Goal: Task Accomplishment & Management: Use online tool/utility

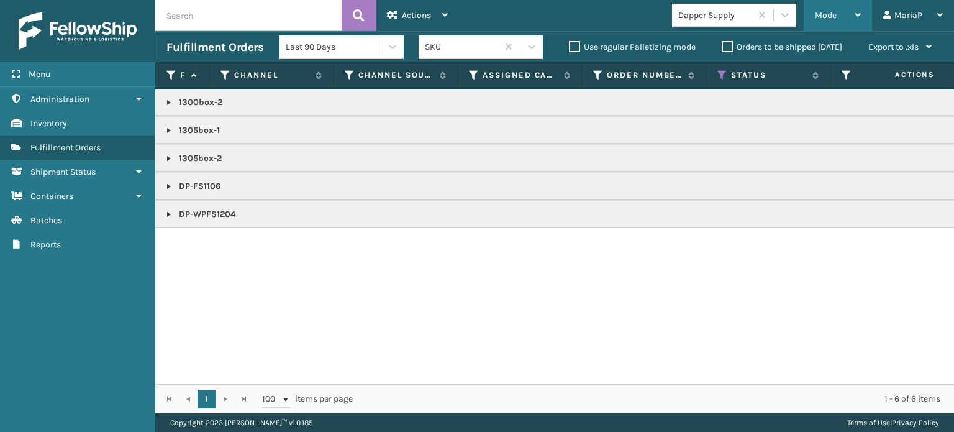
click at [815, 17] on span "Mode" at bounding box center [826, 15] width 22 height 11
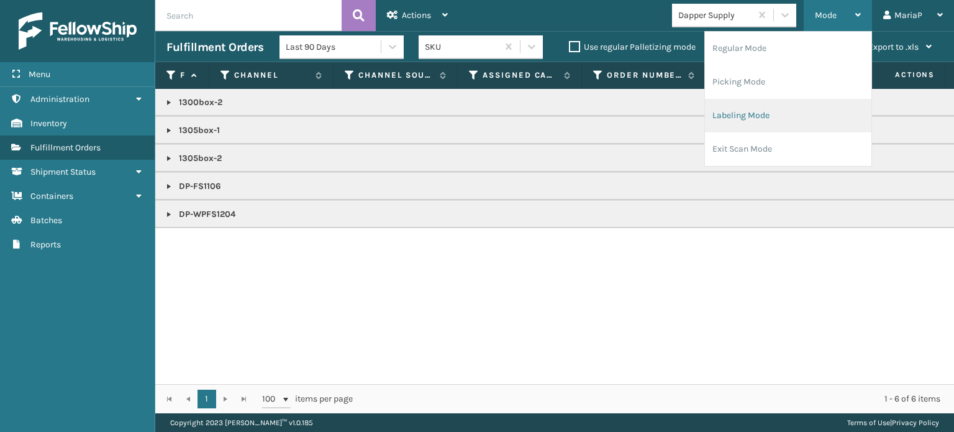
click at [767, 112] on li "Labeling Mode" at bounding box center [788, 116] width 166 height 34
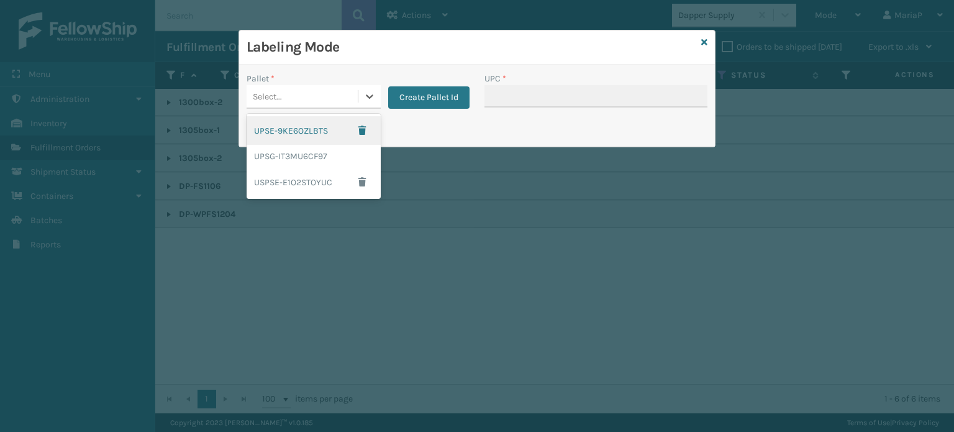
click at [321, 89] on div "Select..." at bounding box center [302, 96] width 111 height 21
click at [303, 155] on div "UPSG-IT3MU6CF97" at bounding box center [314, 156] width 134 height 23
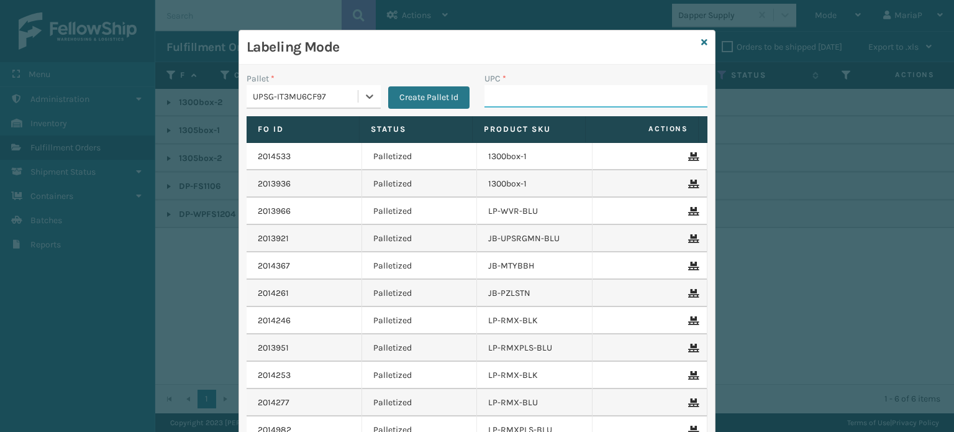
click at [526, 98] on input "UPC *" at bounding box center [596, 96] width 223 height 22
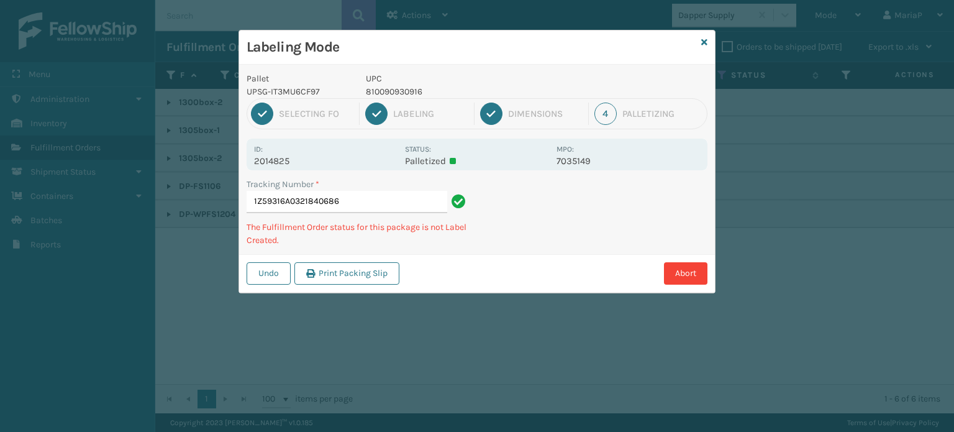
click at [394, 89] on p "810090930916" at bounding box center [457, 91] width 183 height 13
copy p "810090930916"
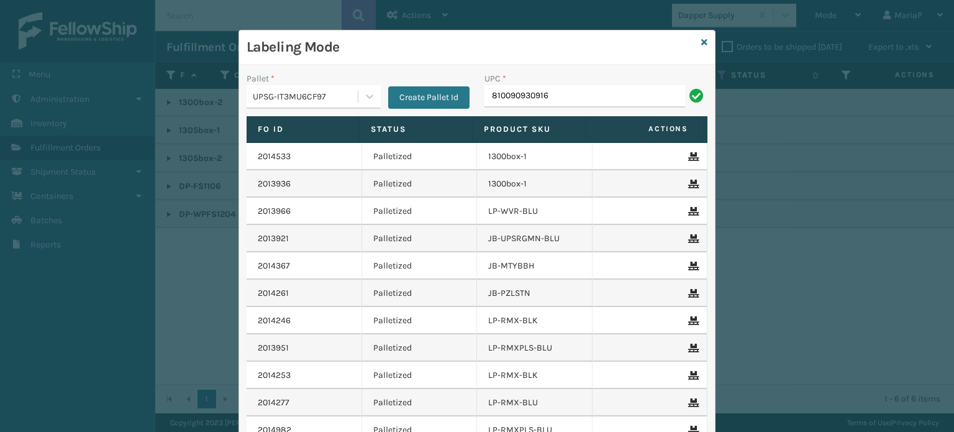
type input "810090930916"
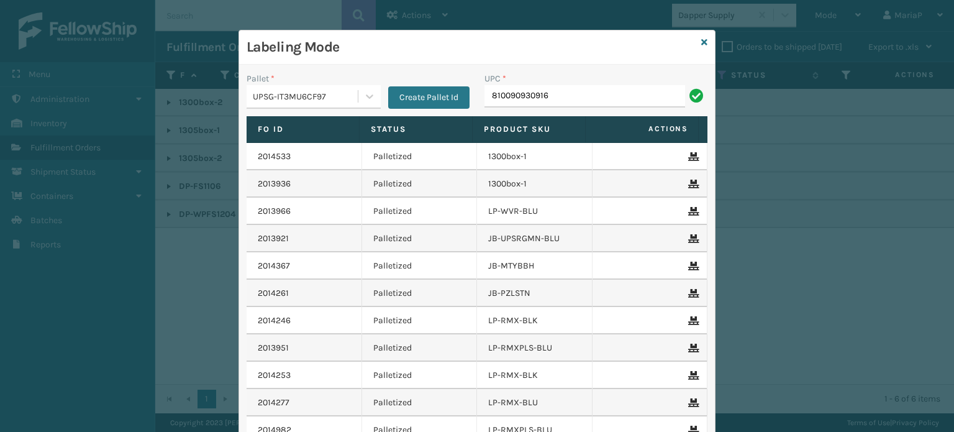
type input "810090930916"
click at [619, 92] on input "810090930916" at bounding box center [585, 96] width 201 height 22
type input "810090930916"
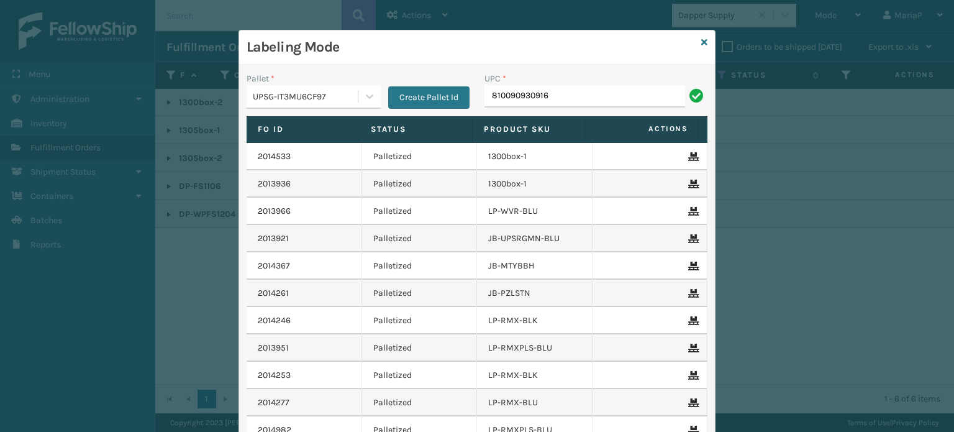
type input "810090930916"
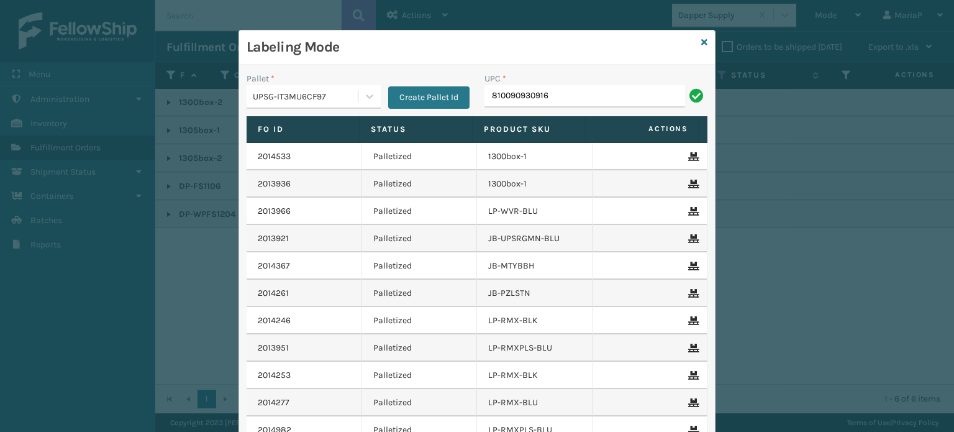
type input "810090930916"
click at [619, 93] on input "UPC *" at bounding box center [596, 96] width 223 height 22
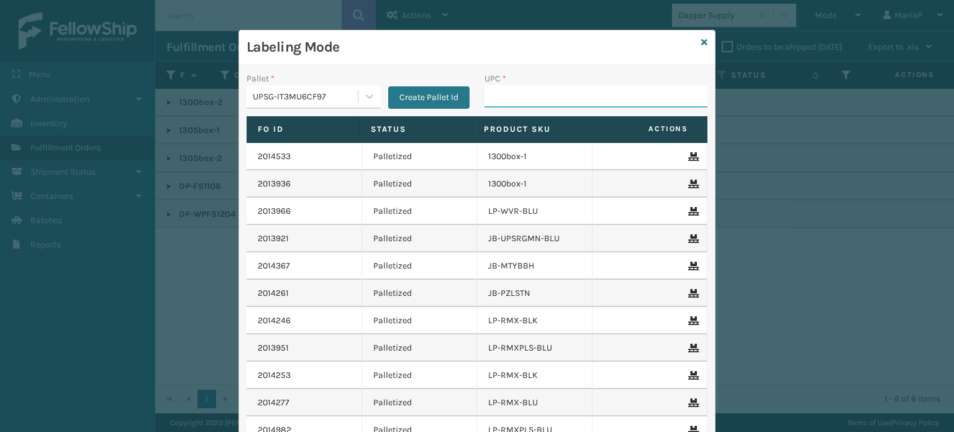
paste input "810090930916"
type input "810090930916"
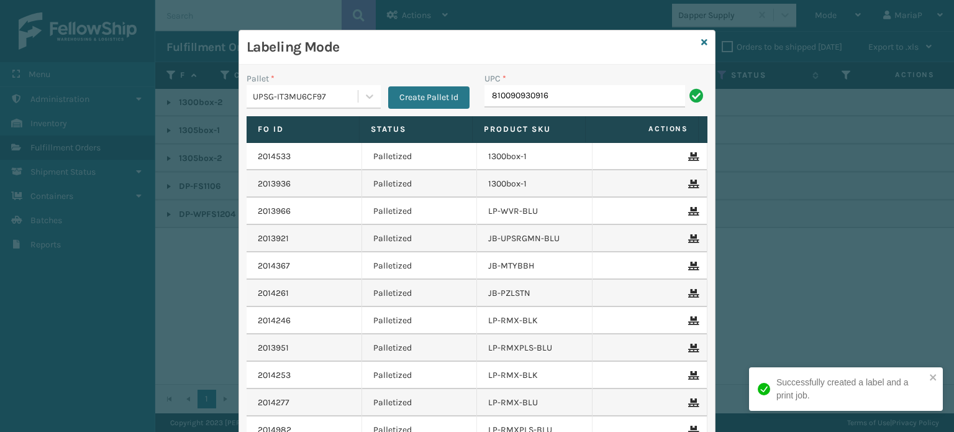
type input "810090930916"
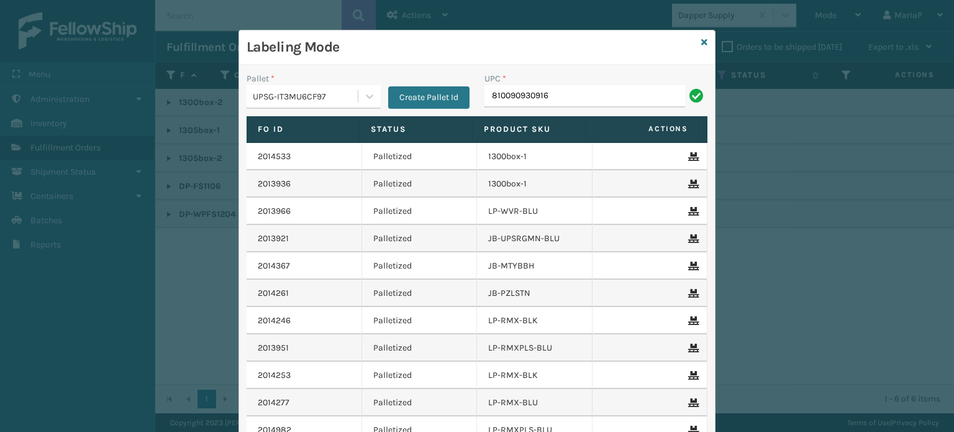
type input "810090930916"
click at [588, 97] on input "810090930916" at bounding box center [585, 96] width 201 height 22
type input "810090930916"
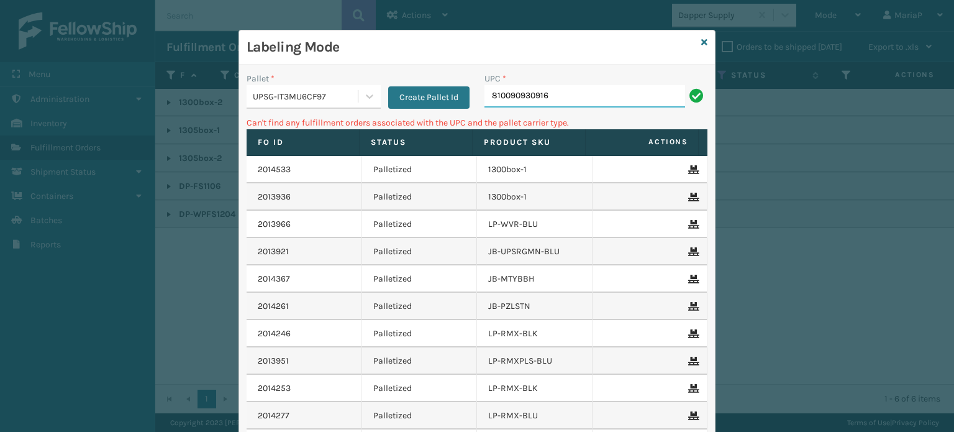
click at [568, 93] on input "810090930916" at bounding box center [585, 96] width 201 height 22
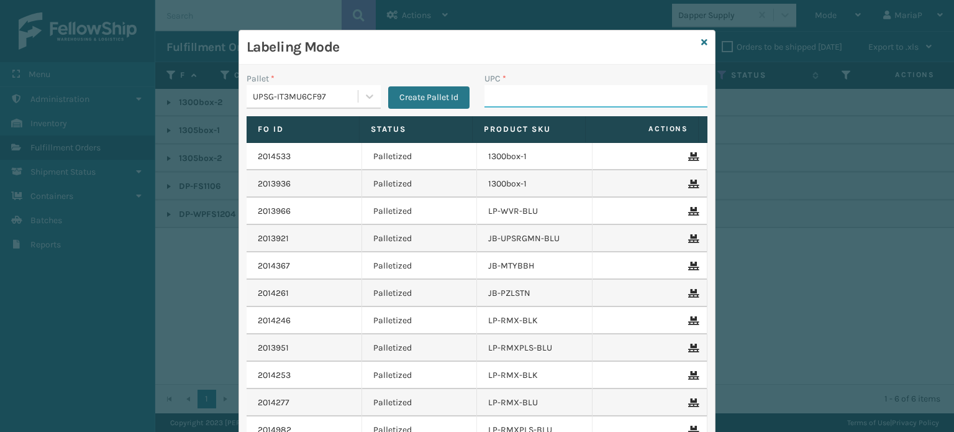
click at [499, 96] on input "UPC *" at bounding box center [596, 96] width 223 height 22
type input "8500044"
type input "850004456743"
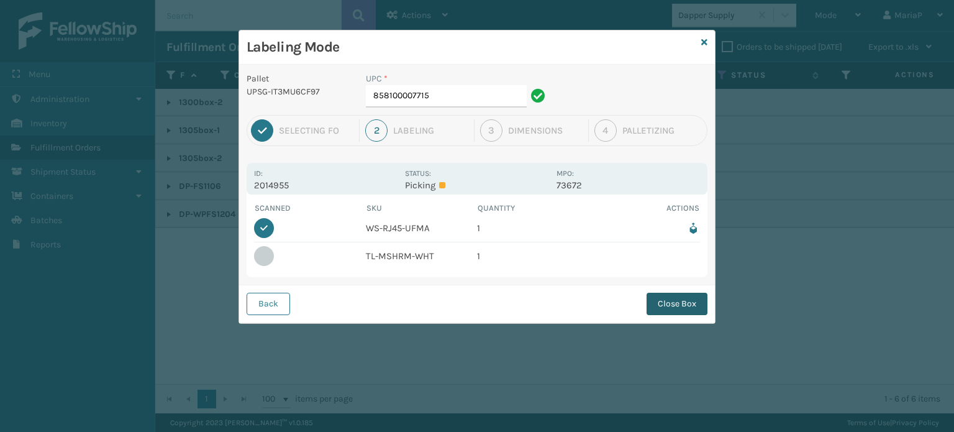
click at [698, 295] on button "Close Box" at bounding box center [677, 304] width 61 height 22
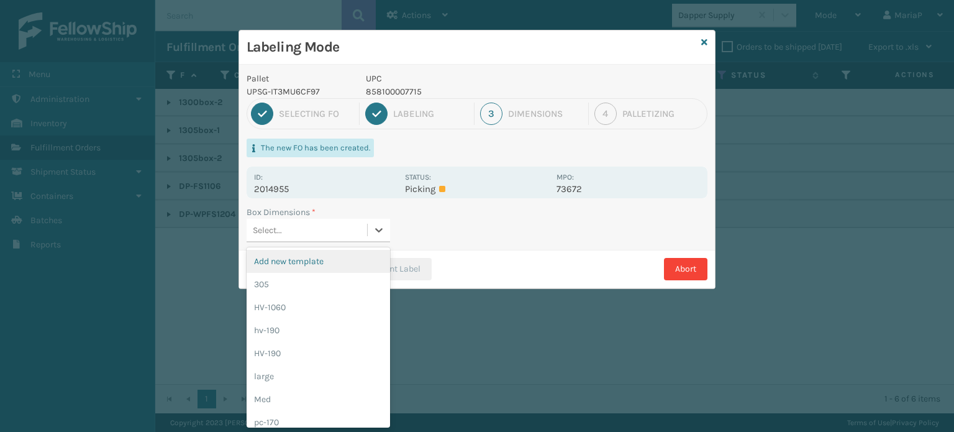
click at [354, 223] on div "Select..." at bounding box center [307, 230] width 121 height 21
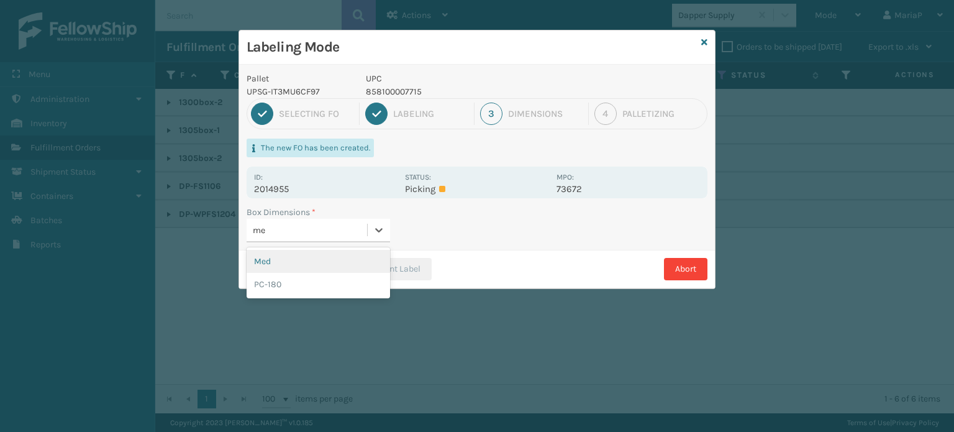
type input "med"
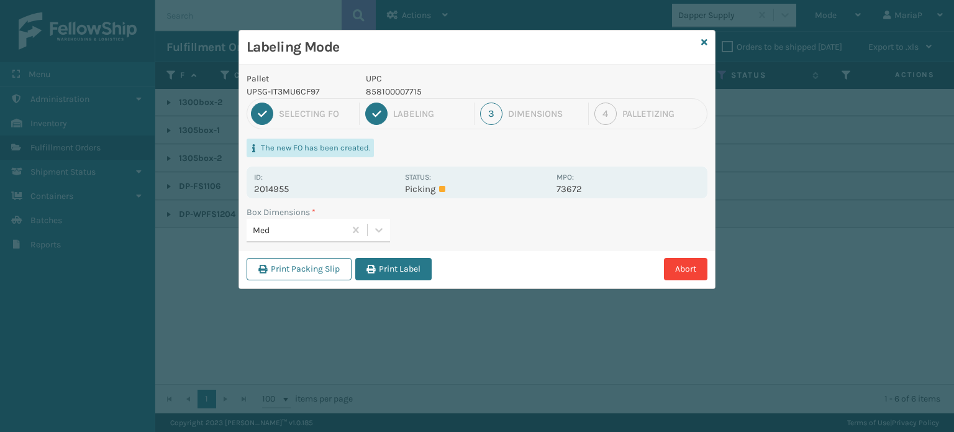
click at [426, 281] on div "Print Packing Slip Print Label Abort" at bounding box center [477, 269] width 476 height 38
click at [415, 273] on button "Print Label" at bounding box center [393, 269] width 76 height 22
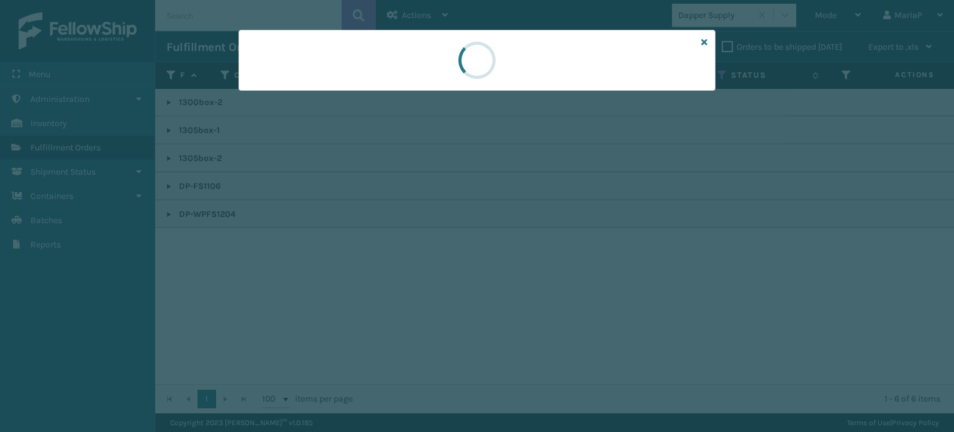
click at [413, 270] on div at bounding box center [477, 216] width 954 height 432
click at [413, 269] on div at bounding box center [477, 216] width 954 height 432
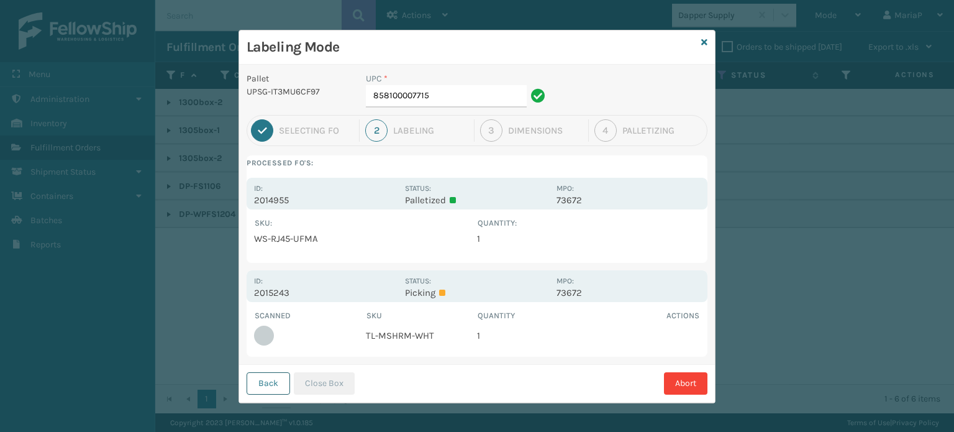
click at [280, 386] on button "Back" at bounding box center [268, 383] width 43 height 22
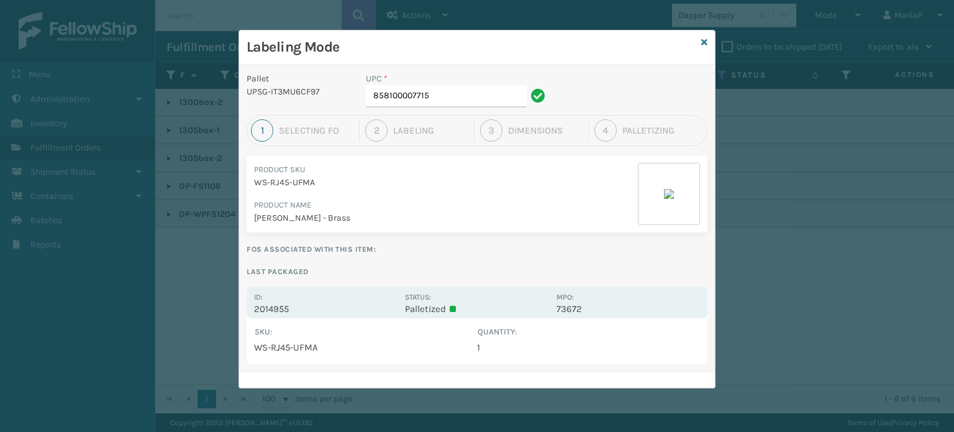
click at [280, 386] on div "Pallet UPSG-IT3MU6CF97 UPC * 858100007715 1 Selecting FO 2 Labeling 3 Dimension…" at bounding box center [477, 226] width 476 height 323
click at [703, 38] on icon at bounding box center [704, 42] width 6 height 9
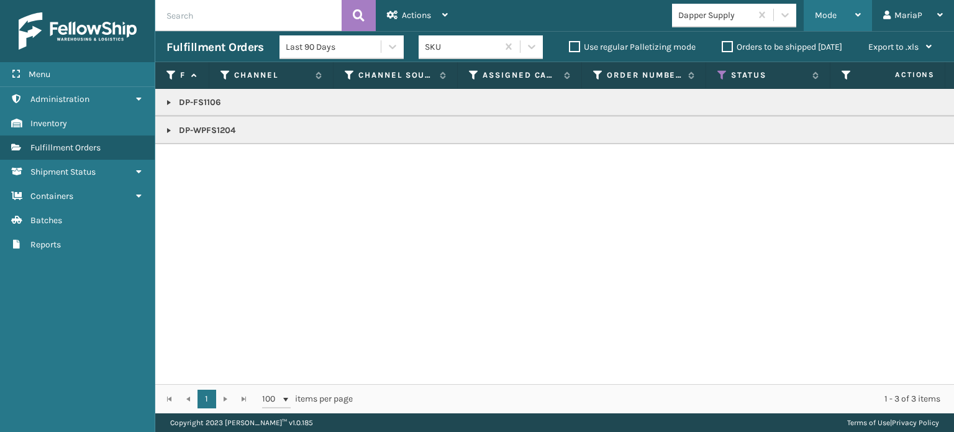
click at [836, 17] on span "Mode" at bounding box center [826, 15] width 22 height 11
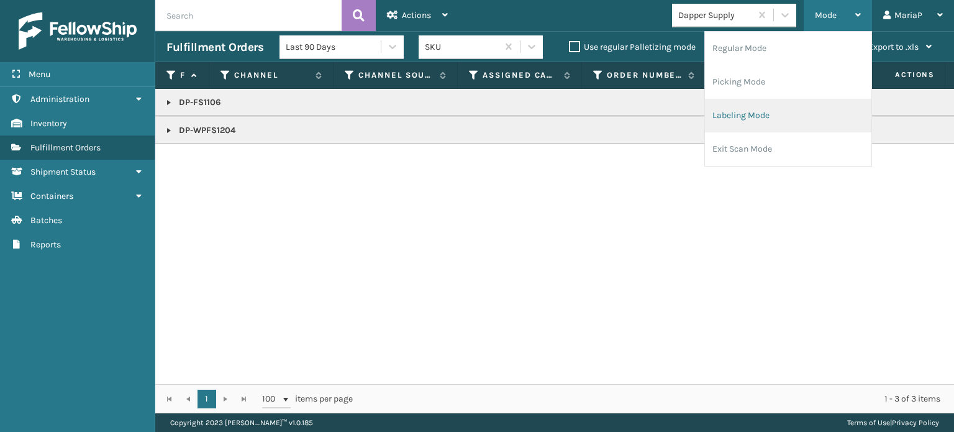
click at [777, 116] on li "Labeling Mode" at bounding box center [788, 116] width 166 height 34
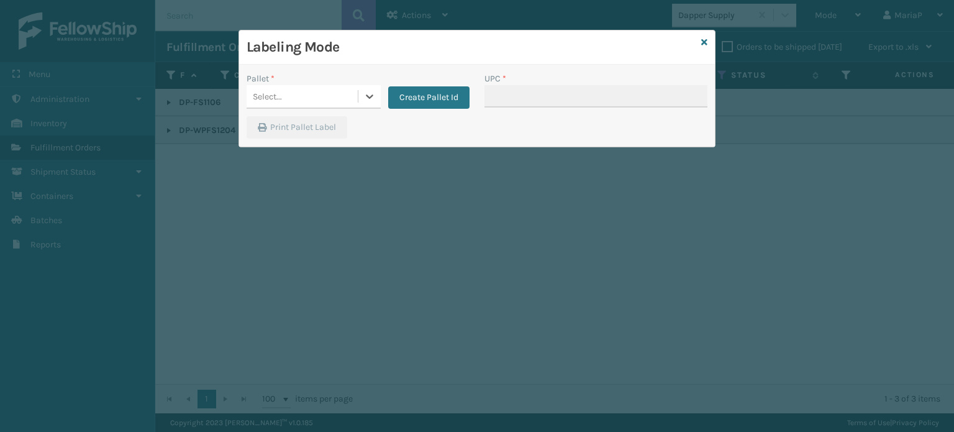
click at [334, 99] on div "Select..." at bounding box center [302, 96] width 111 height 21
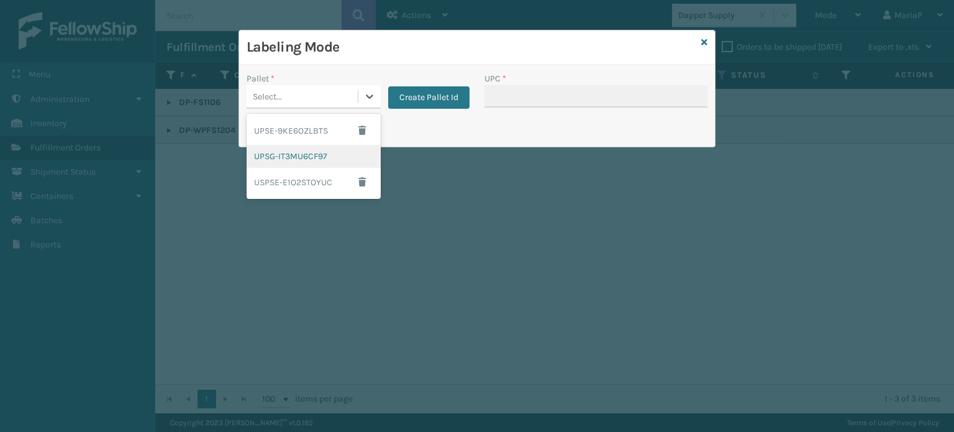
click at [301, 155] on div "UPSG-IT3MU6CF97" at bounding box center [314, 156] width 134 height 23
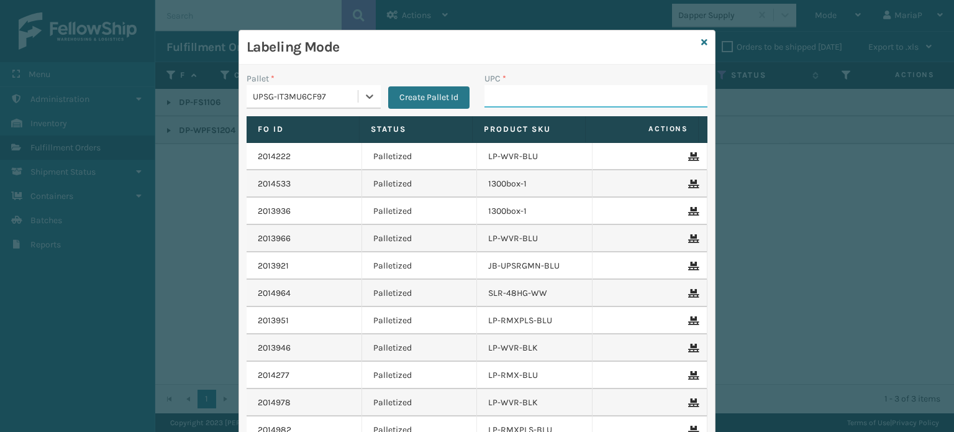
click at [506, 99] on input "UPC *" at bounding box center [596, 96] width 223 height 22
type input "8500044"
type input "FL-OLVA-CRM"
click at [548, 91] on input "FL-OLVA-CRM" at bounding box center [585, 96] width 201 height 22
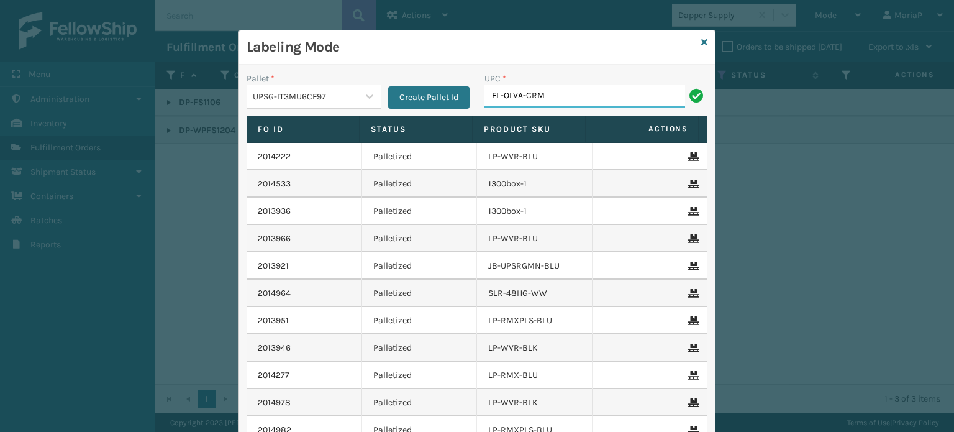
click at [548, 91] on input "FL-OLVA-CRM" at bounding box center [585, 96] width 201 height 22
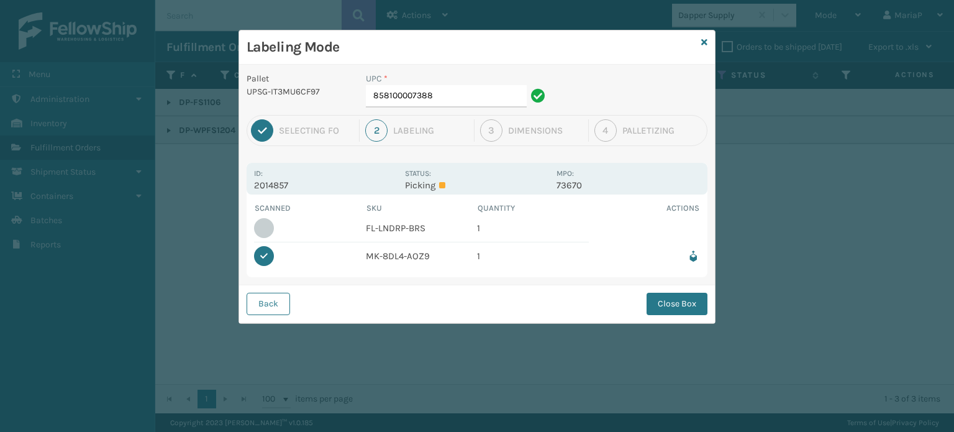
click at [688, 308] on button "Close Box" at bounding box center [677, 304] width 61 height 22
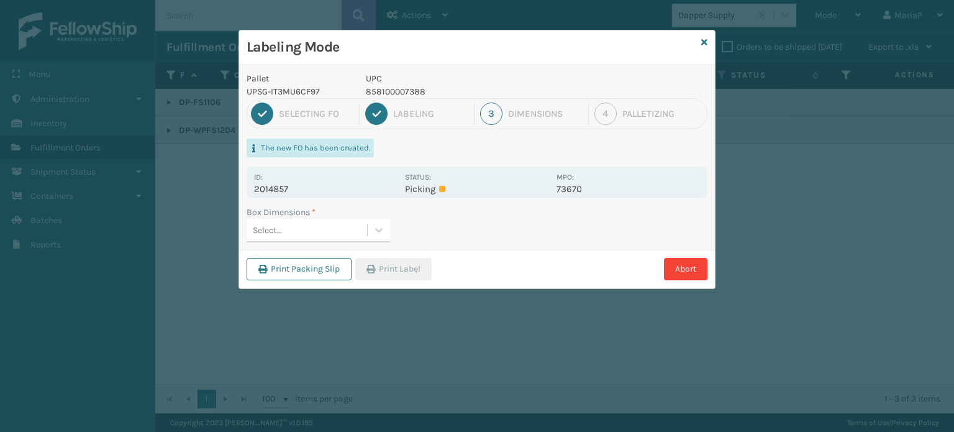
click at [312, 229] on div "Select..." at bounding box center [307, 230] width 121 height 21
type input "med"
click at [370, 268] on icon "button" at bounding box center [371, 269] width 9 height 9
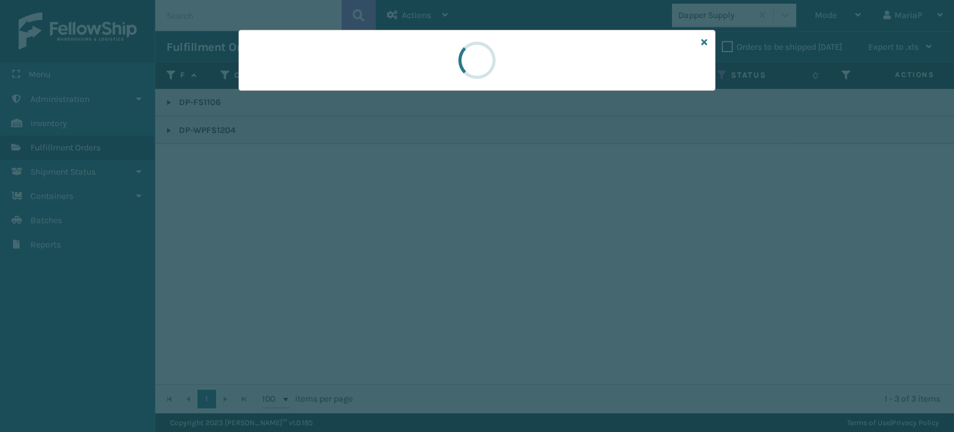
click at [370, 268] on div at bounding box center [477, 216] width 954 height 432
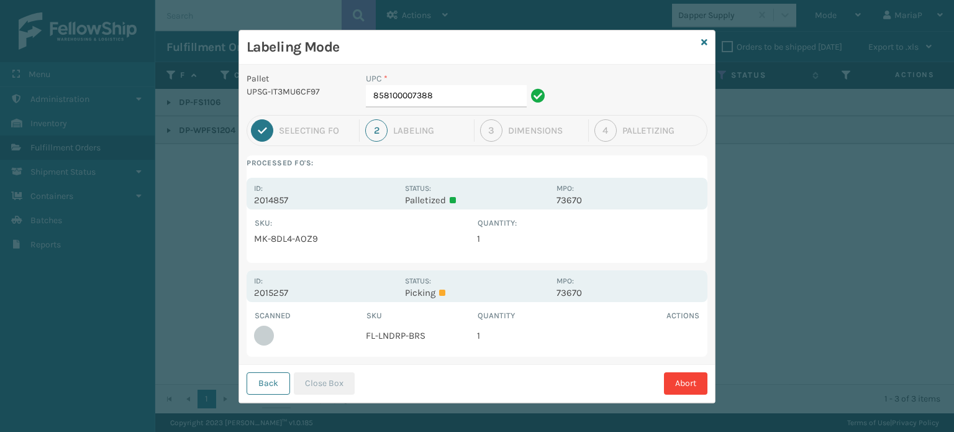
click at [256, 388] on button "Back" at bounding box center [268, 383] width 43 height 22
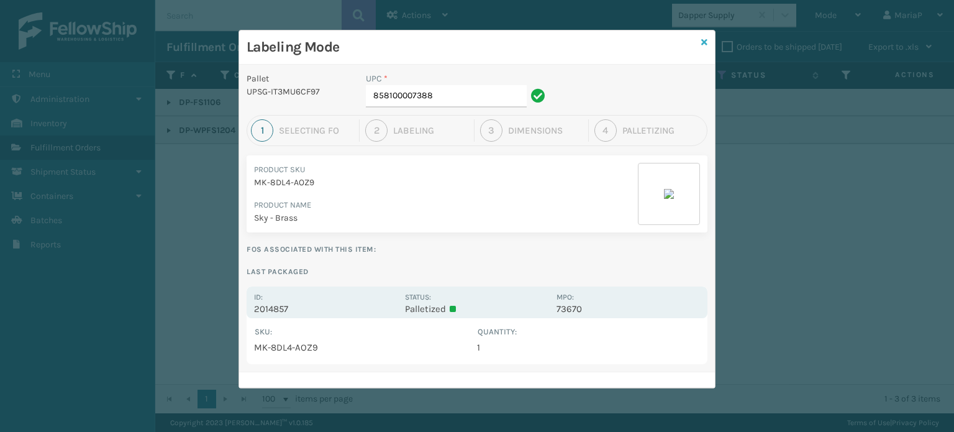
click at [706, 40] on icon at bounding box center [704, 42] width 6 height 9
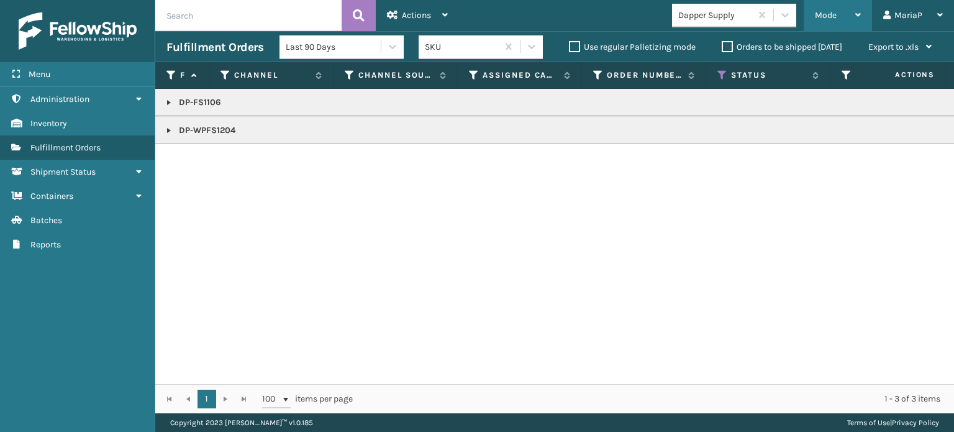
click at [840, 14] on div "Mode" at bounding box center [838, 15] width 46 height 31
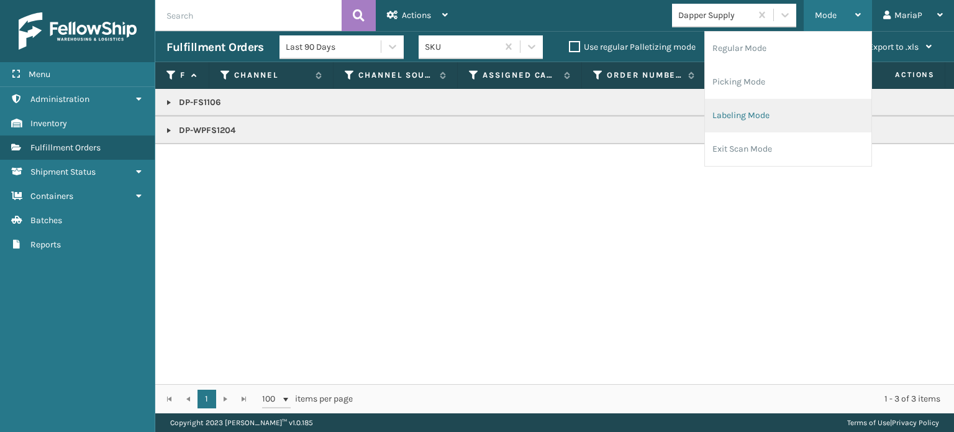
click at [779, 124] on li "Labeling Mode" at bounding box center [788, 116] width 166 height 34
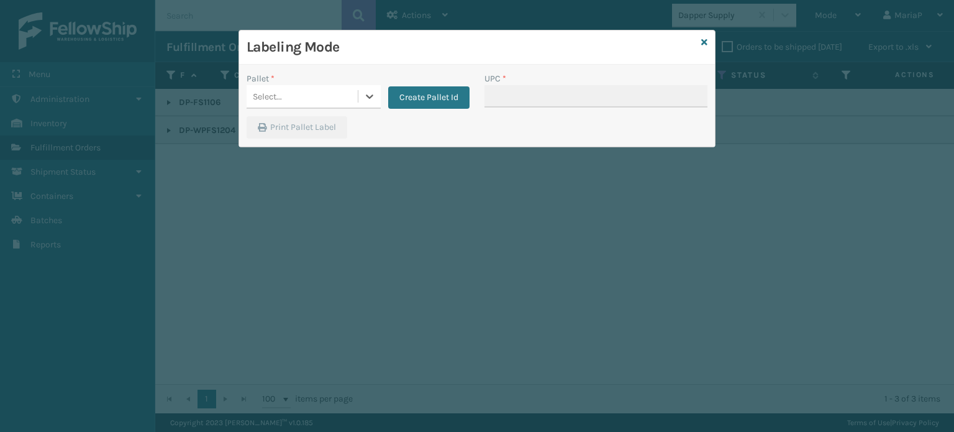
click at [362, 89] on div at bounding box center [369, 96] width 22 height 22
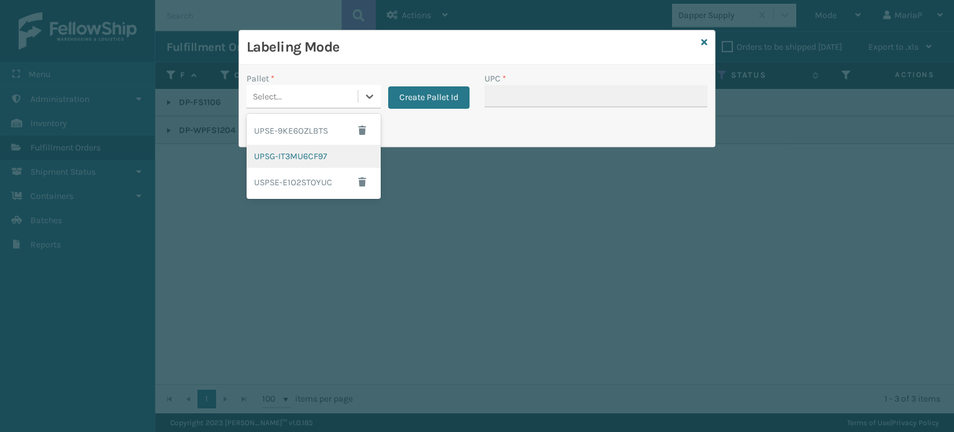
click at [308, 156] on div "UPSG-IT3MU6CF97" at bounding box center [314, 156] width 134 height 23
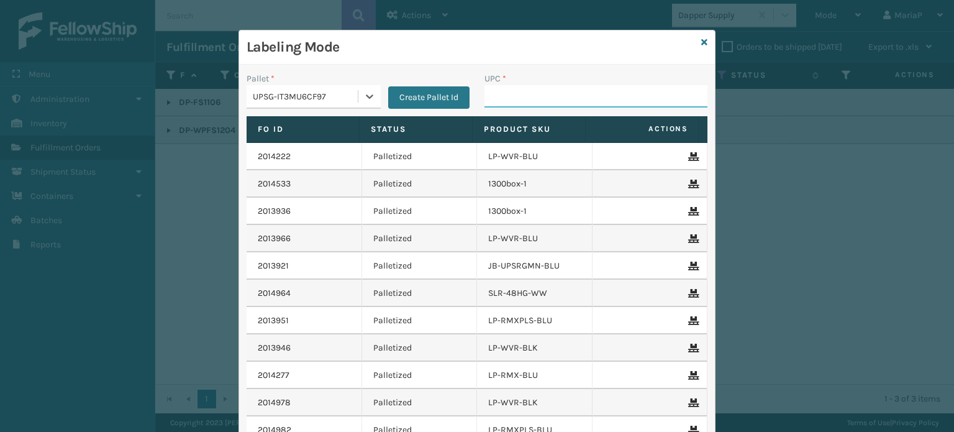
click at [513, 99] on input "UPC *" at bounding box center [596, 96] width 223 height 22
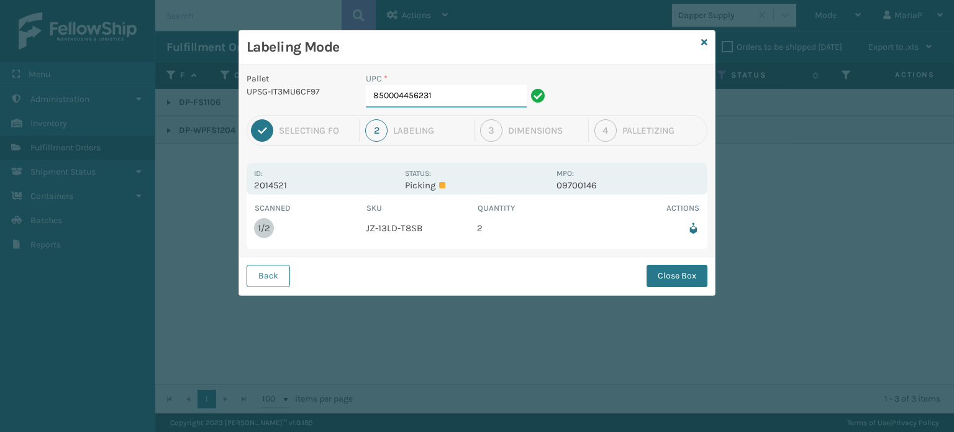
click at [457, 102] on input "850004456231" at bounding box center [446, 96] width 161 height 22
click at [673, 268] on button "Close Box" at bounding box center [677, 276] width 61 height 22
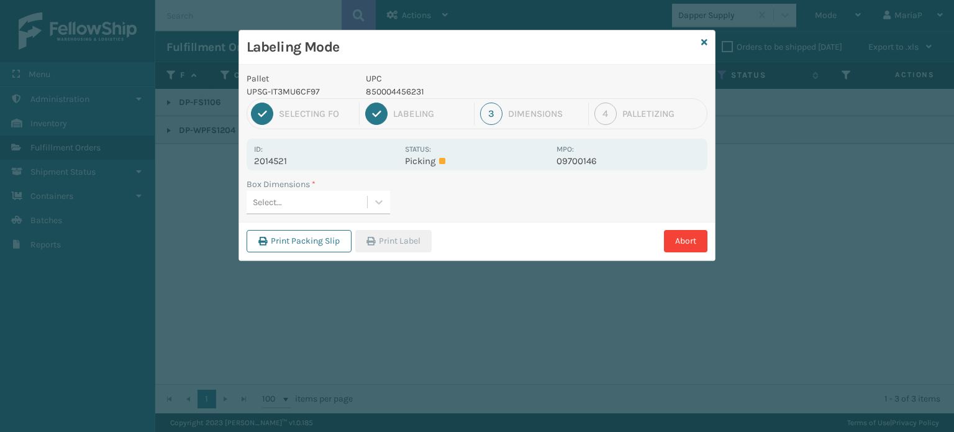
click at [327, 204] on div "Select..." at bounding box center [307, 202] width 121 height 21
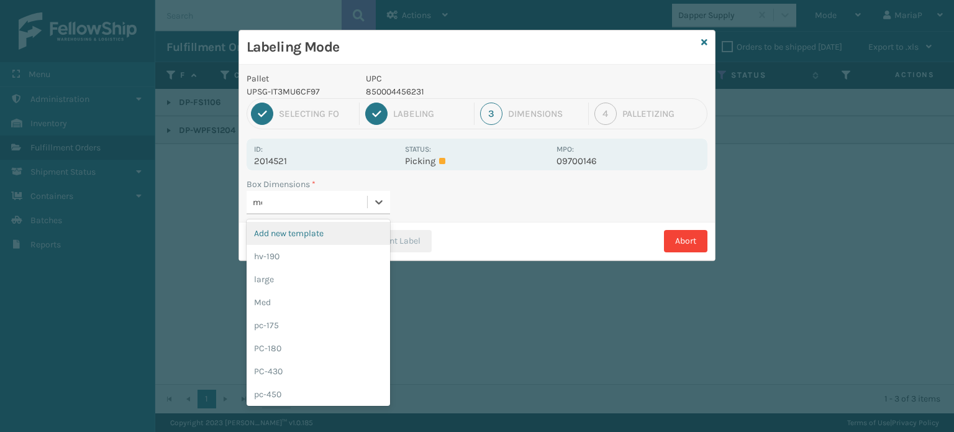
type input "med"
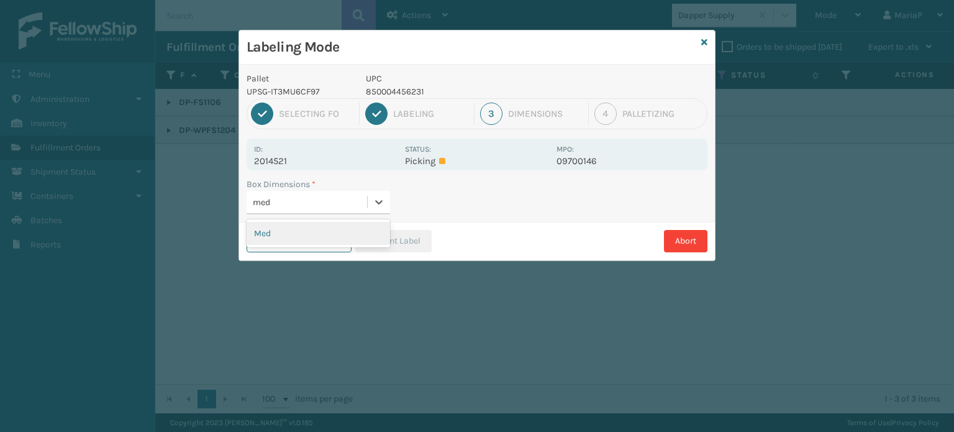
click at [349, 233] on div "Med" at bounding box center [319, 233] width 144 height 23
click at [396, 235] on button "Print Label" at bounding box center [393, 241] width 76 height 22
click at [396, 235] on div "Labeling Mode Pallet UPSG-IT3MU6CF97 UPC 850004456231 1 Selecting FO 2 Labeling…" at bounding box center [477, 216] width 954 height 432
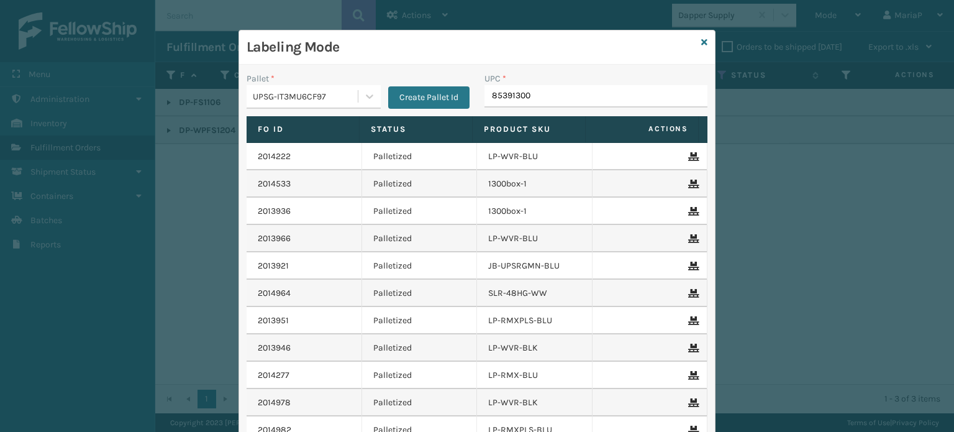
type input "853913008"
type input "8500044567"
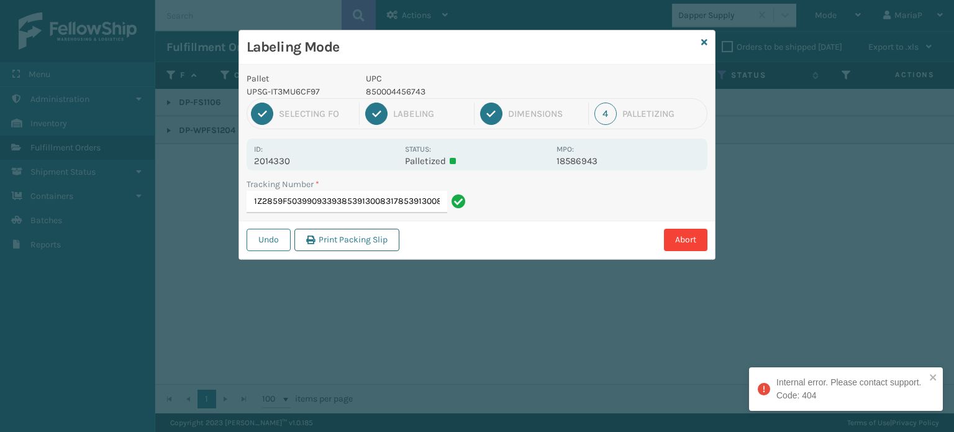
type input "1Z2859F50399093393853913008317853913008317"
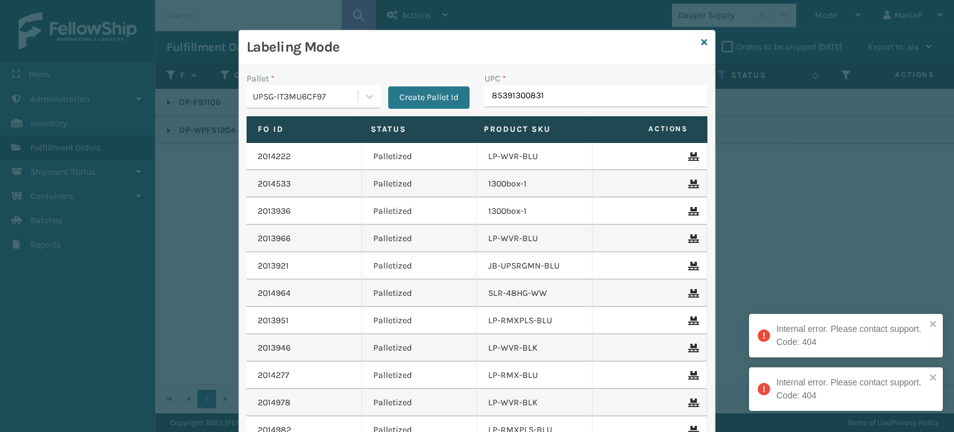
type input "853913008317"
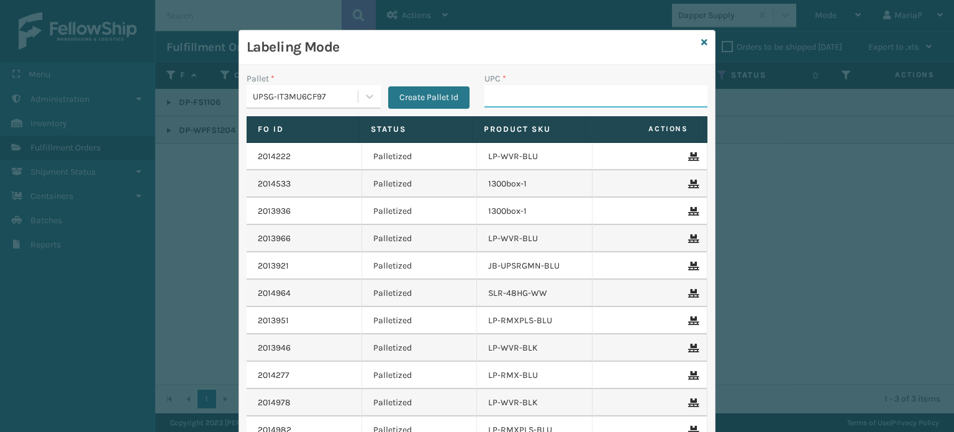
paste input "FL-OLVA-CRM"
type input "FL-OLVA-CRM"
type input "8500044"
type input "85810000791"
type input "8544030"
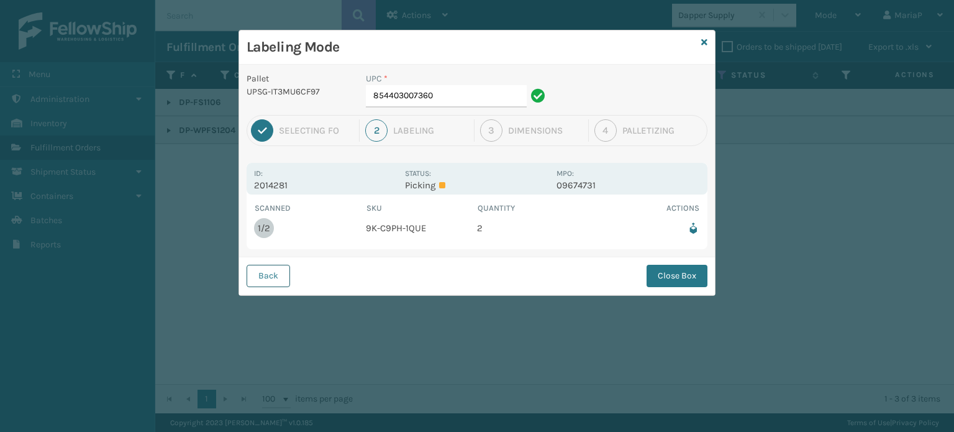
click at [273, 272] on button "Back" at bounding box center [268, 276] width 43 height 22
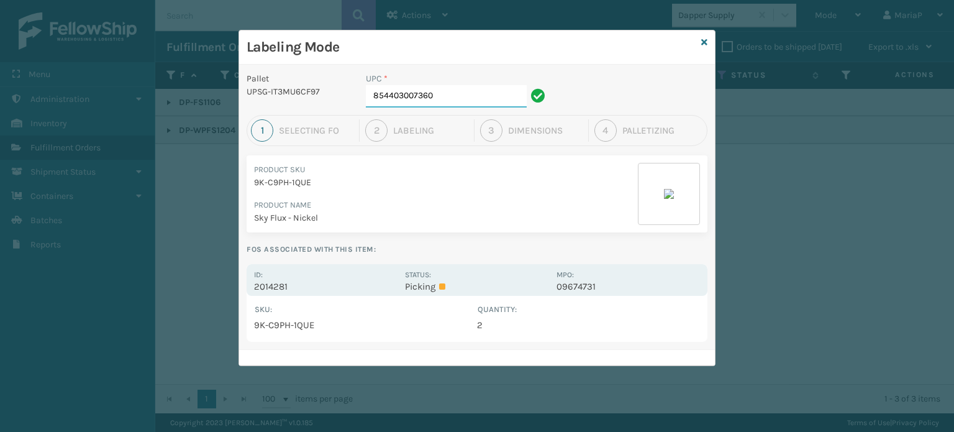
click at [465, 104] on input "854403007360" at bounding box center [446, 96] width 161 height 22
click at [465, 103] on input "854403007360" at bounding box center [446, 96] width 161 height 22
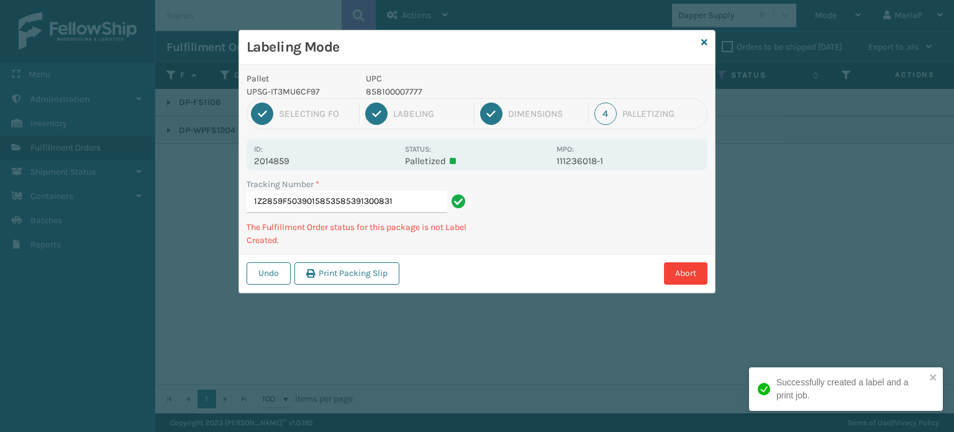
type input "1Z2859F50390158535853913008317"
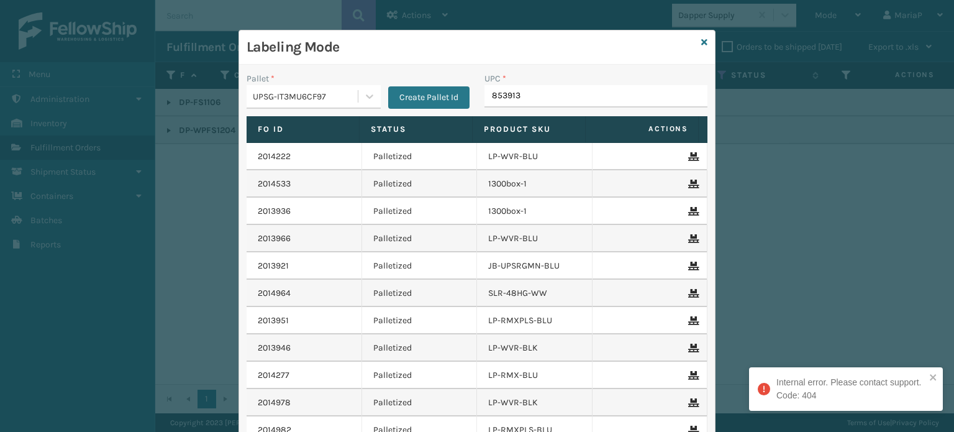
type input "8539130"
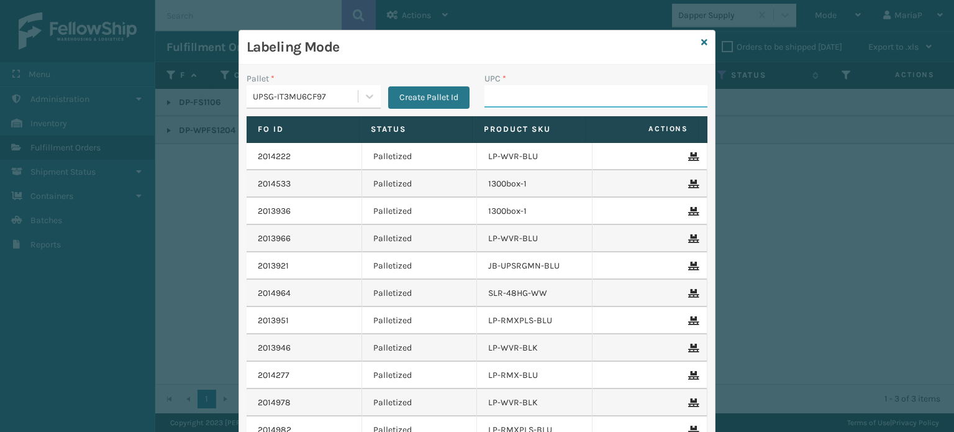
click at [633, 101] on input "UPC *" at bounding box center [596, 96] width 223 height 22
type input "850004456569"
type input "8500044"
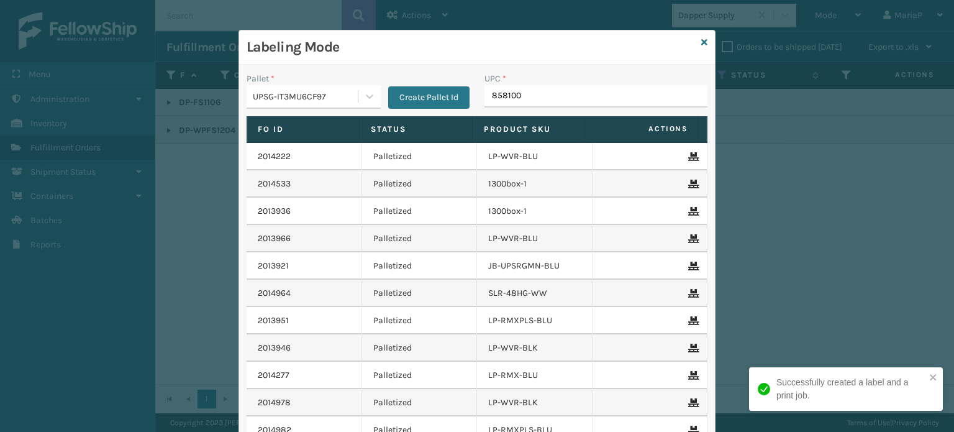
type input "8581000"
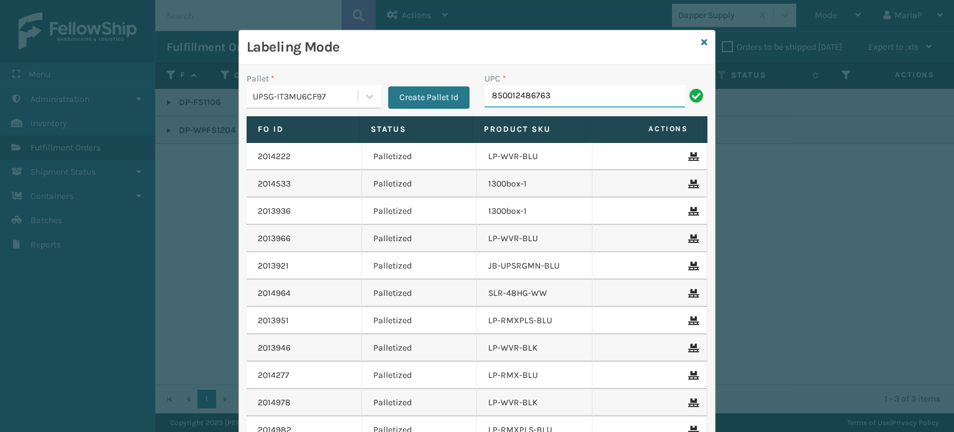
type input "850012486763"
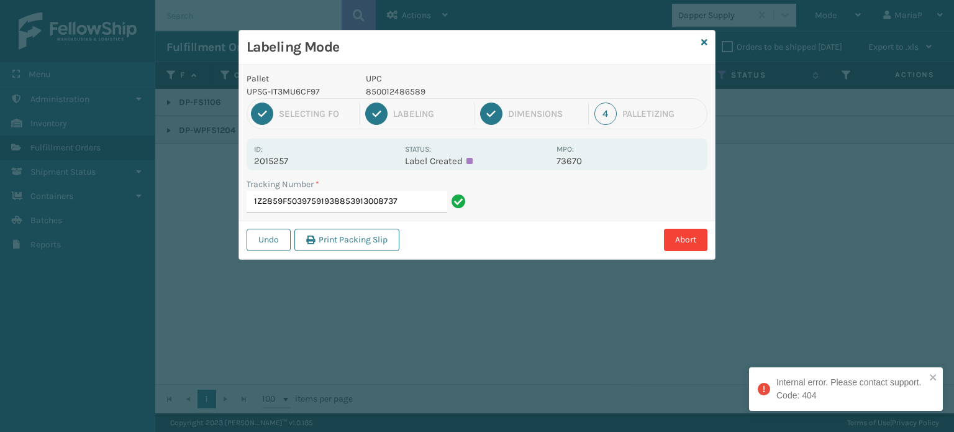
click at [421, 208] on input "1Z2859F50397591938853913008737" at bounding box center [347, 202] width 201 height 22
click at [422, 206] on input "1Z2859F50397591938853913008737" at bounding box center [347, 202] width 201 height 22
drag, startPoint x: 422, startPoint y: 206, endPoint x: 432, endPoint y: 208, distance: 10.7
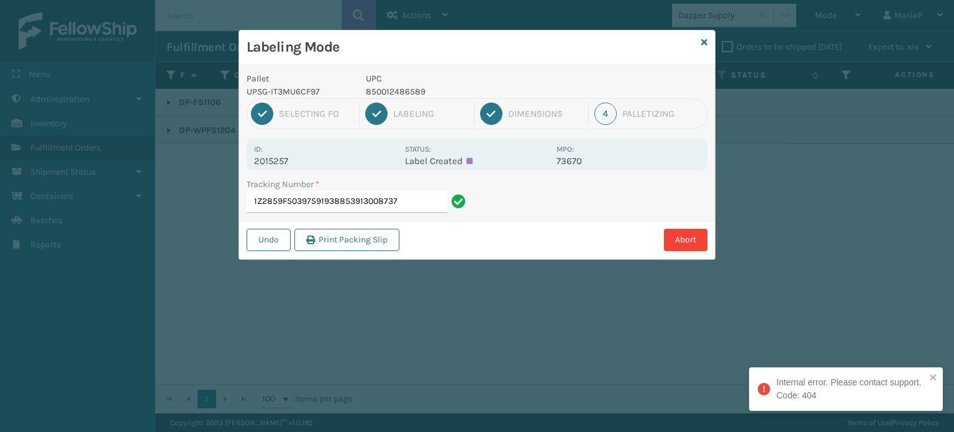
click at [432, 208] on input "1Z2859F50397591938853913008737" at bounding box center [347, 202] width 201 height 22
click at [435, 212] on div "Tracking Number * 1Z2859F50397591938853913008737" at bounding box center [358, 199] width 238 height 43
click at [435, 208] on input "1Z2859F50397591938853913008737" at bounding box center [347, 202] width 201 height 22
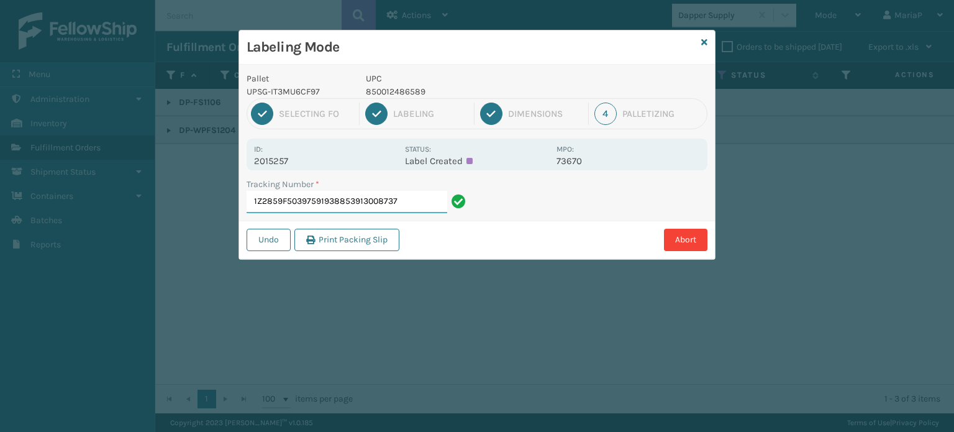
click at [435, 208] on input "1Z2859F50397591938853913008737" at bounding box center [347, 202] width 201 height 22
type input "1Z2859F50397591938"
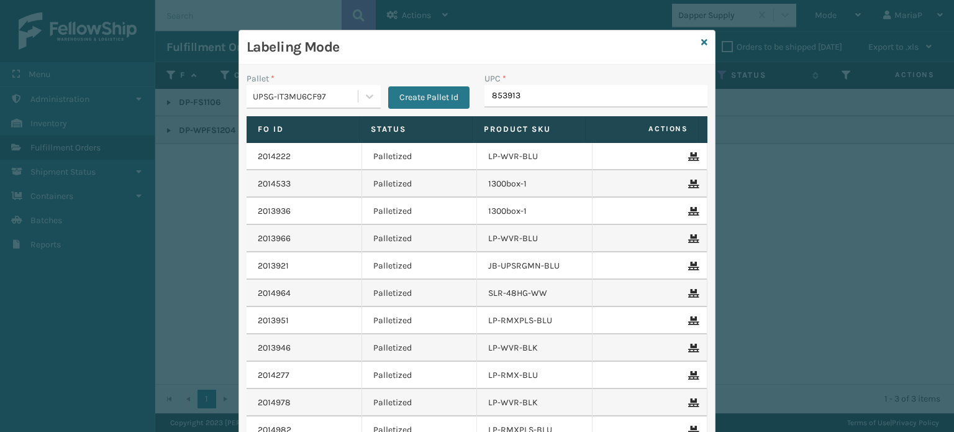
type input "8539130"
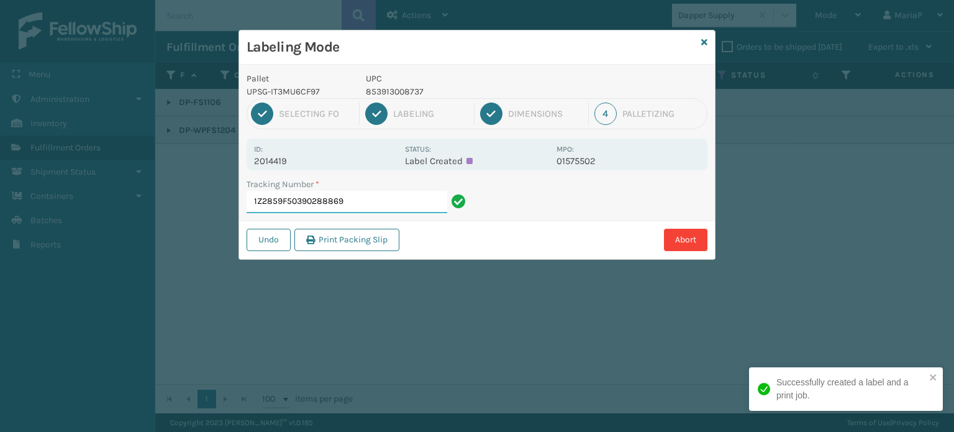
click at [388, 204] on input "1Z2859F50390288869" at bounding box center [347, 202] width 201 height 22
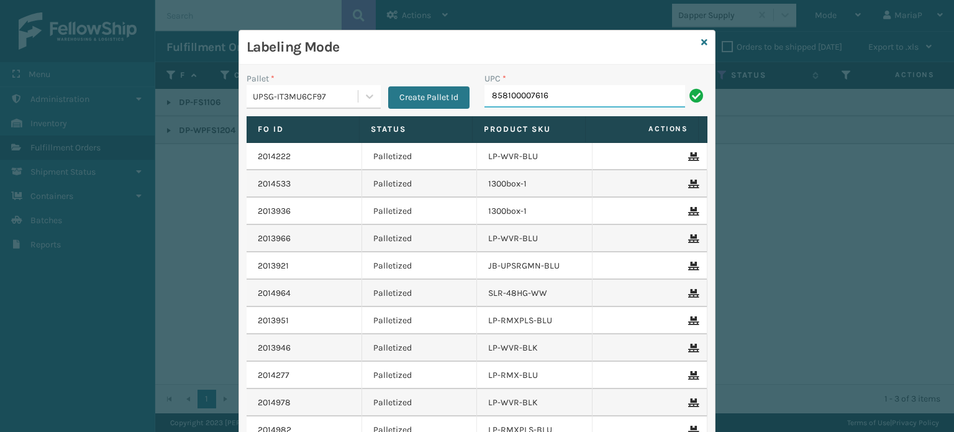
type input "858100007616"
click at [701, 43] on icon at bounding box center [704, 42] width 6 height 9
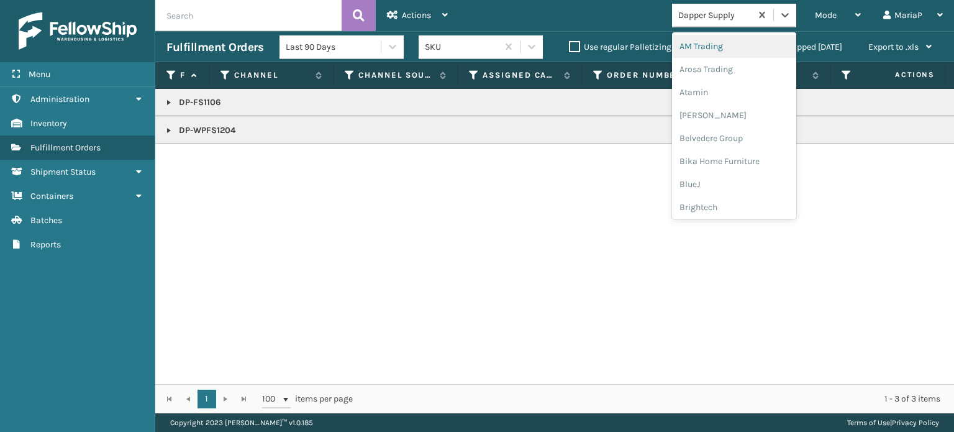
click at [718, 9] on div "Dapper Supply" at bounding box center [715, 15] width 74 height 13
type input "li"
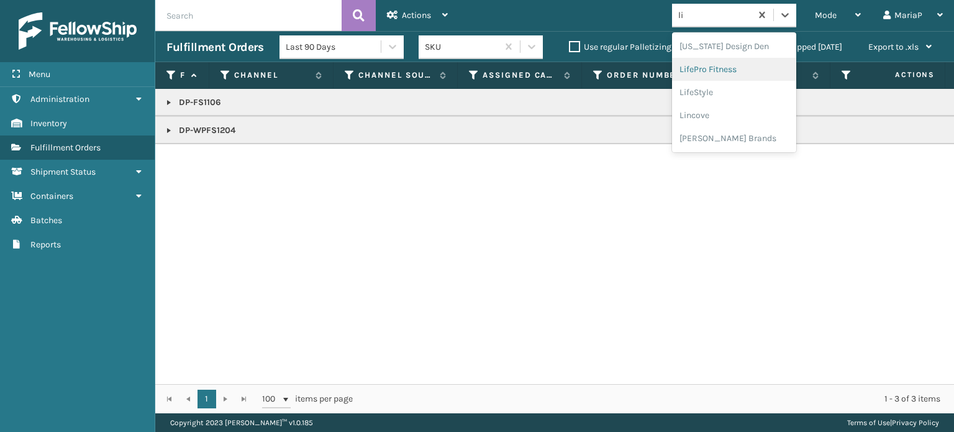
click at [731, 70] on div "LifePro Fitness" at bounding box center [734, 69] width 124 height 23
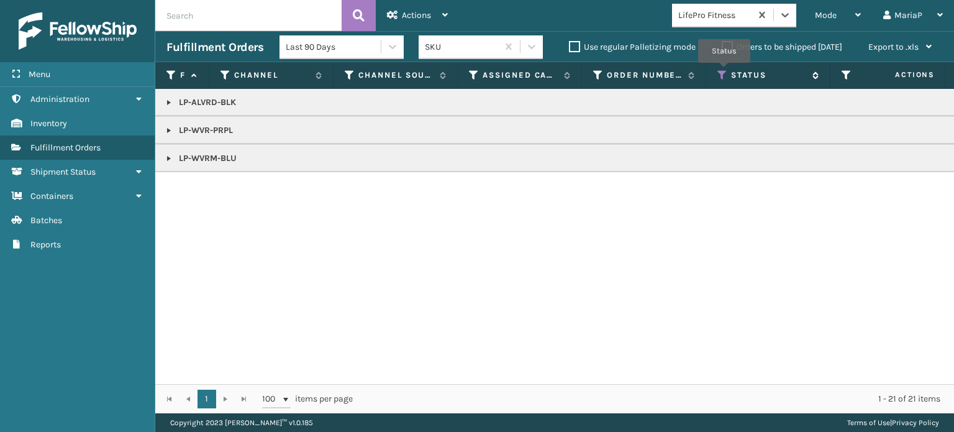
click at [724, 71] on icon at bounding box center [723, 75] width 10 height 11
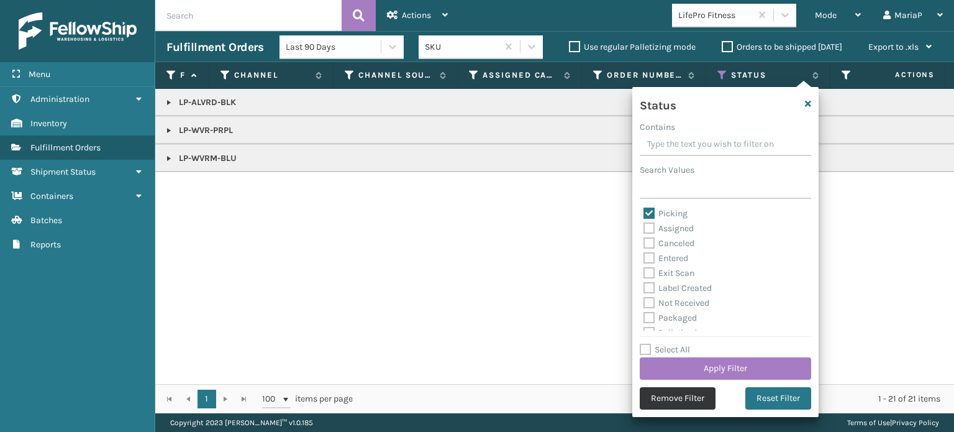
click at [708, 403] on button "Remove Filter" at bounding box center [678, 398] width 76 height 22
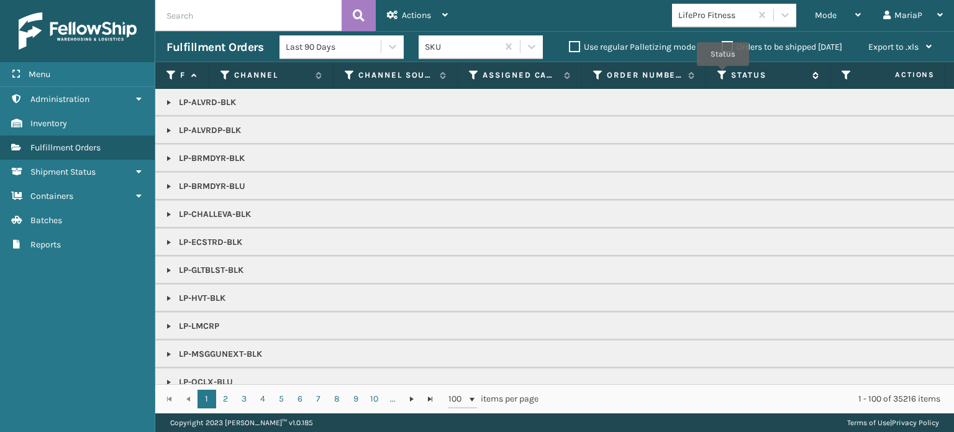
click at [723, 75] on icon at bounding box center [723, 75] width 10 height 11
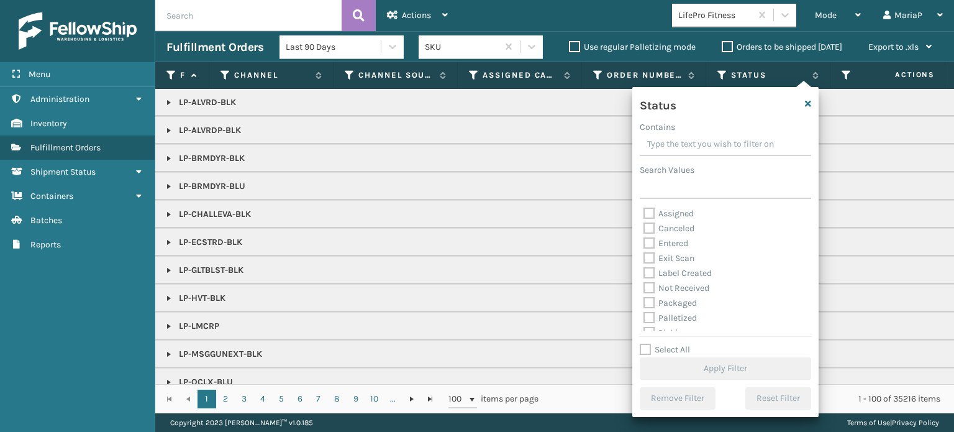
scroll to position [62, 0]
click at [649, 270] on label "Picking" at bounding box center [666, 270] width 44 height 11
click at [644, 270] on input "Picking" at bounding box center [644, 267] width 1 height 8
checkbox input "true"
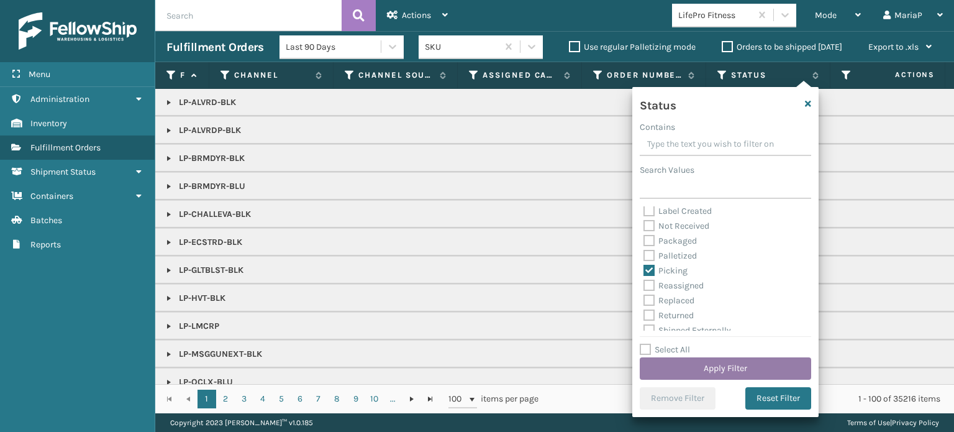
click at [713, 363] on button "Apply Filter" at bounding box center [725, 368] width 171 height 22
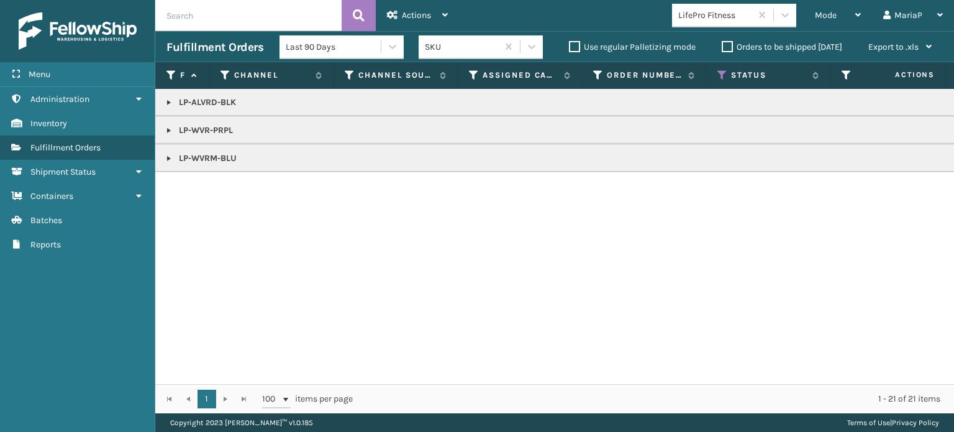
click at [674, 290] on div "LP-ALVRD-BLK LP-WVR-PRPL LP-WVRM-BLU" at bounding box center [554, 236] width 799 height 295
click at [841, 17] on div "Mode" at bounding box center [838, 15] width 46 height 31
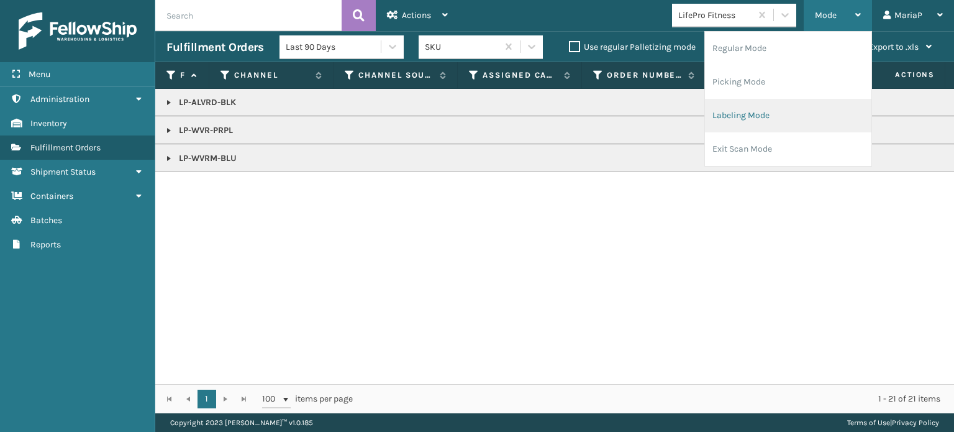
click at [813, 109] on li "Labeling Mode" at bounding box center [788, 116] width 166 height 34
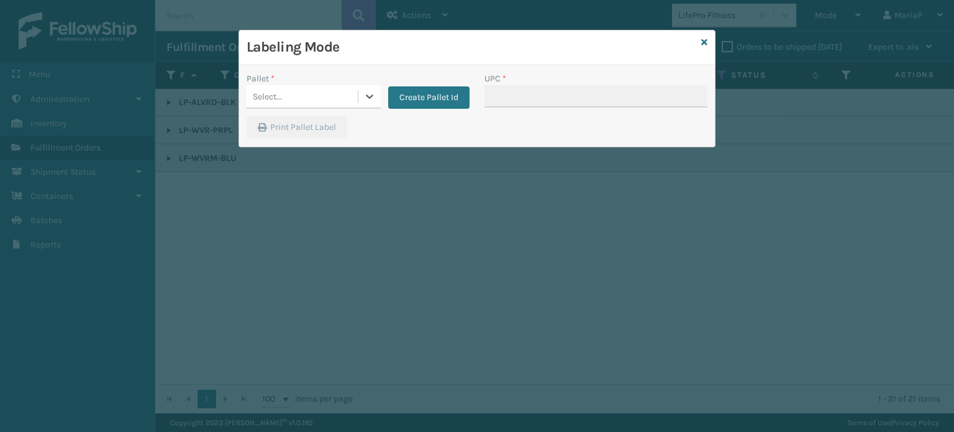
click at [335, 98] on div "Select..." at bounding box center [302, 96] width 111 height 21
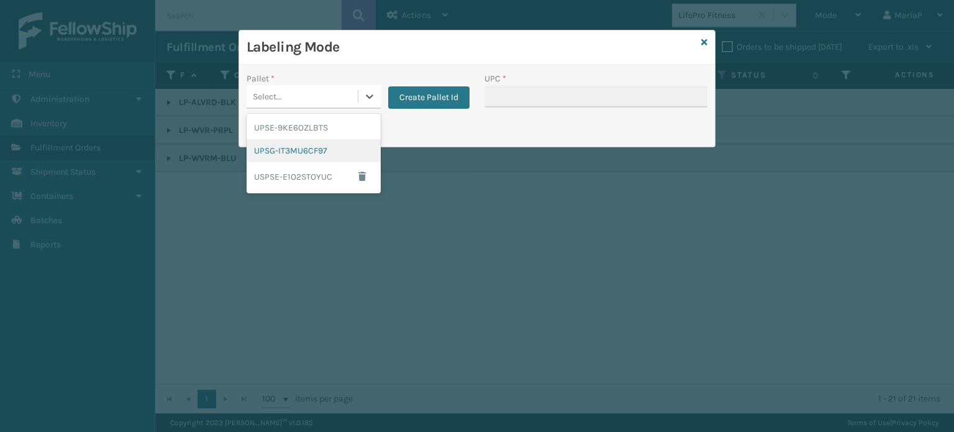
click at [303, 155] on div "UPSG-IT3MU6CF97" at bounding box center [314, 150] width 134 height 23
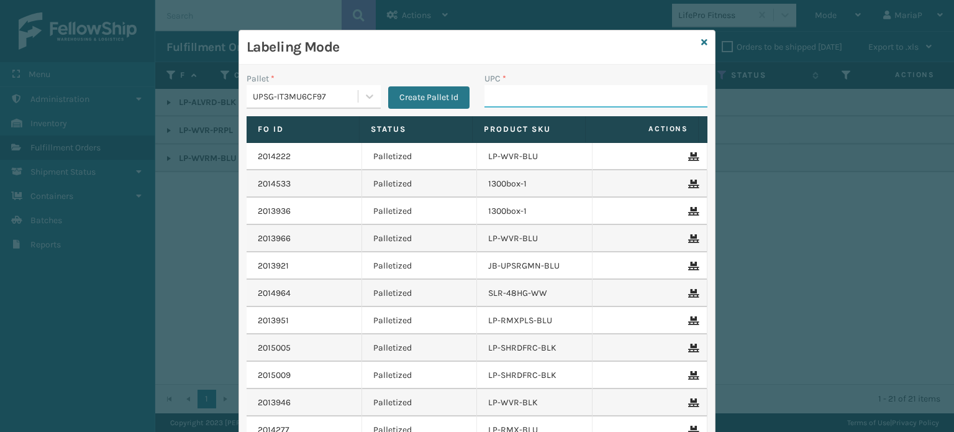
drag, startPoint x: 506, startPoint y: 105, endPoint x: 503, endPoint y: 116, distance: 11.2
click at [507, 106] on input "UPC *" at bounding box center [596, 96] width 223 height 22
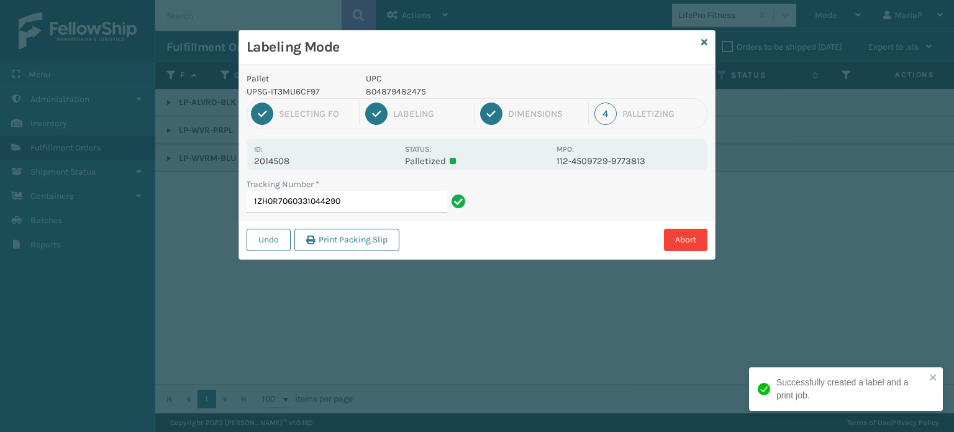
click at [412, 94] on p "804879482475" at bounding box center [457, 91] width 183 height 13
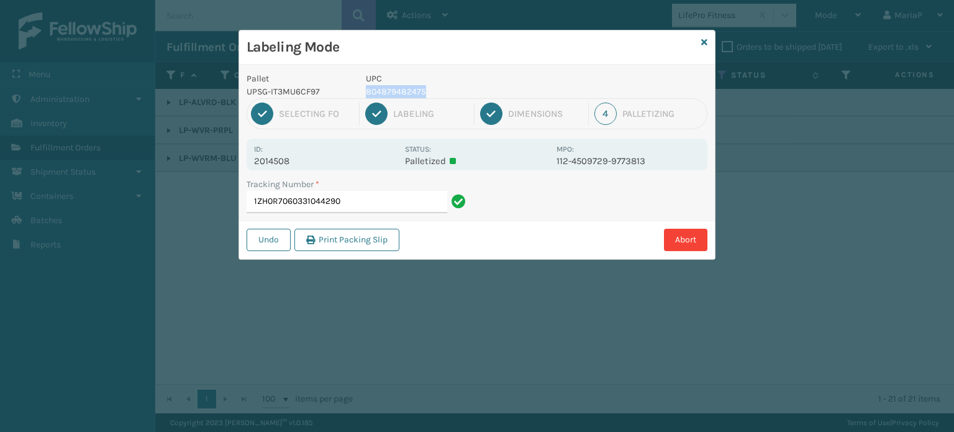
copy p "804879482475"
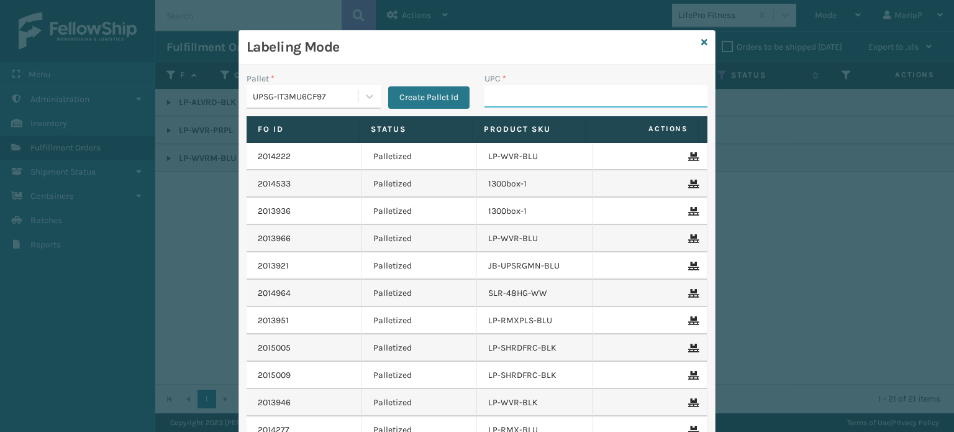
click at [554, 89] on input "UPC *" at bounding box center [596, 96] width 223 height 22
paste input "804879482475"
type input "804879482475"
type input "84098511820"
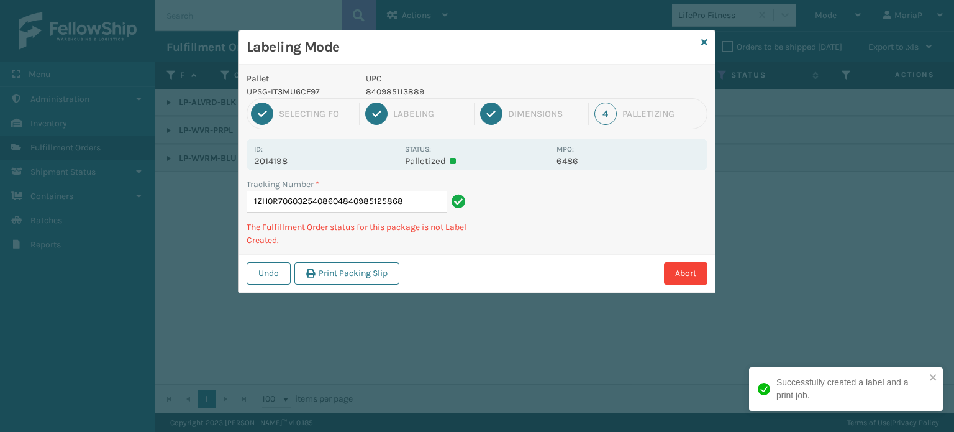
type input "1ZH0R7060325408604840985125868"
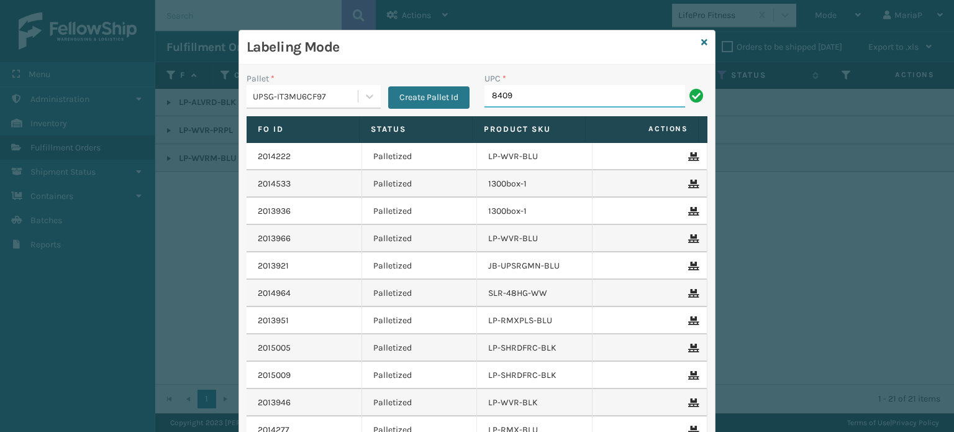
click at [544, 97] on input "8409" at bounding box center [585, 96] width 201 height 22
type input "840985124038"
type input "84098511761"
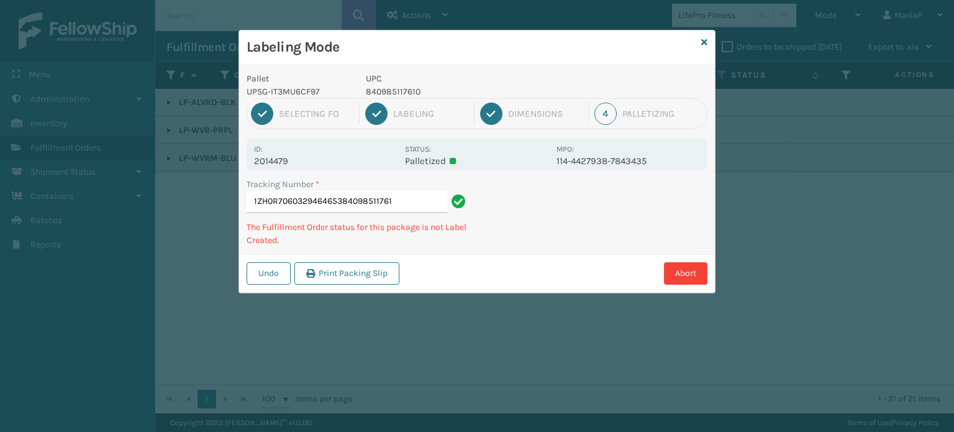
type input "1ZH0R7060329464653840985117610"
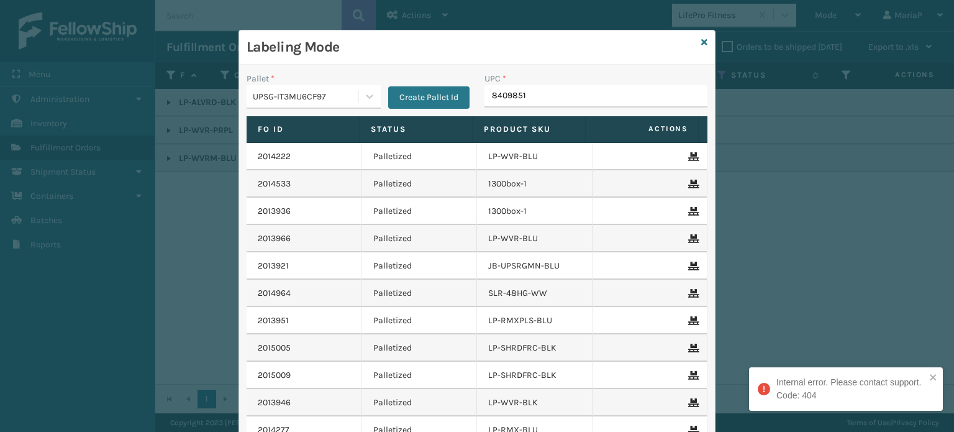
type input "84098511"
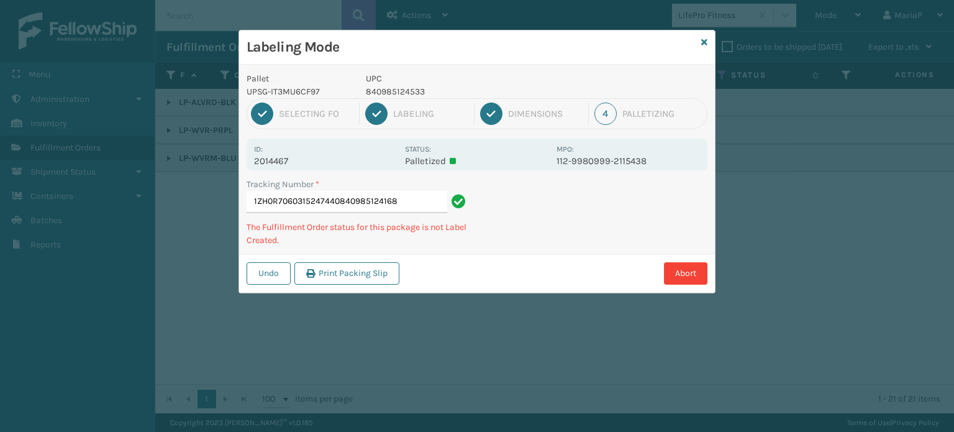
type input "1ZH0R7060315247440840985124168"
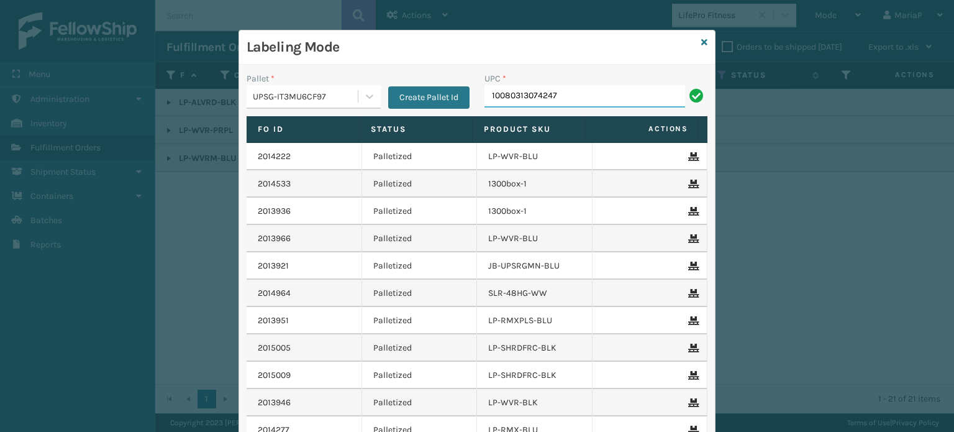
type input "10080313074247"
type input "849986009405"
type input "8499860"
type input "8600113"
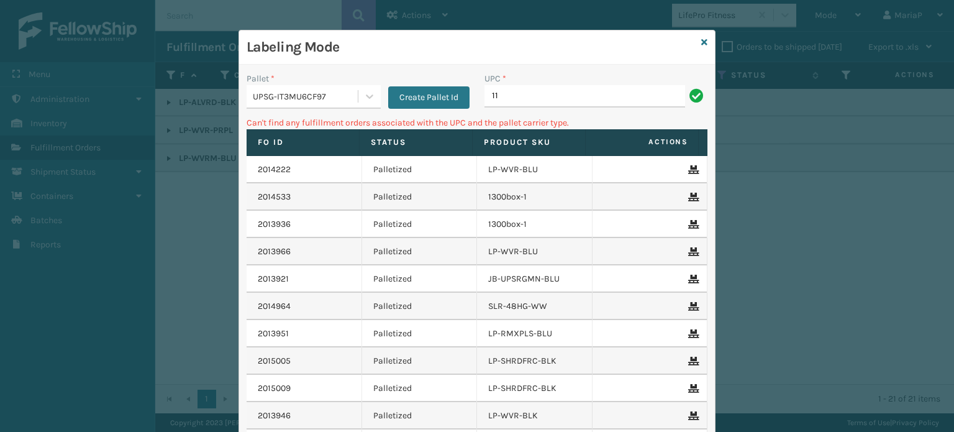
type input "1"
type input "8"
type input "OT-SLPD-BGE-TSV"
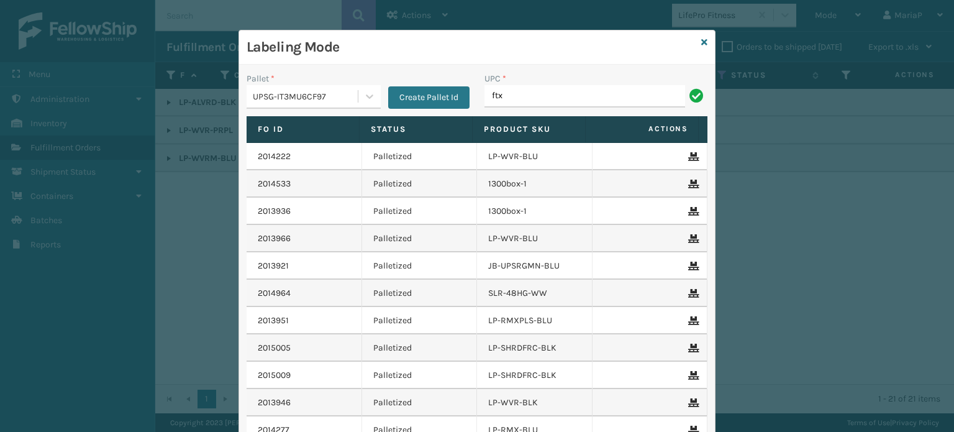
type input "FTX-PLW-[GEOGRAPHIC_DATA]"
click at [536, 99] on input "FTX-PLW-[GEOGRAPHIC_DATA]" at bounding box center [585, 96] width 201 height 22
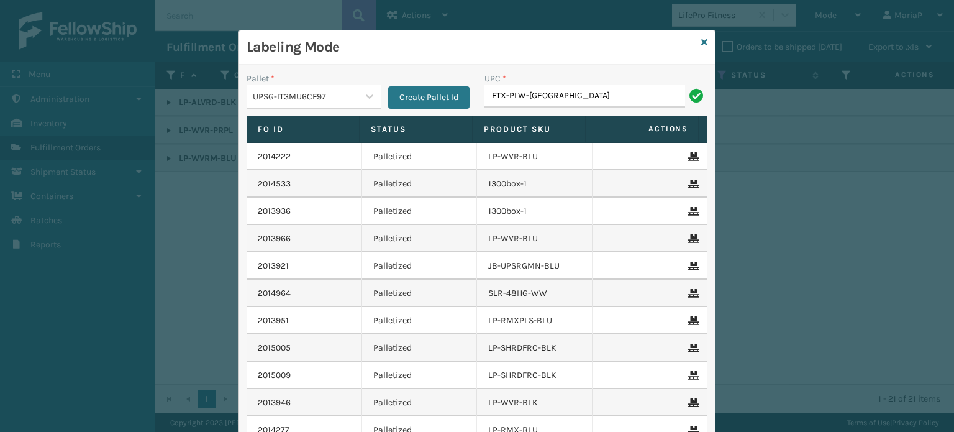
click at [536, 99] on input "FTX-PLW-[GEOGRAPHIC_DATA]" at bounding box center [585, 96] width 201 height 22
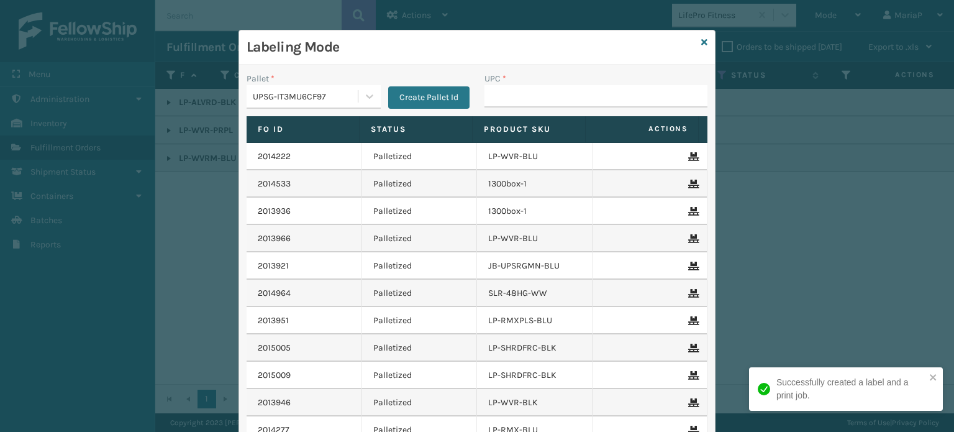
type input "FTX-PLW-[GEOGRAPHIC_DATA]"
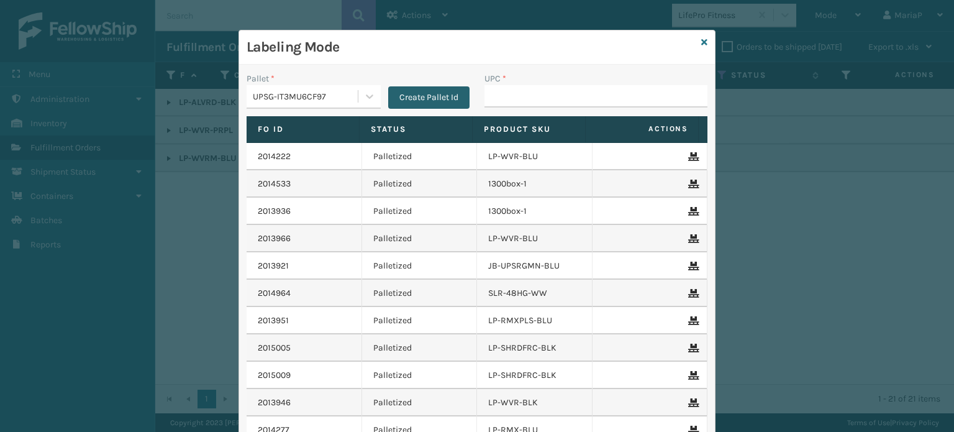
click at [403, 98] on button "Create Pallet Id" at bounding box center [428, 97] width 81 height 22
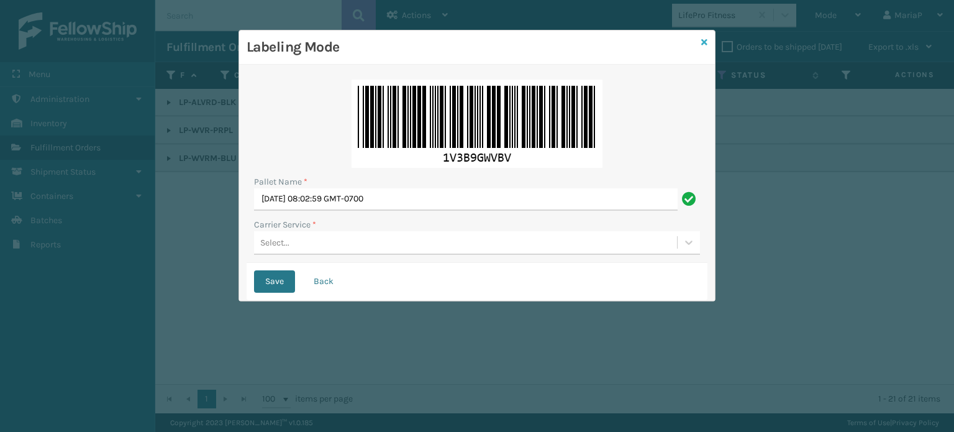
click at [703, 39] on icon at bounding box center [704, 42] width 6 height 9
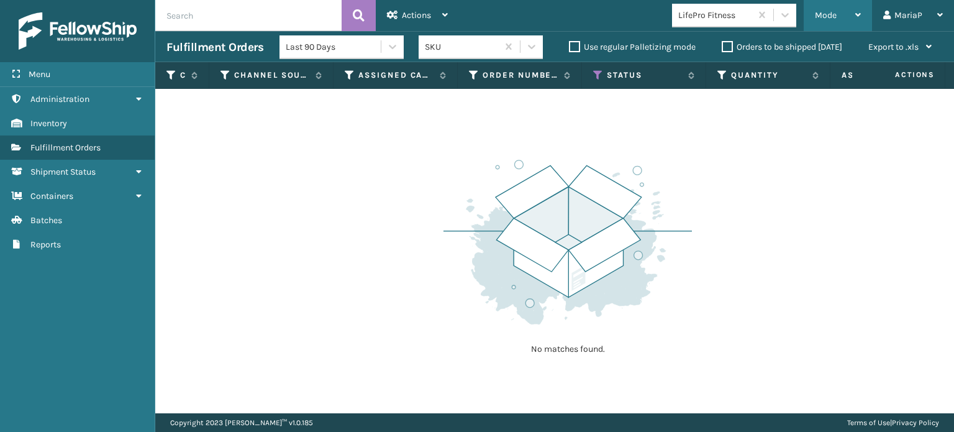
click at [839, 12] on div "Mode" at bounding box center [838, 15] width 46 height 31
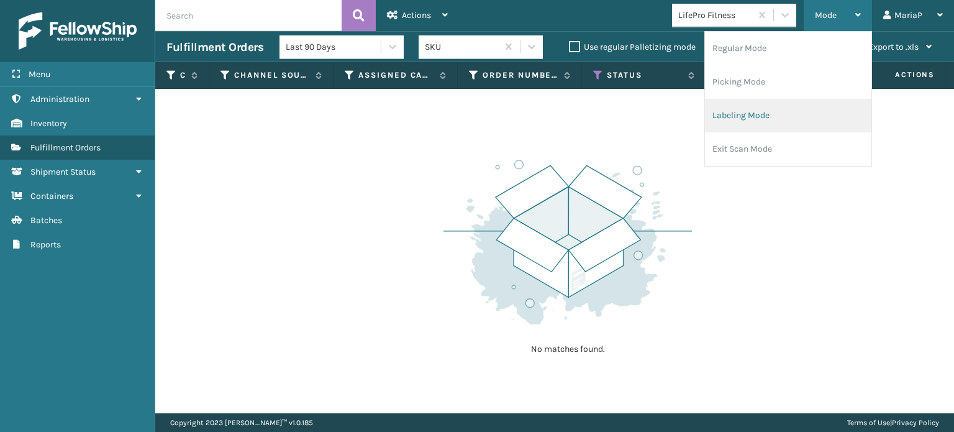
click at [773, 117] on li "Labeling Mode" at bounding box center [788, 116] width 166 height 34
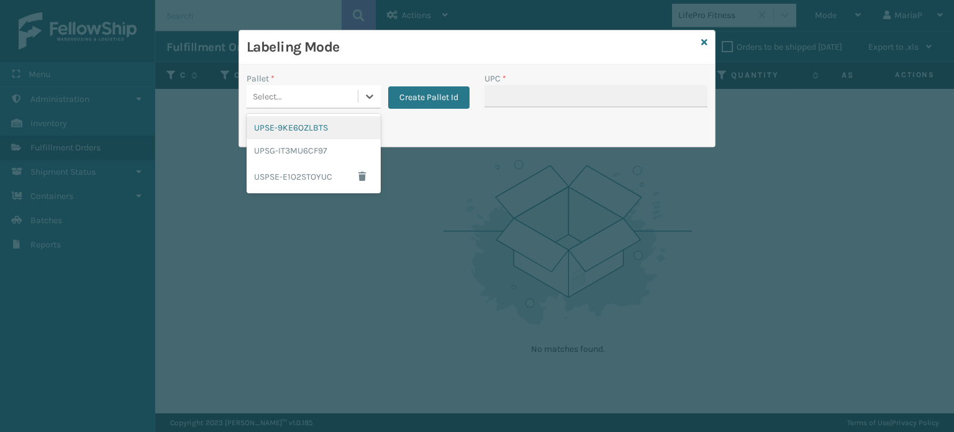
click at [328, 95] on div "Select..." at bounding box center [302, 96] width 111 height 21
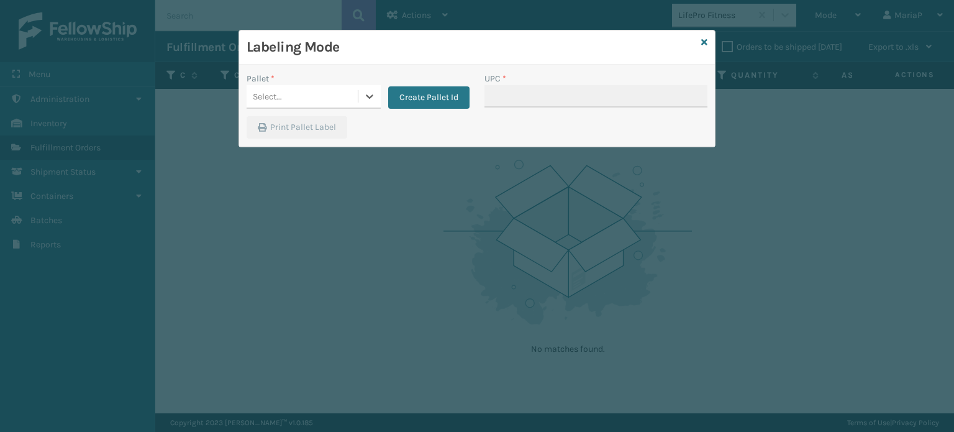
click at [327, 99] on div "Select..." at bounding box center [302, 96] width 111 height 21
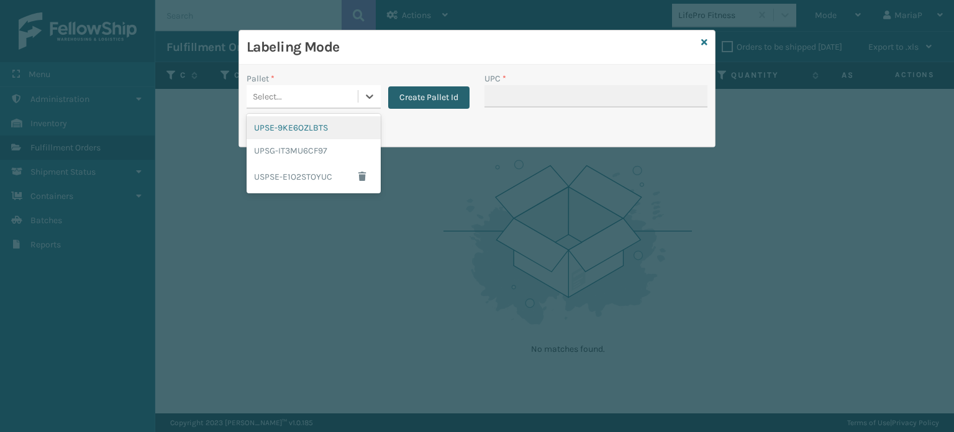
click at [445, 89] on button "Create Pallet Id" at bounding box center [428, 97] width 81 height 22
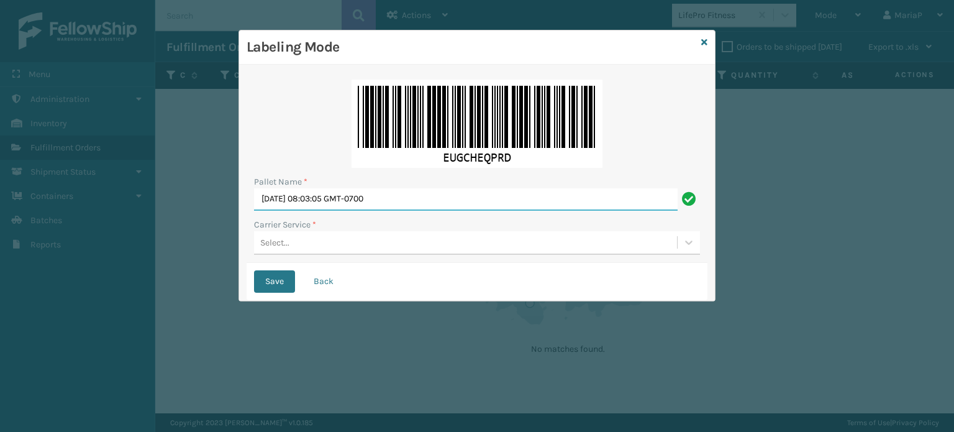
click at [440, 198] on input "[DATE] 08:03:05 GMT-0700" at bounding box center [466, 199] width 424 height 22
click at [440, 197] on input "[DATE] 08:03:05 GMT-0700" at bounding box center [466, 199] width 424 height 22
click at [703, 42] on icon at bounding box center [704, 42] width 6 height 9
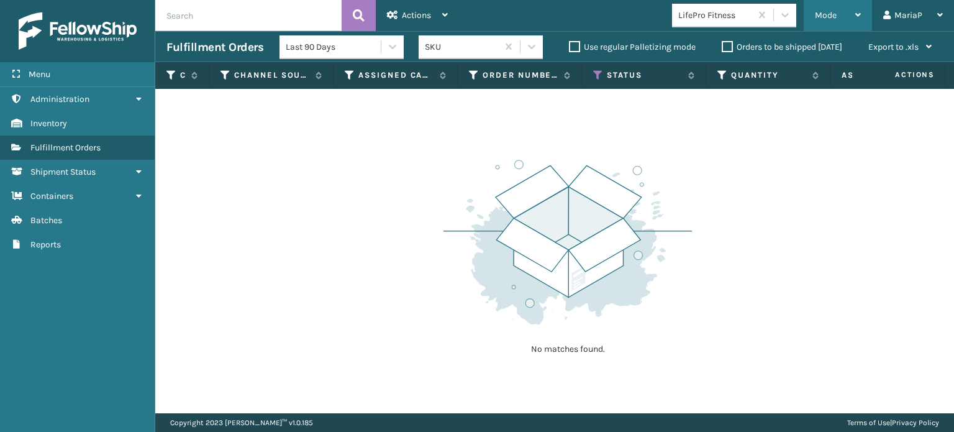
click at [847, 19] on div "Mode" at bounding box center [838, 15] width 46 height 31
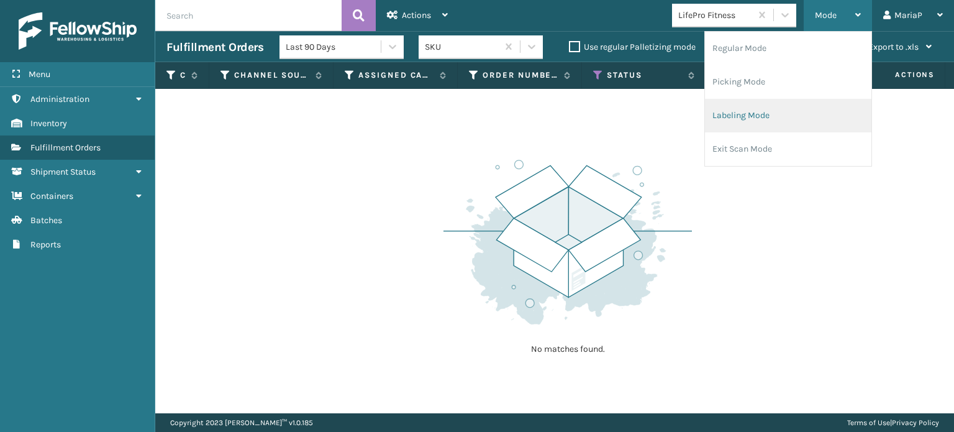
click at [789, 117] on li "Labeling Mode" at bounding box center [788, 116] width 166 height 34
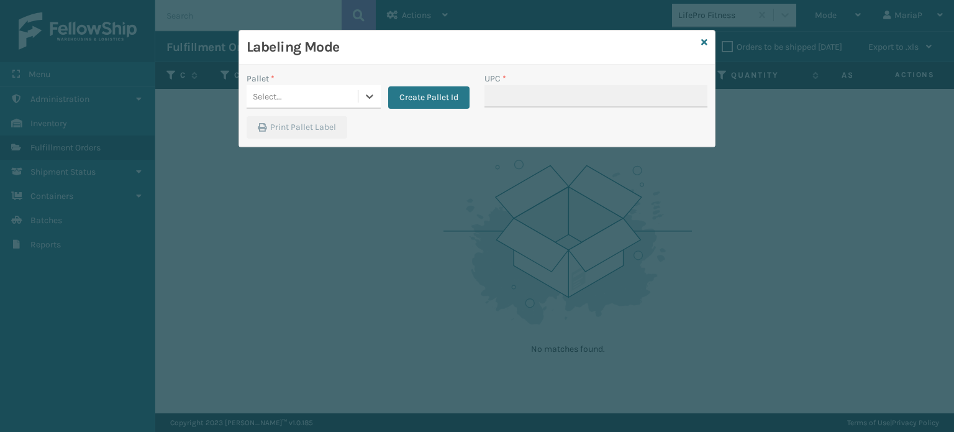
click at [299, 111] on div "Pallet * 0 results available. Select is focused ,type to refine list, press Dow…" at bounding box center [358, 94] width 238 height 44
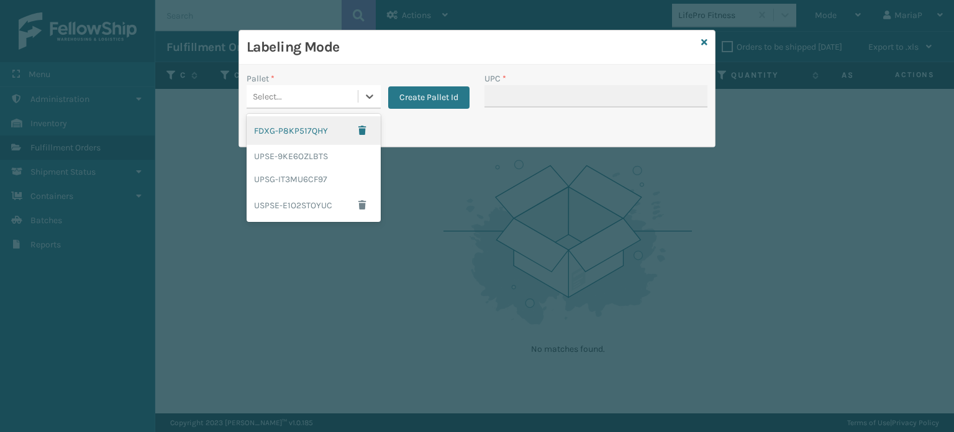
click at [308, 99] on div "Select..." at bounding box center [302, 96] width 111 height 21
click at [318, 137] on div "FDXG-P8KP517QHY" at bounding box center [314, 130] width 134 height 29
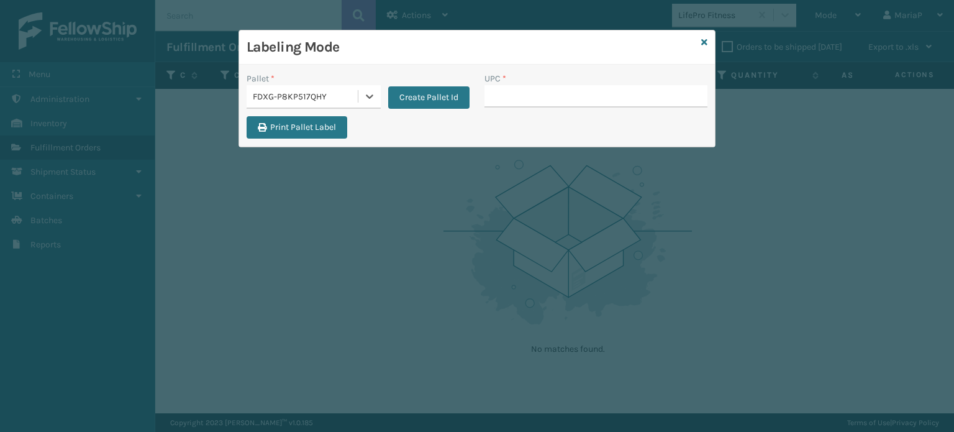
click at [519, 111] on div "UPC *" at bounding box center [596, 94] width 238 height 44
click at [524, 103] on input "UPC *" at bounding box center [596, 96] width 223 height 22
type input "8500645"
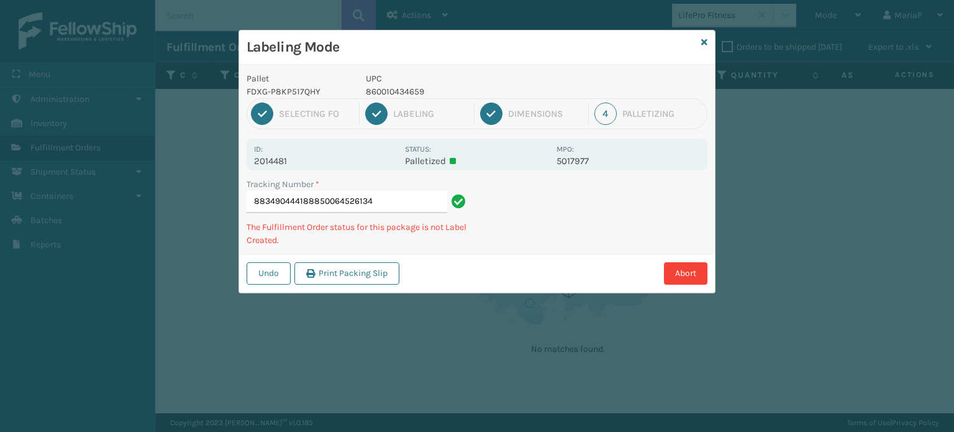
type input "883490444188850064526134"
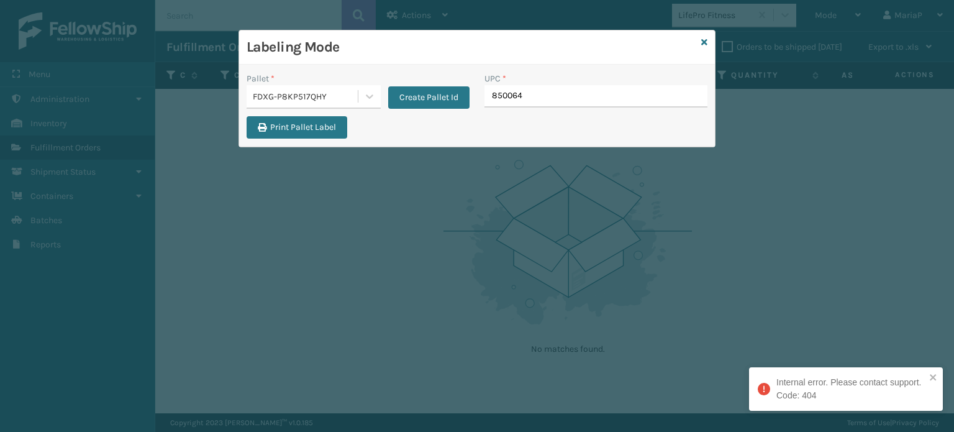
type input "8500645"
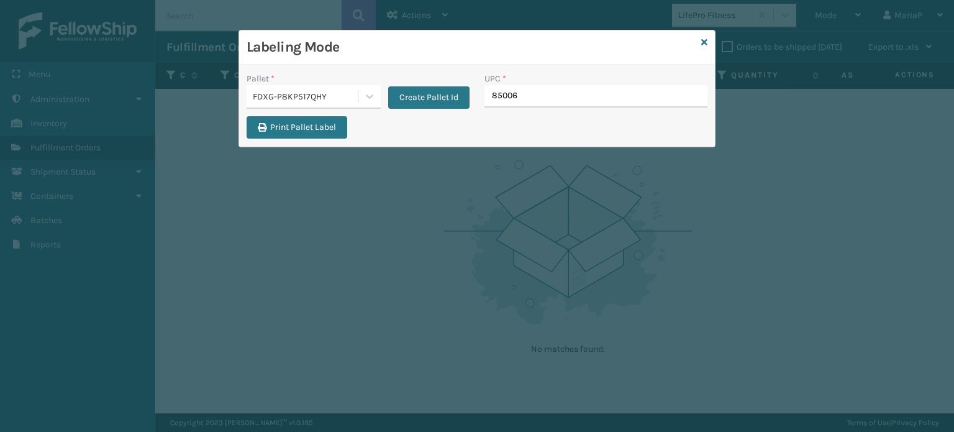
type input "850064"
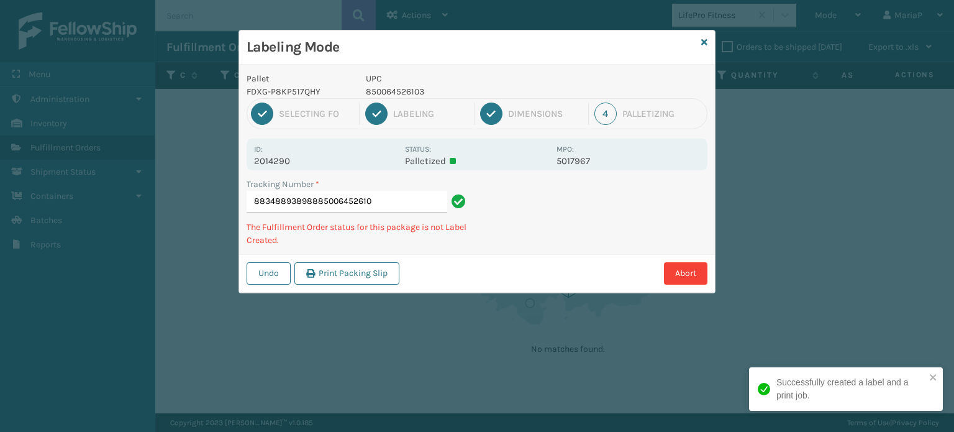
type input "883488938988850064526103"
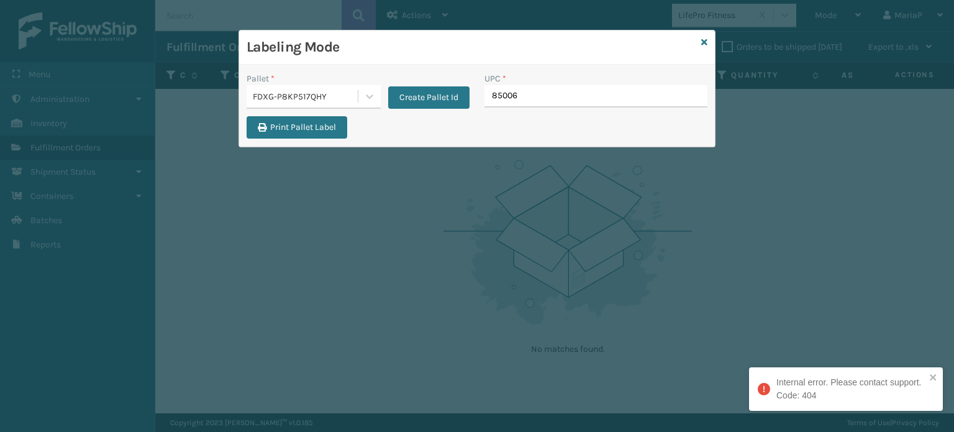
type input "850064"
type input "8500645"
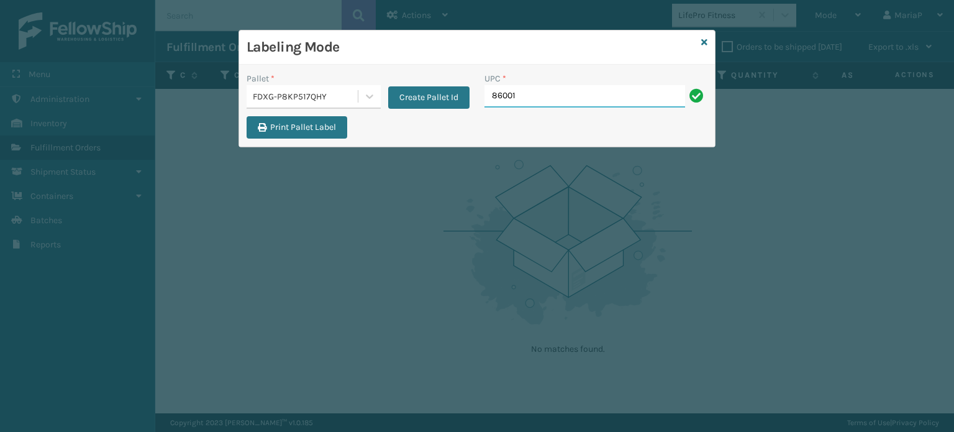
type input "860010"
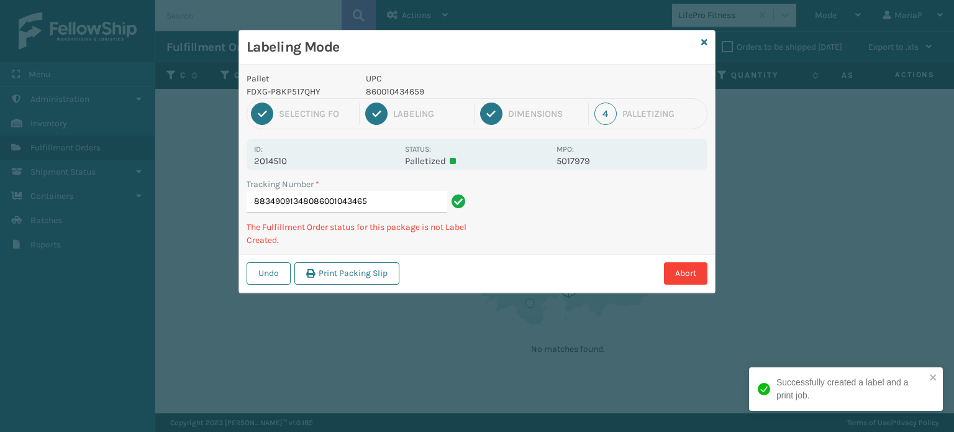
type input "883490913480860010434659"
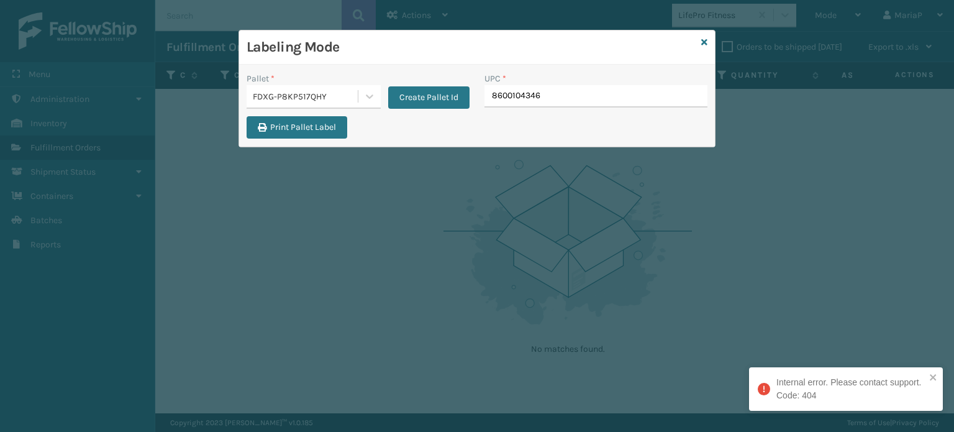
type input "86001043465"
type input "8500645264"
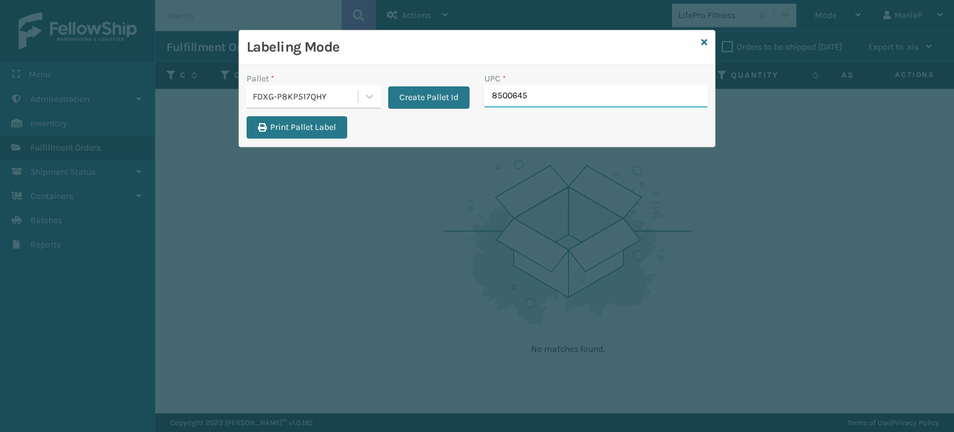
type input "85006452"
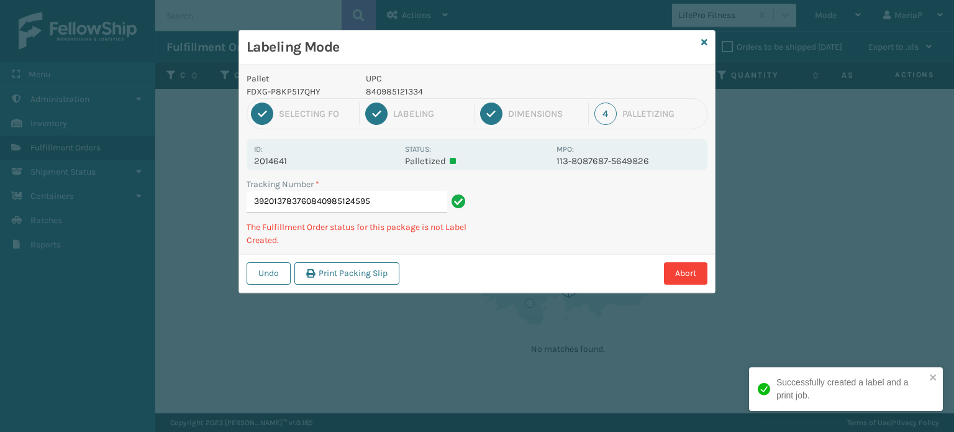
type input "392013783760840985124595"
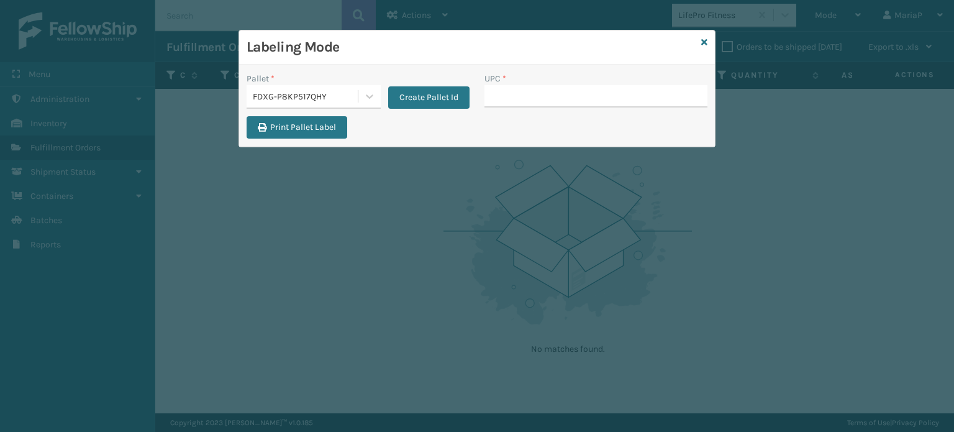
click at [321, 91] on div "FDXG-P8KP517QHY" at bounding box center [306, 96] width 106 height 13
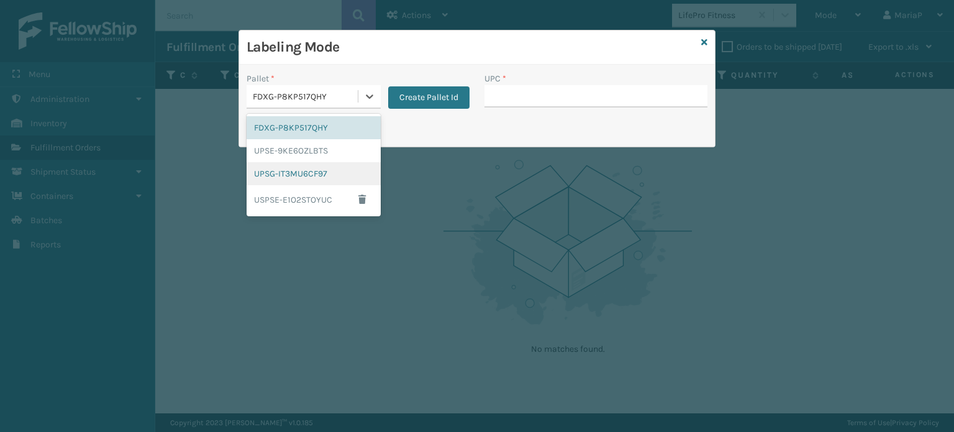
click at [313, 168] on div "UPSG-IT3MU6CF97" at bounding box center [314, 173] width 134 height 23
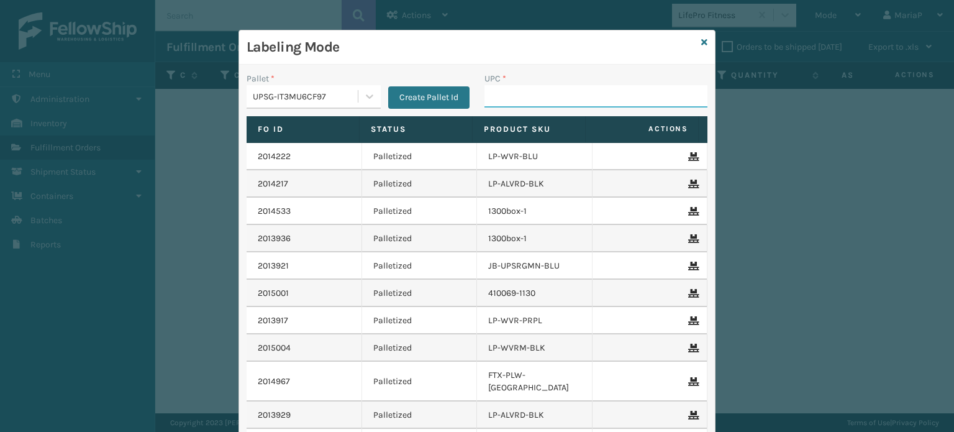
click at [496, 104] on input "UPC *" at bounding box center [596, 96] width 223 height 22
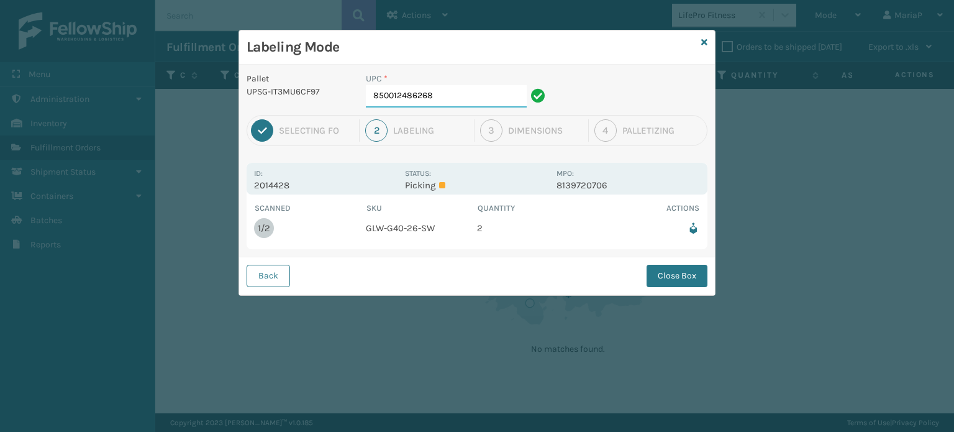
click at [445, 94] on input "850012486268" at bounding box center [446, 96] width 161 height 22
click at [690, 283] on button "Close Box" at bounding box center [677, 276] width 61 height 22
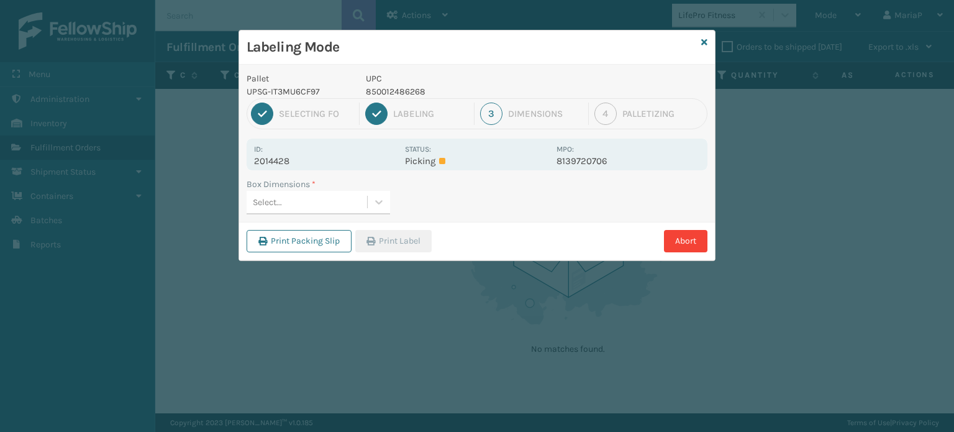
click at [321, 208] on div "Select..." at bounding box center [307, 202] width 121 height 21
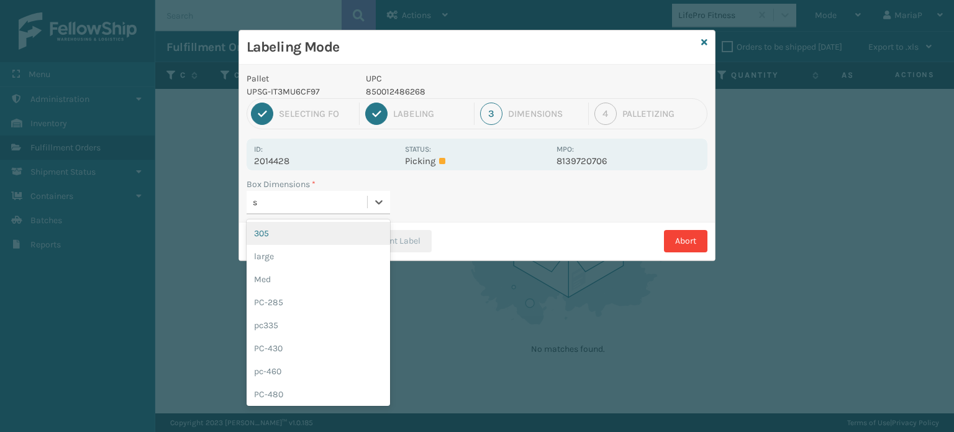
type input "sm"
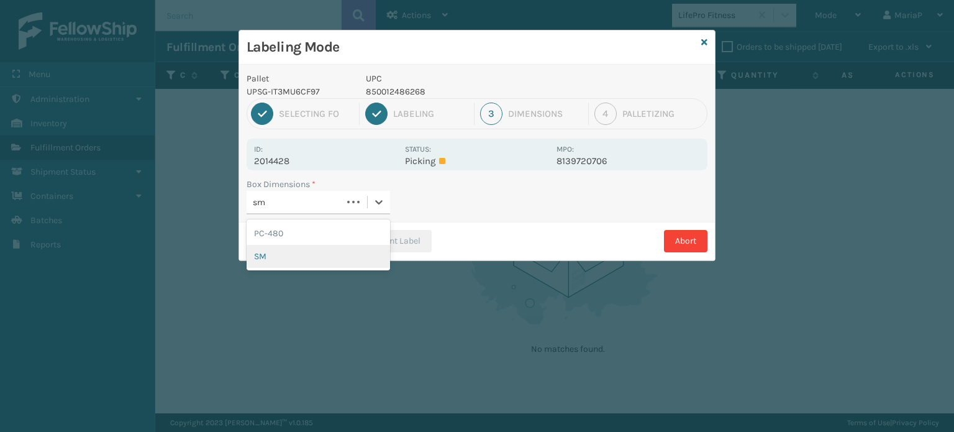
click at [323, 252] on div "SM" at bounding box center [319, 256] width 144 height 23
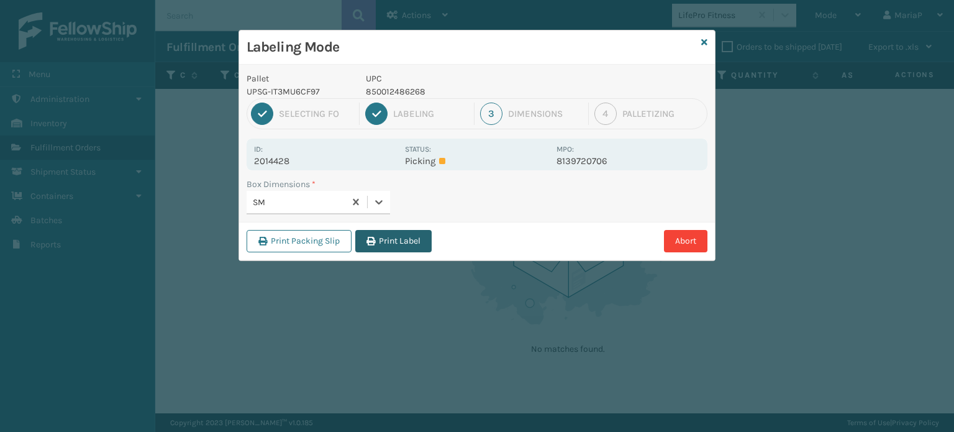
click at [411, 234] on button "Print Label" at bounding box center [393, 241] width 76 height 22
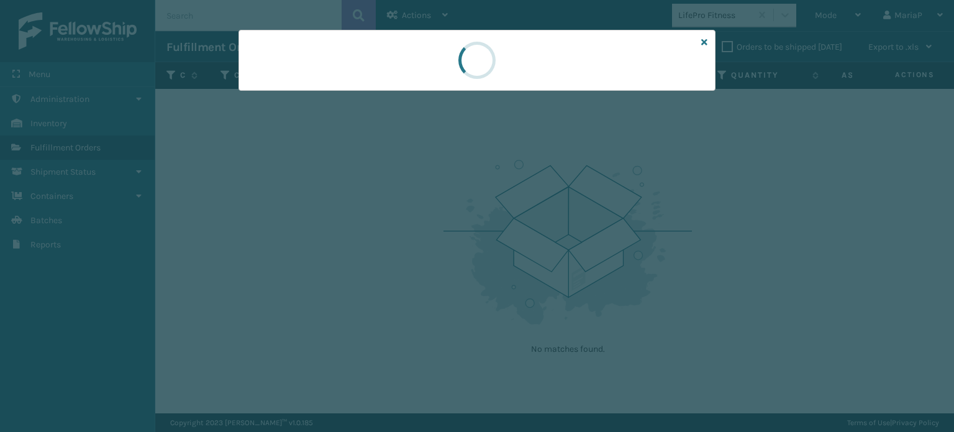
click at [411, 234] on div at bounding box center [477, 216] width 954 height 432
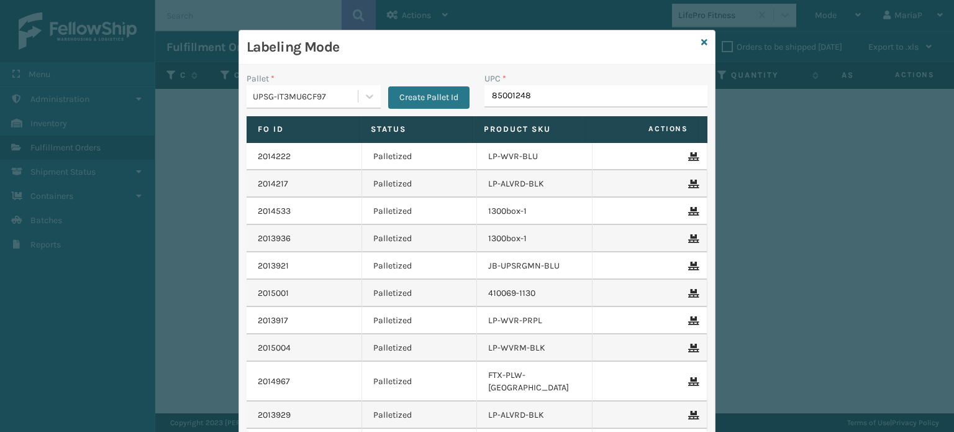
type input "850012486"
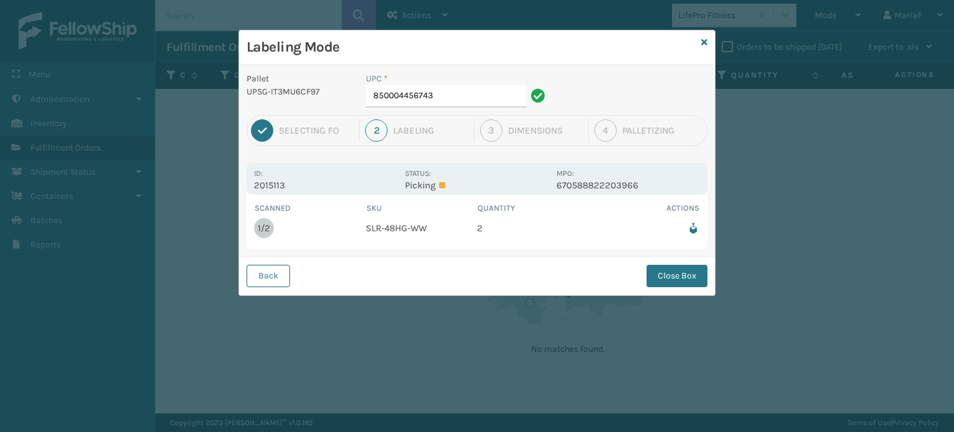
click at [268, 281] on button "Back" at bounding box center [268, 276] width 43 height 22
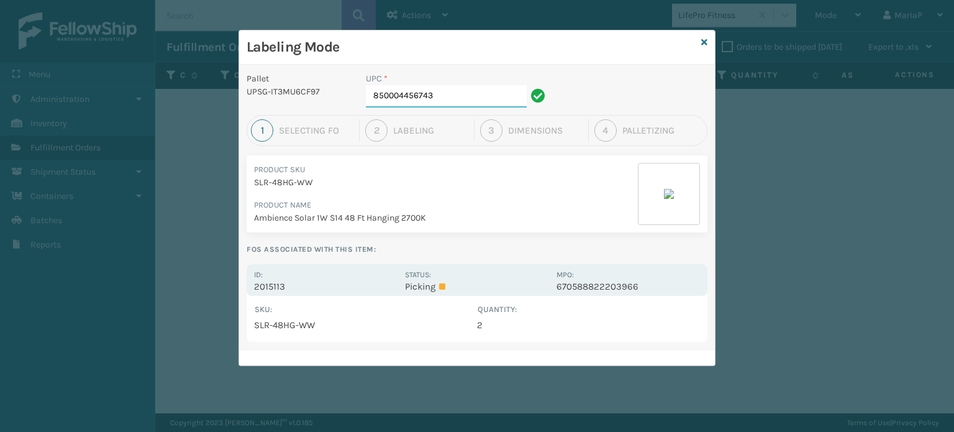
click at [460, 106] on input "850004456743" at bounding box center [446, 96] width 161 height 22
click at [460, 104] on input "850004456743" at bounding box center [446, 96] width 161 height 22
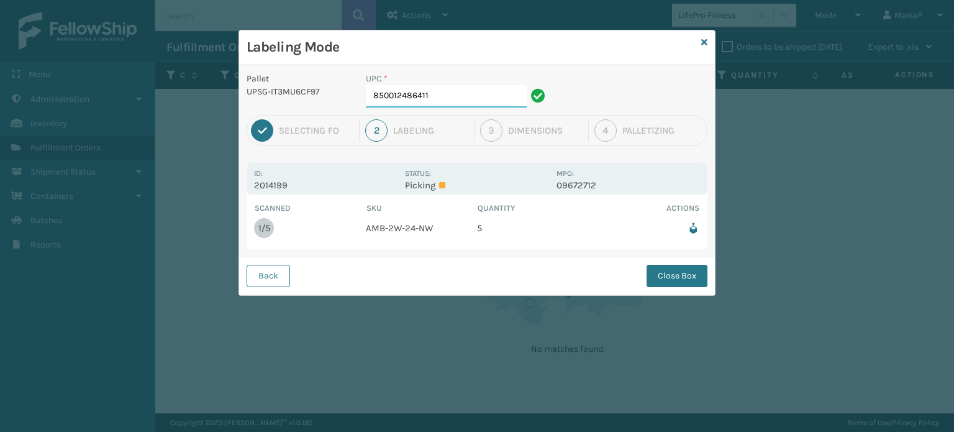
drag, startPoint x: 442, startPoint y: 93, endPoint x: 452, endPoint y: 94, distance: 10.0
click at [442, 93] on input "850012486411" at bounding box center [446, 96] width 161 height 22
click at [661, 273] on button "Close Box" at bounding box center [677, 276] width 61 height 22
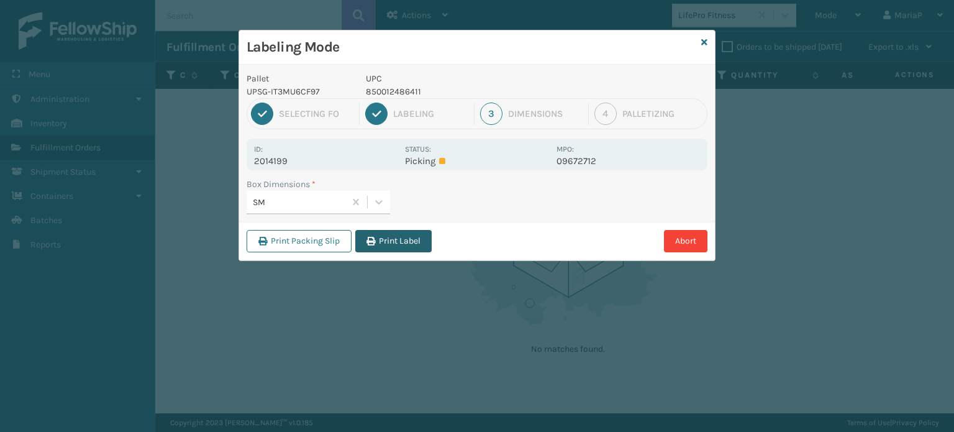
click at [378, 240] on button "Print Label" at bounding box center [393, 241] width 76 height 22
click at [380, 240] on div "Labeling Mode Pallet UPSG-IT3MU6CF97 UPC 850012486411 1 Selecting FO 2 Labeling…" at bounding box center [477, 216] width 954 height 432
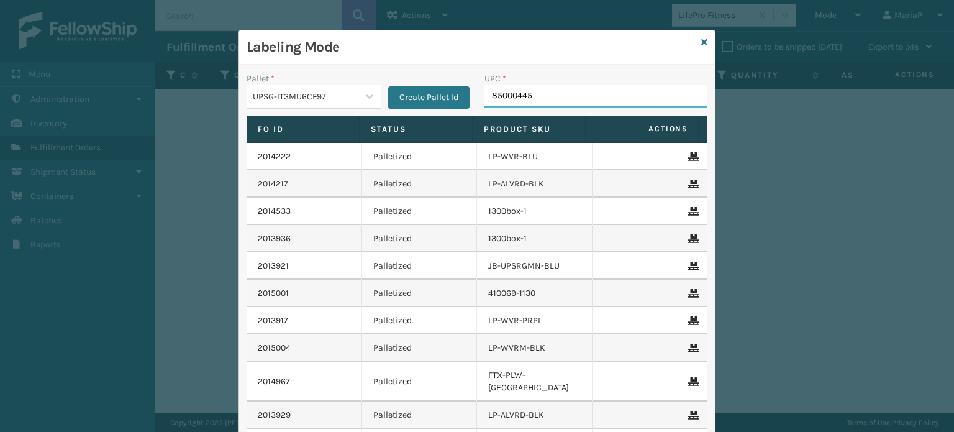
type input "850004456"
type input "8581000075"
type input "8581000"
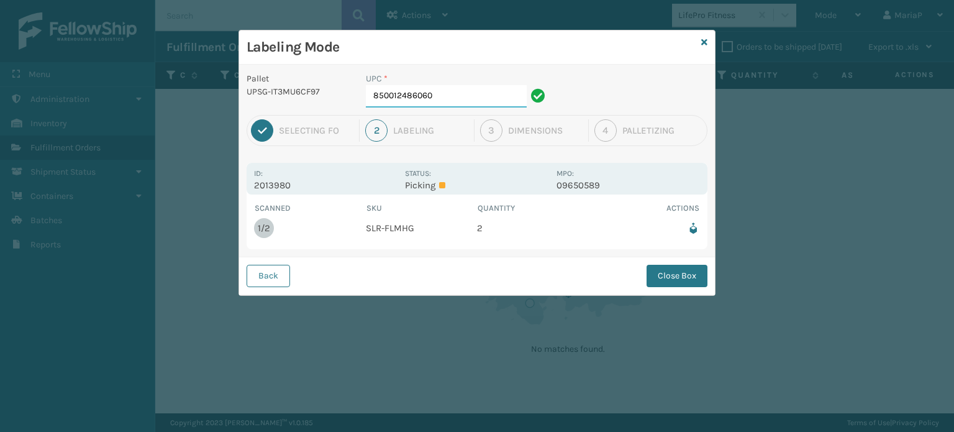
click at [456, 106] on input "850012486060" at bounding box center [446, 96] width 161 height 22
click at [697, 275] on button "Close Box" at bounding box center [677, 276] width 61 height 22
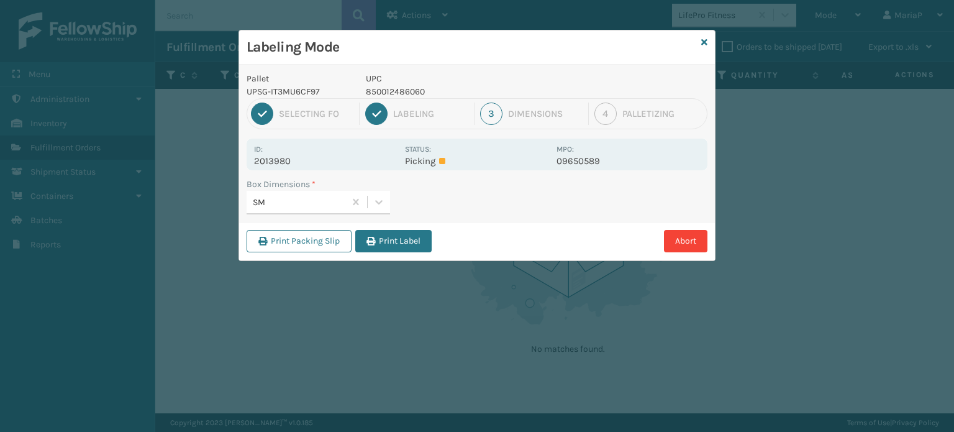
click at [385, 228] on div "Print Packing Slip Print Label Abort" at bounding box center [477, 241] width 476 height 38
click at [399, 239] on button "Print Label" at bounding box center [393, 241] width 76 height 22
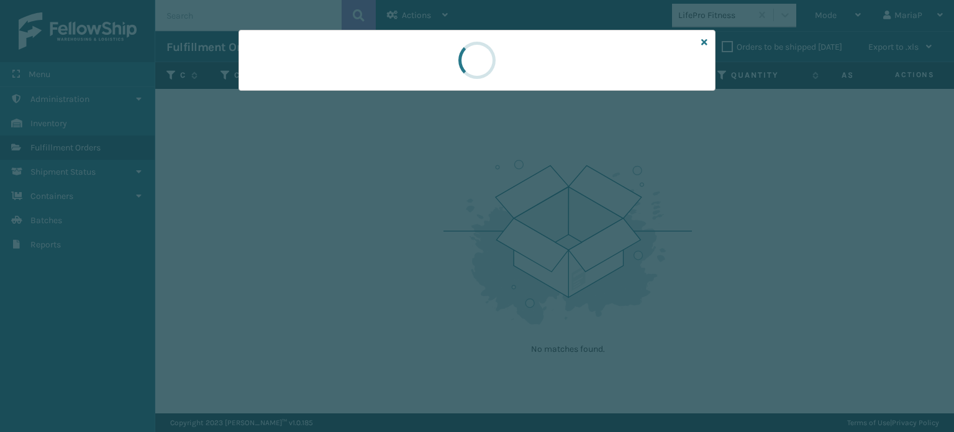
click at [399, 239] on div at bounding box center [477, 216] width 954 height 432
click at [400, 240] on div at bounding box center [477, 216] width 954 height 432
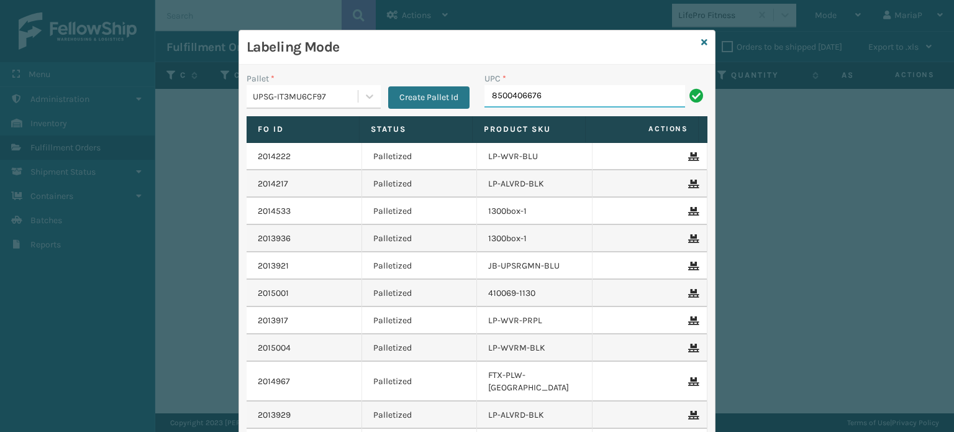
click at [596, 101] on input "8500406676" at bounding box center [585, 96] width 201 height 22
type input "850040667639"
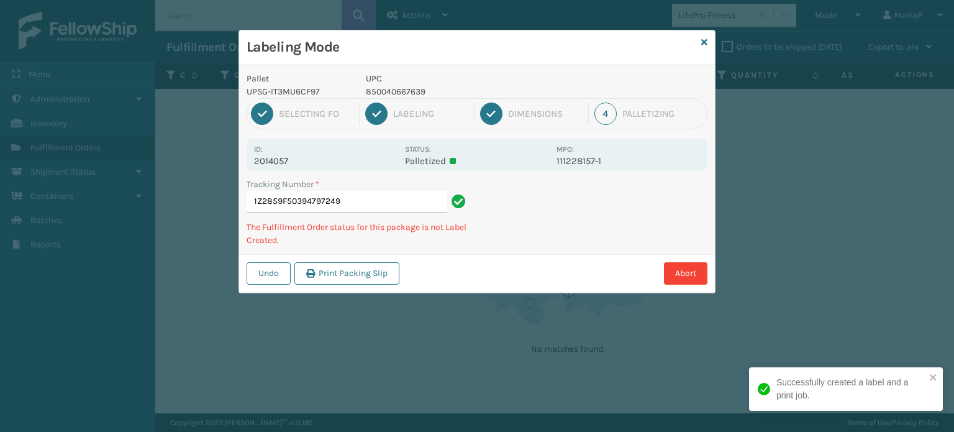
click at [368, 96] on p "850040667639" at bounding box center [457, 91] width 183 height 13
click at [368, 94] on p "850040667639" at bounding box center [457, 91] width 183 height 13
click at [376, 89] on p "850040667639" at bounding box center [457, 91] width 183 height 13
click at [377, 89] on p "850040667639" at bounding box center [457, 91] width 183 height 13
copy p "850040667639"
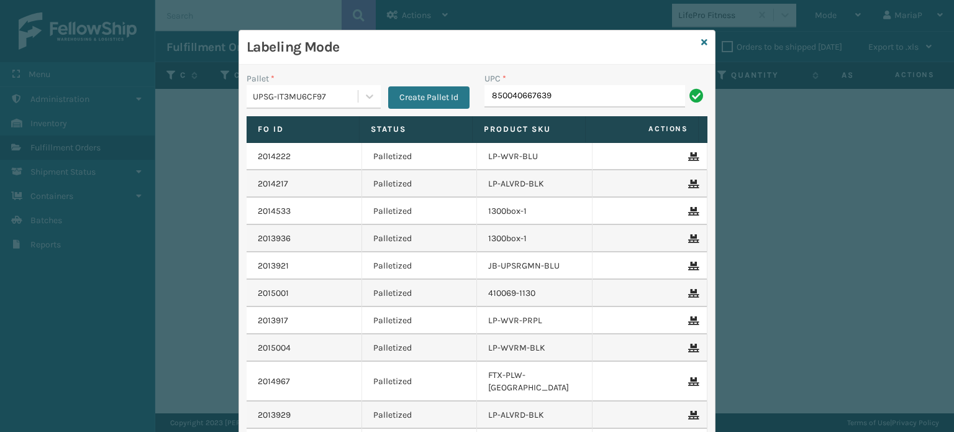
type input "850040667639"
type input "850004456156"
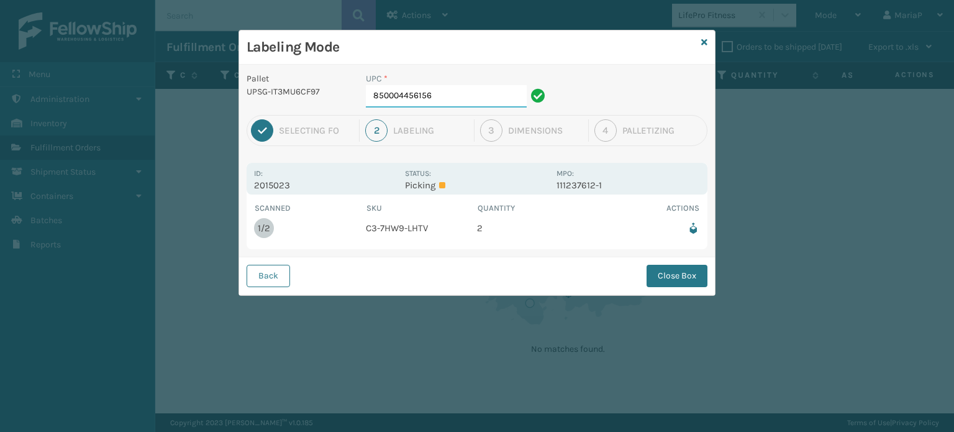
click at [450, 93] on input "850004456156" at bounding box center [446, 96] width 161 height 22
click at [661, 259] on div "Back Close Box" at bounding box center [477, 276] width 476 height 38
click at [683, 270] on button "Close Box" at bounding box center [677, 276] width 61 height 22
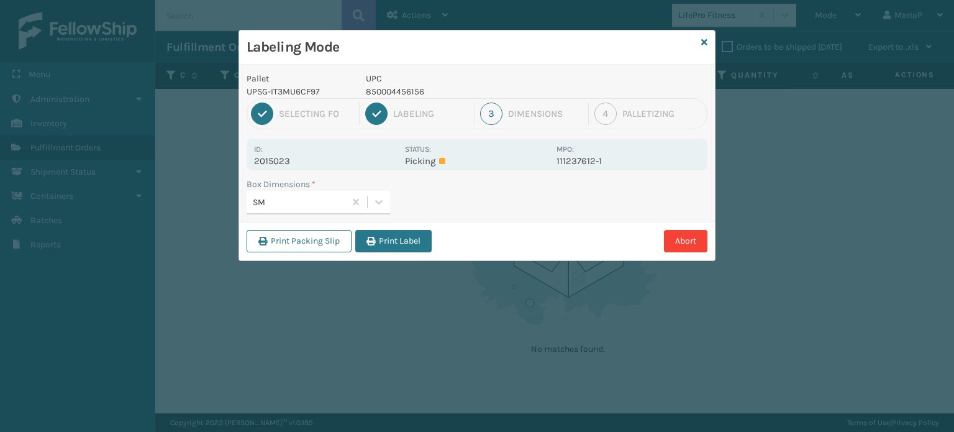
click at [387, 245] on button "Print Label" at bounding box center [393, 241] width 76 height 22
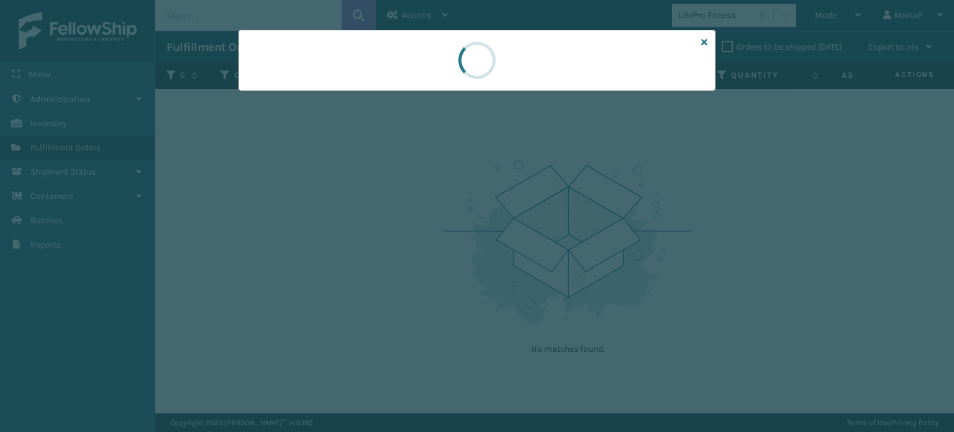
click at [388, 243] on div at bounding box center [477, 216] width 954 height 432
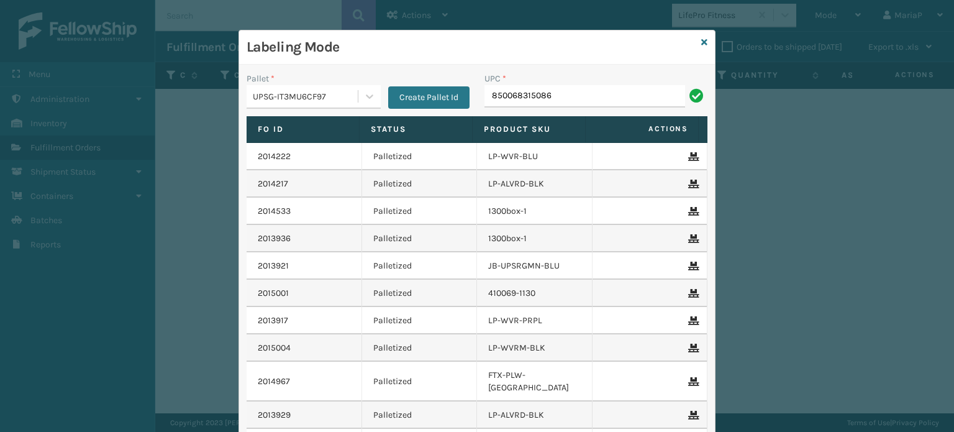
type input "850068315086"
type input "850068315068"
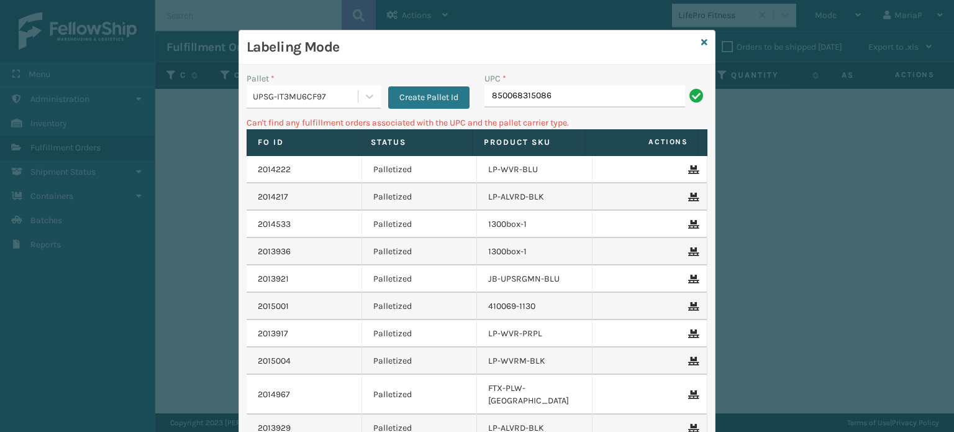
type input "850068315086"
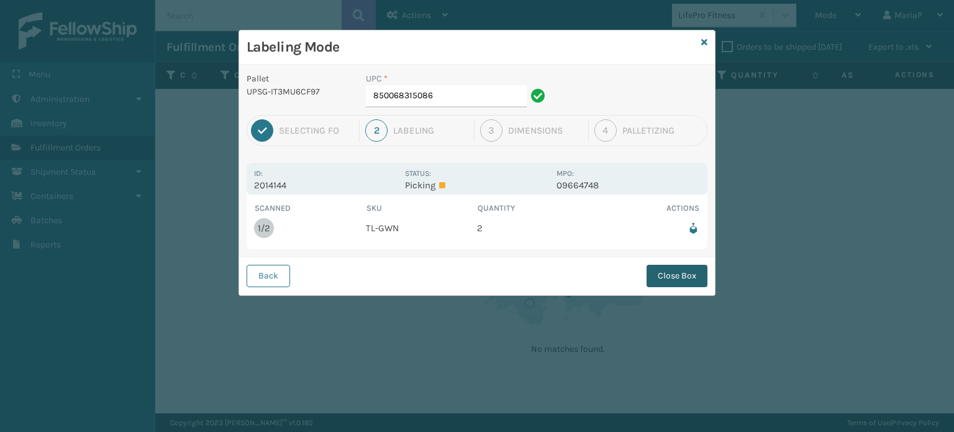
click at [696, 276] on button "Close Box" at bounding box center [677, 276] width 61 height 22
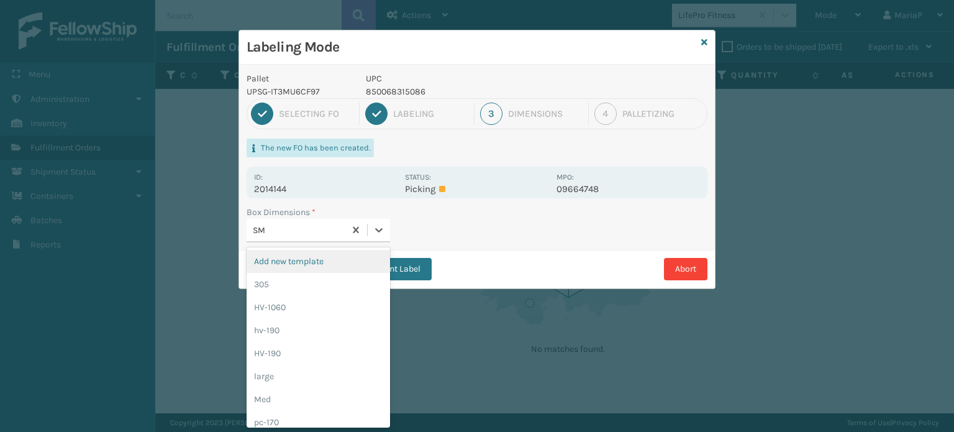
click at [293, 229] on div "SM" at bounding box center [299, 230] width 93 height 13
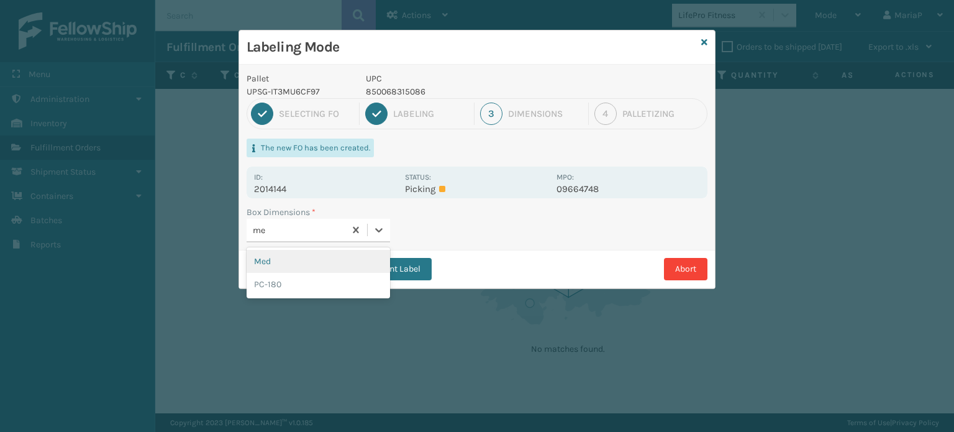
type input "med"
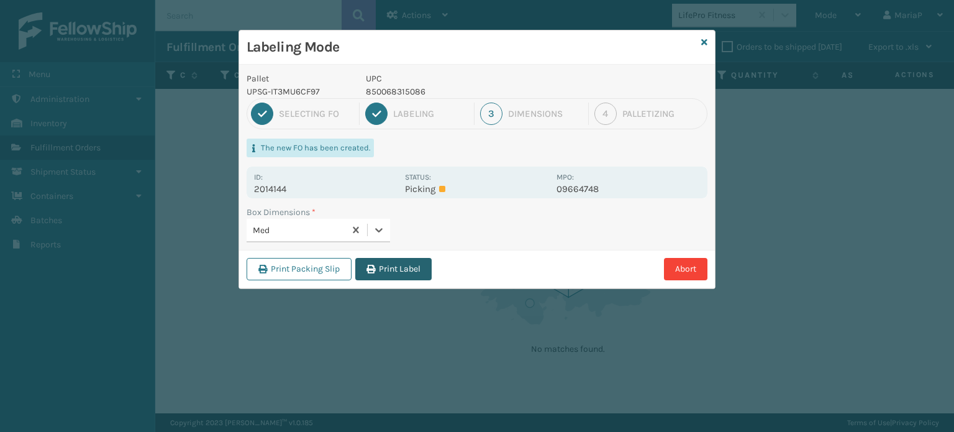
click at [375, 271] on icon "button" at bounding box center [371, 269] width 9 height 9
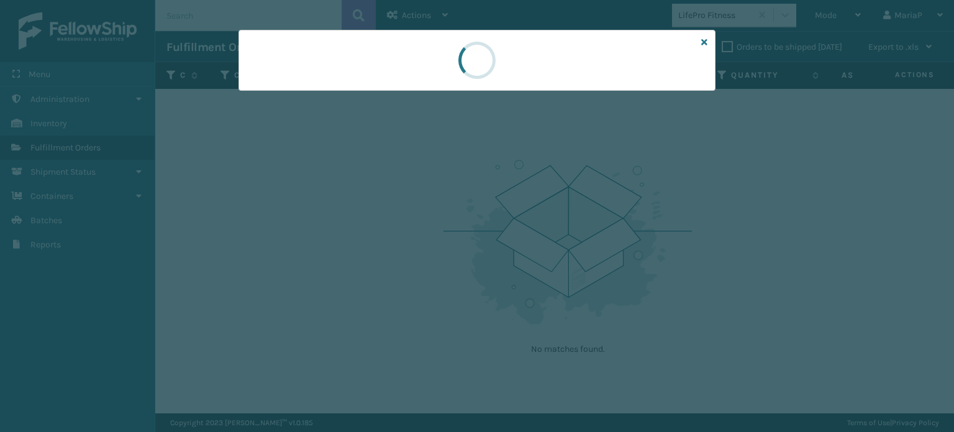
click at [377, 271] on div at bounding box center [477, 216] width 954 height 432
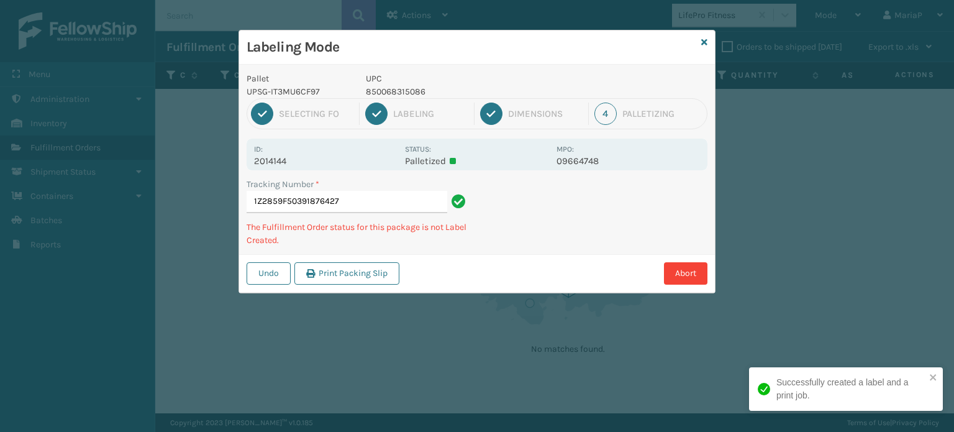
click at [388, 94] on p "850068315086" at bounding box center [457, 91] width 183 height 13
copy p "850068315086"
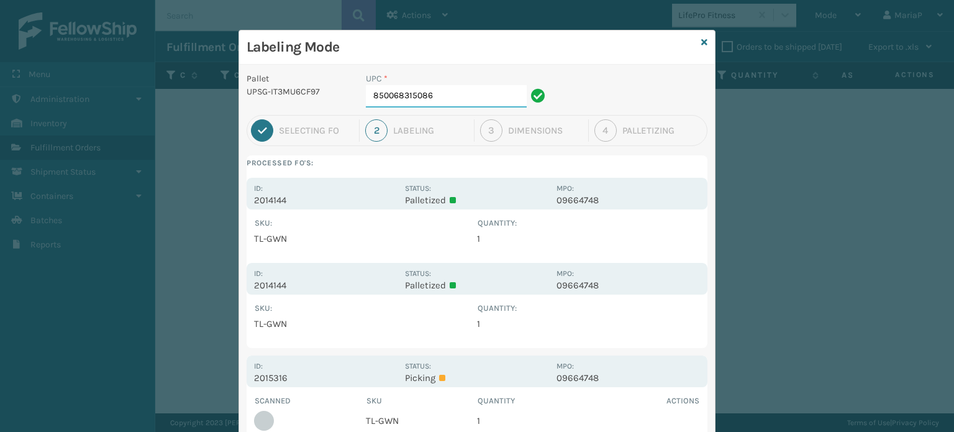
click at [437, 100] on input "850068315086" at bounding box center [446, 96] width 161 height 22
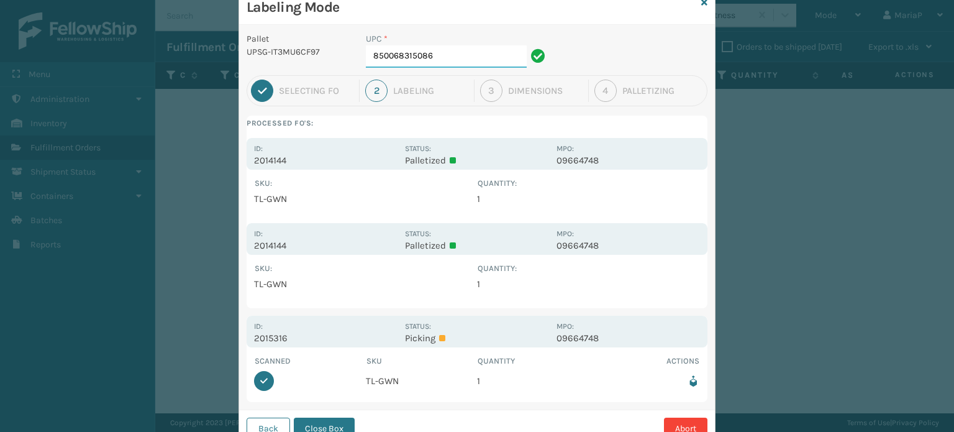
scroll to position [85, 0]
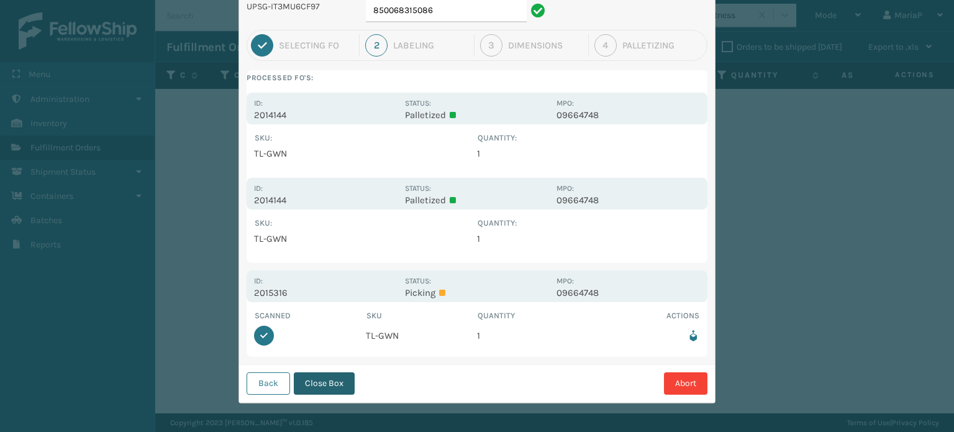
drag, startPoint x: 319, startPoint y: 375, endPoint x: 320, endPoint y: 362, distance: 12.4
click at [319, 375] on button "Close Box" at bounding box center [324, 383] width 61 height 22
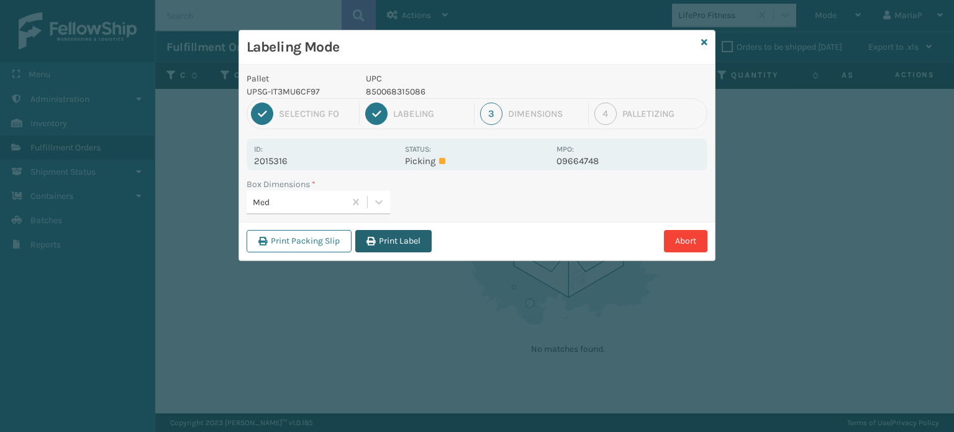
click at [404, 240] on button "Print Label" at bounding box center [393, 241] width 76 height 22
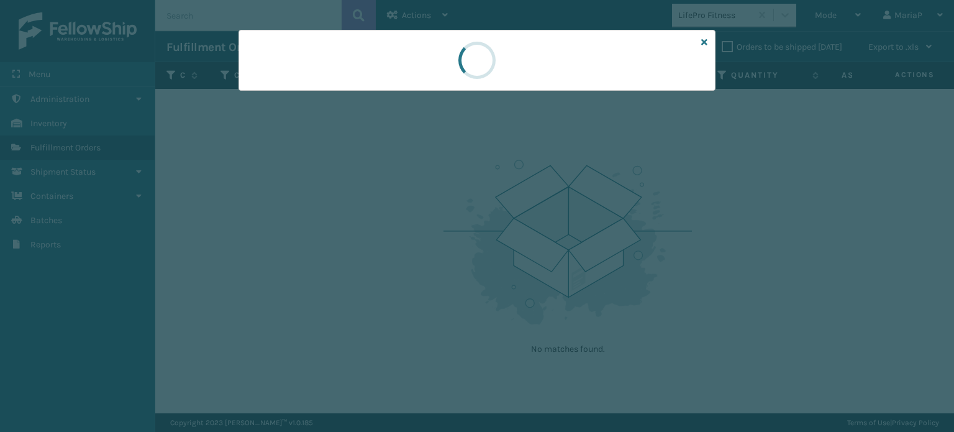
click at [404, 240] on div at bounding box center [477, 216] width 954 height 432
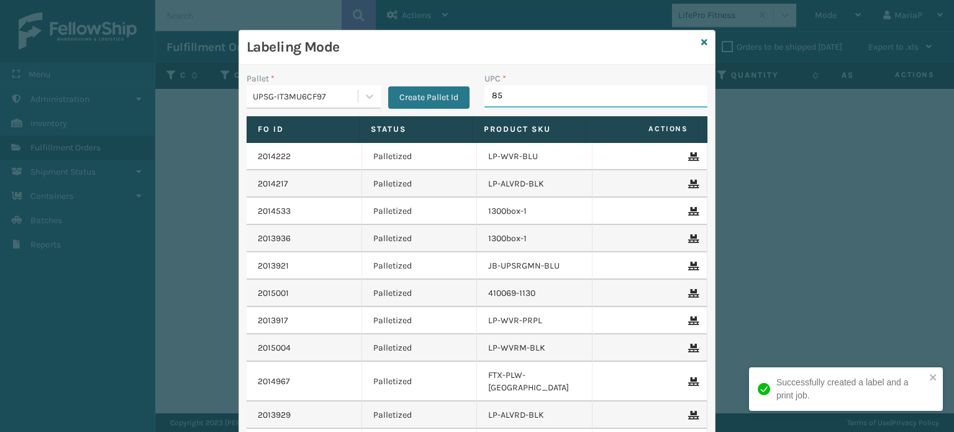
type input "857"
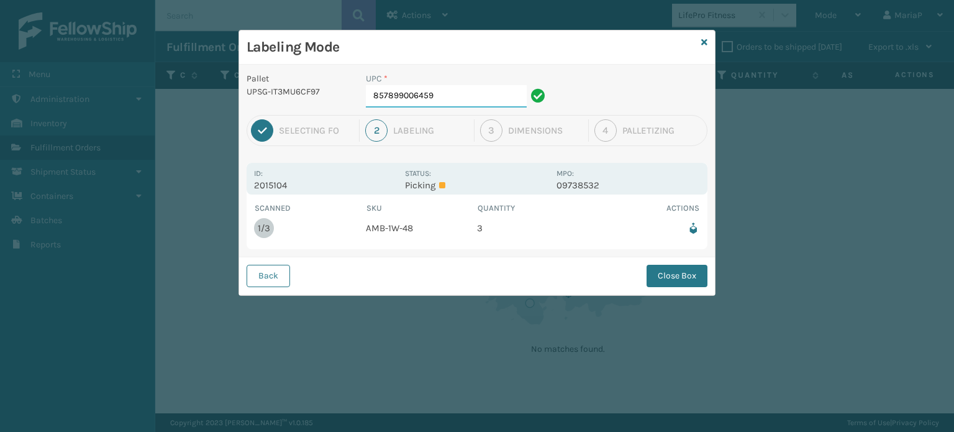
click at [467, 104] on input "857899006459" at bounding box center [446, 96] width 161 height 22
click at [677, 276] on button "Close Box" at bounding box center [677, 276] width 61 height 22
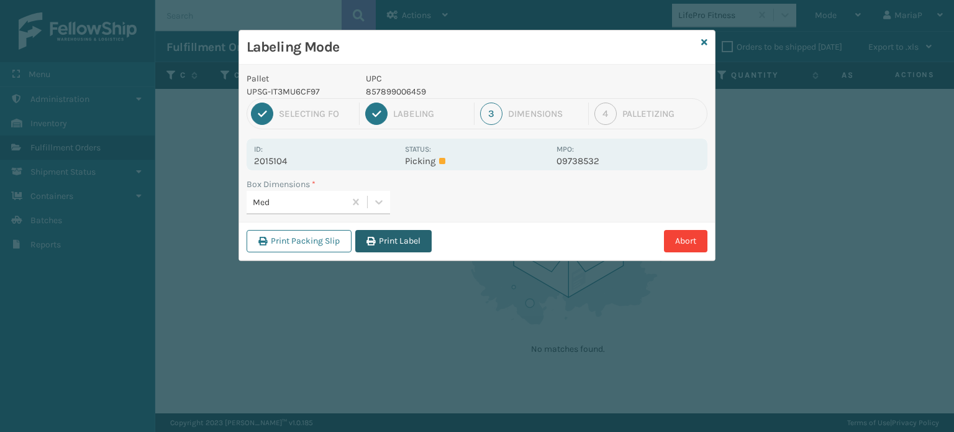
click at [399, 240] on button "Print Label" at bounding box center [393, 241] width 76 height 22
click at [399, 238] on div "Labeling Mode Pallet UPSG-IT3MU6CF97 UPC 857899006459 1 Selecting FO 2 Labeling…" at bounding box center [477, 216] width 954 height 432
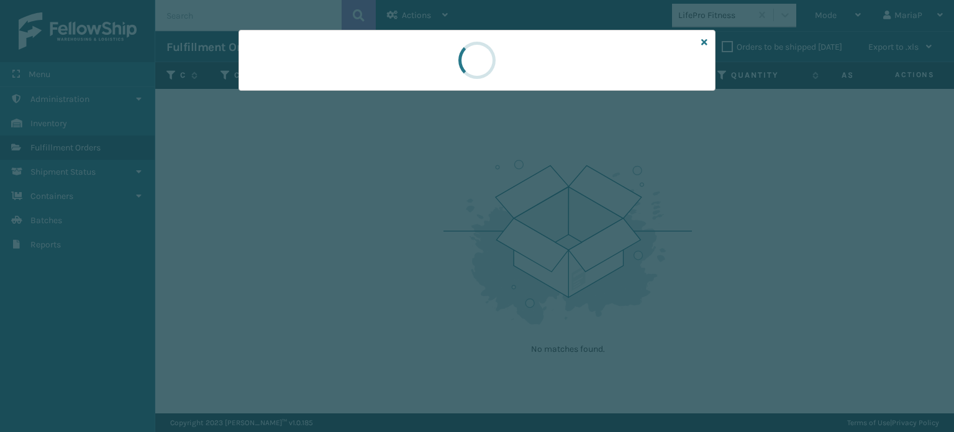
click at [399, 238] on div at bounding box center [477, 216] width 954 height 432
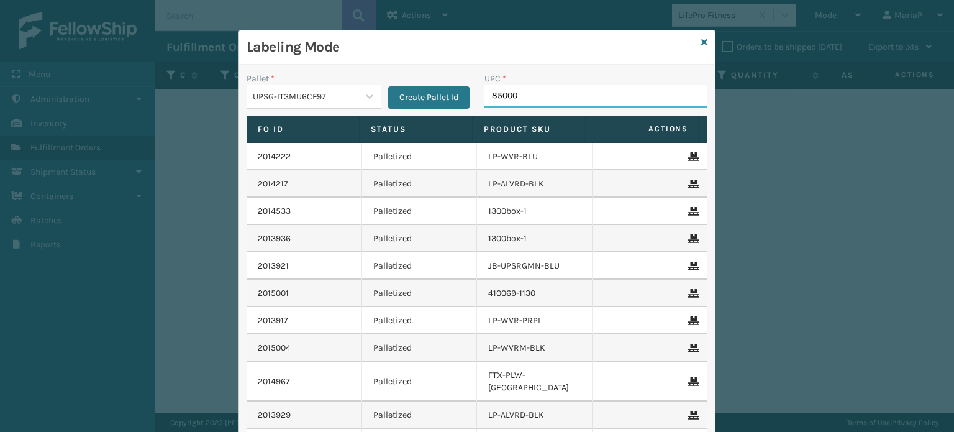
type input "850004"
click at [499, 96] on input "UPC *" at bounding box center [596, 96] width 223 height 22
type input "8500044"
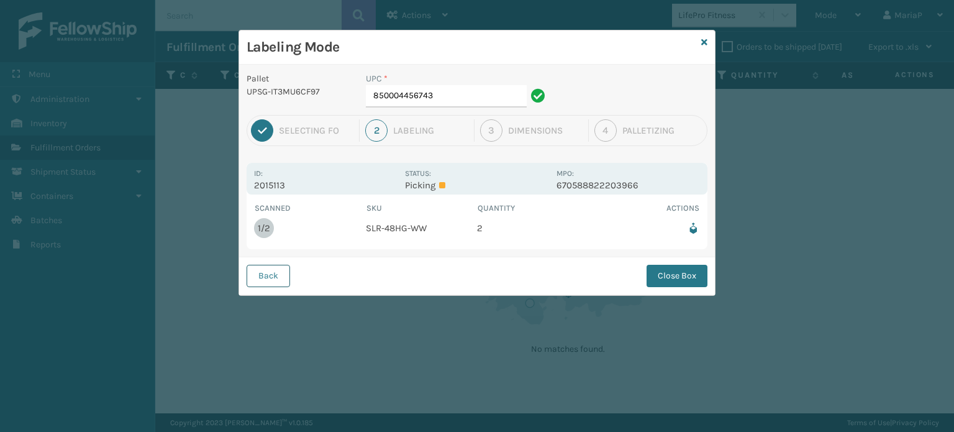
click at [251, 274] on button "Back" at bounding box center [268, 276] width 43 height 22
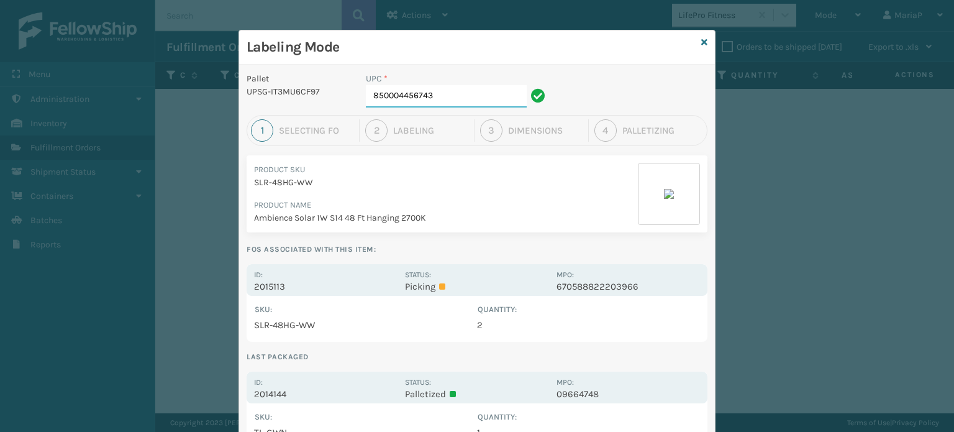
click at [458, 99] on input "850004456743" at bounding box center [446, 96] width 161 height 22
click at [701, 39] on icon at bounding box center [704, 42] width 6 height 9
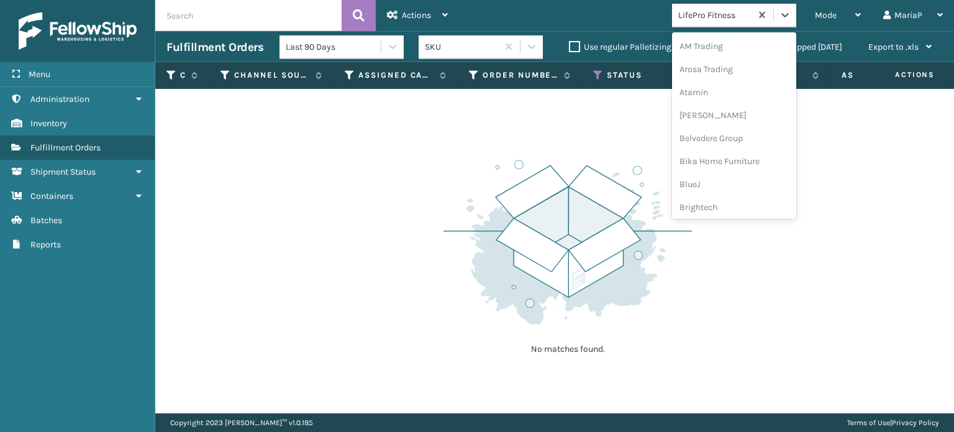
click at [714, 22] on div "LifePro Fitness" at bounding box center [711, 15] width 79 height 21
type input "br"
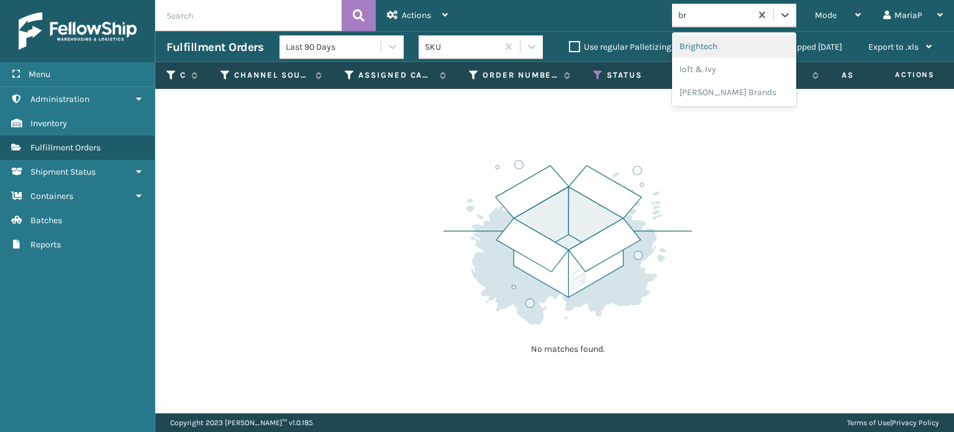
scroll to position [0, 0]
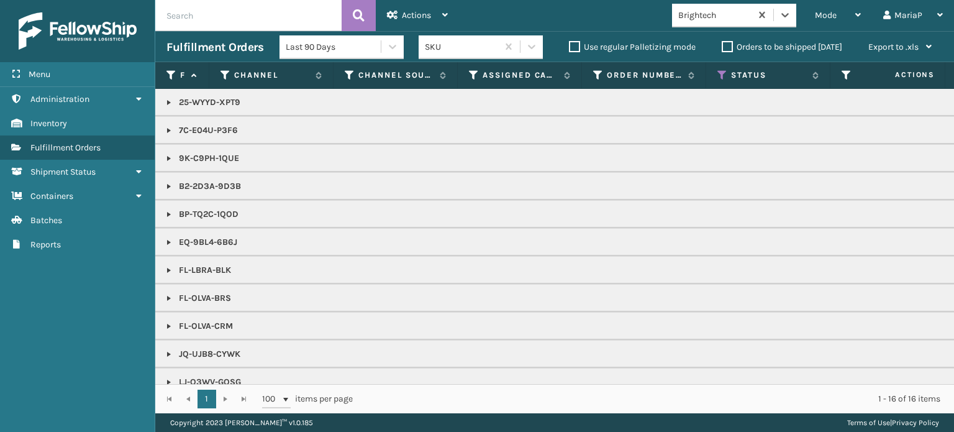
click at [169, 159] on link at bounding box center [169, 158] width 10 height 10
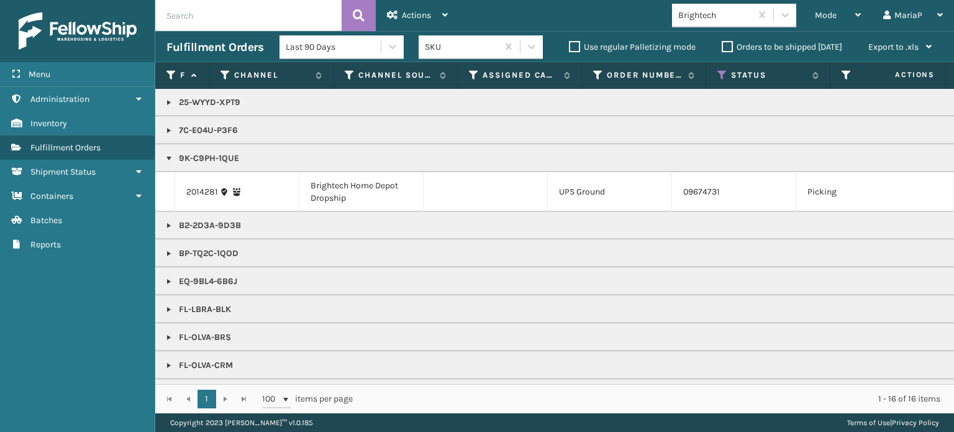
click at [169, 160] on link at bounding box center [169, 158] width 10 height 10
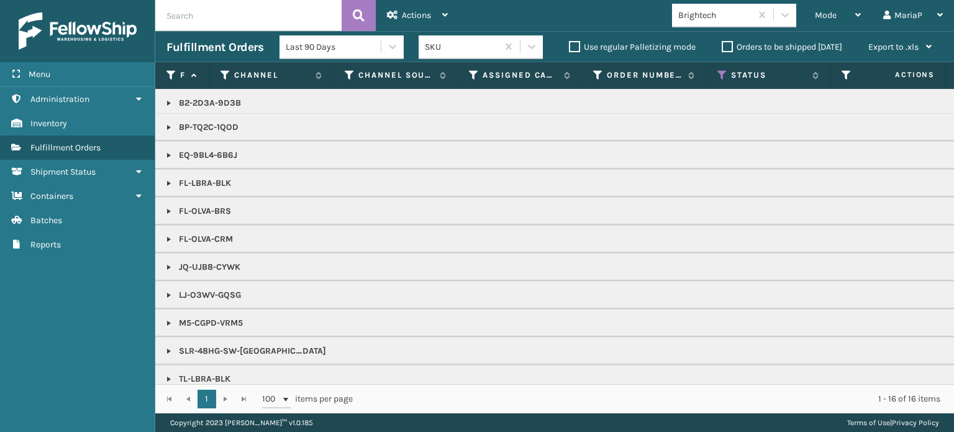
scroll to position [68, 0]
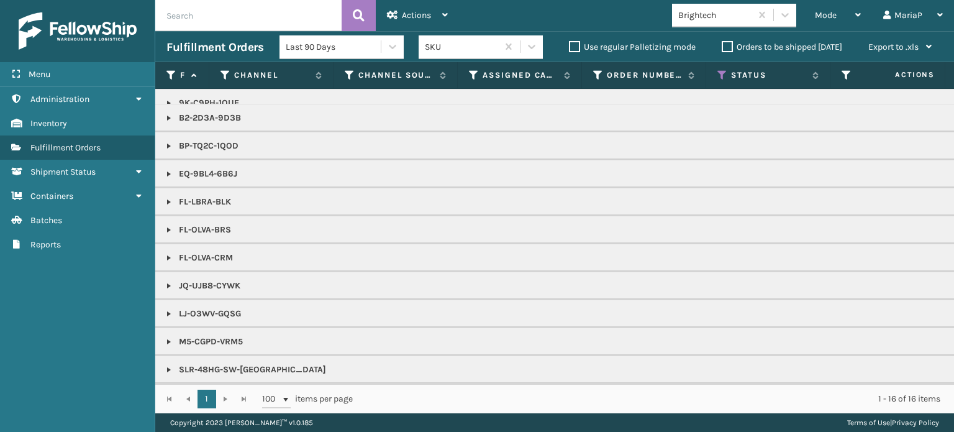
click at [173, 141] on link at bounding box center [169, 146] width 10 height 10
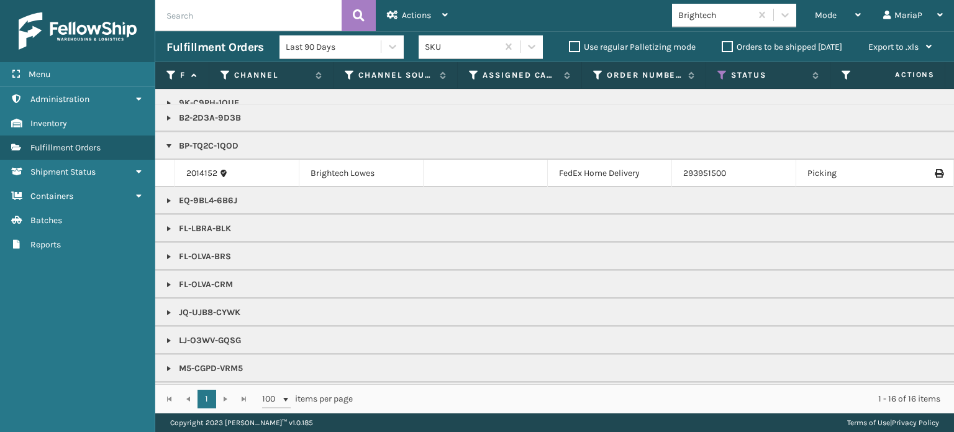
click at [171, 141] on link at bounding box center [169, 146] width 10 height 10
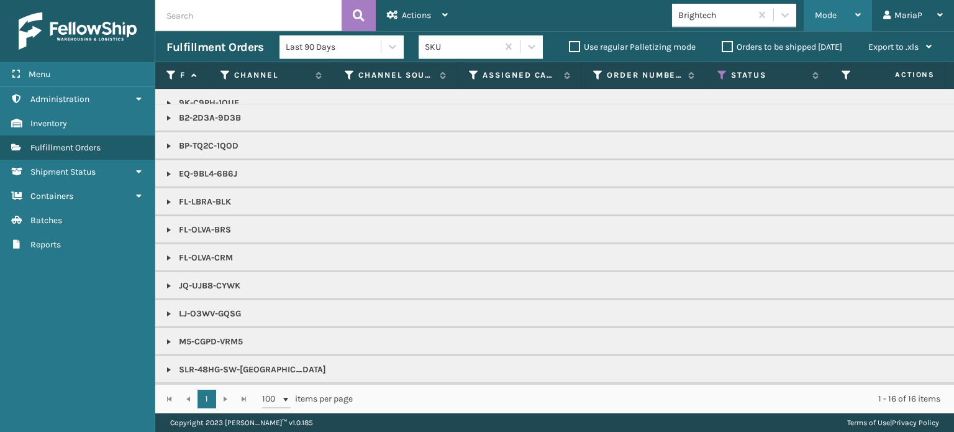
click at [842, 19] on div "Mode" at bounding box center [838, 15] width 46 height 31
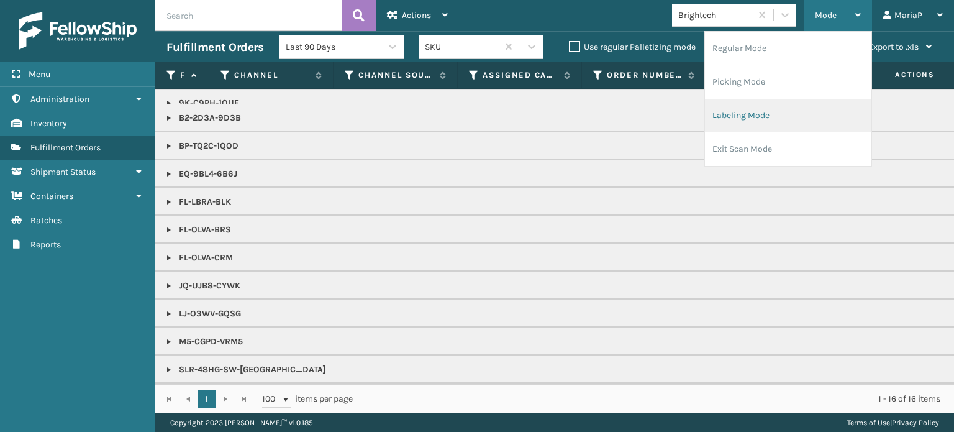
click at [787, 108] on li "Labeling Mode" at bounding box center [788, 116] width 166 height 34
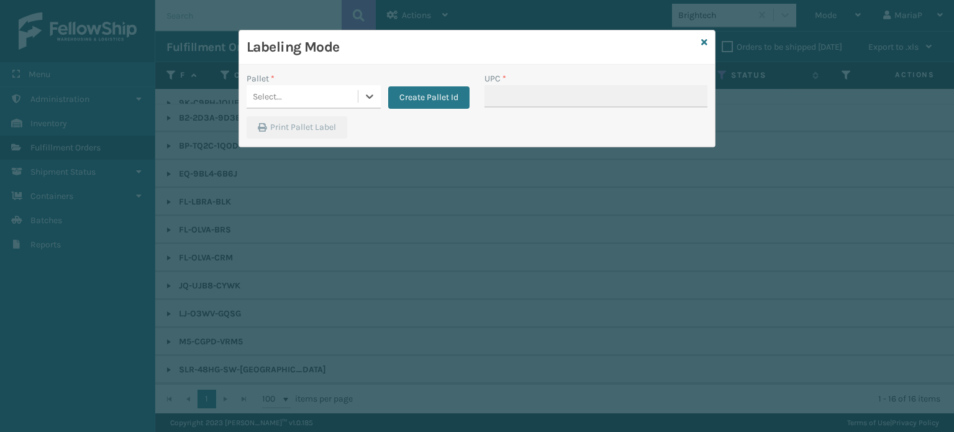
click at [331, 91] on div "Select..." at bounding box center [302, 96] width 111 height 21
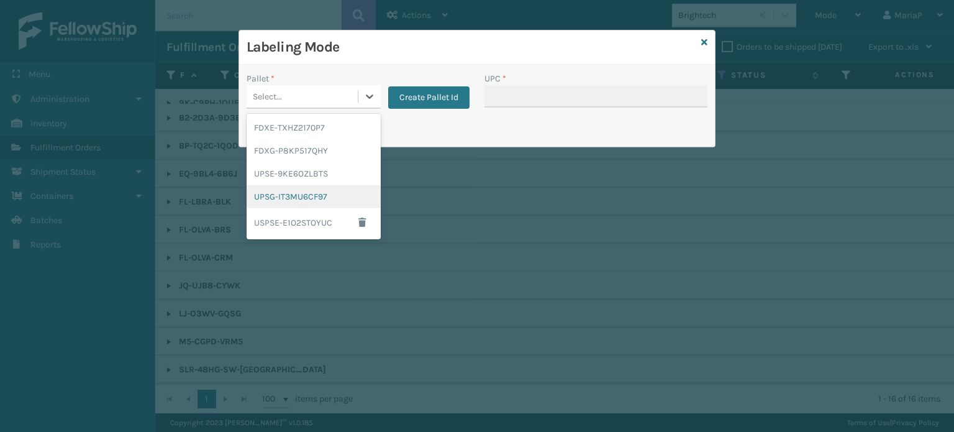
click at [340, 197] on div "UPSG-IT3MU6CF97" at bounding box center [314, 196] width 134 height 23
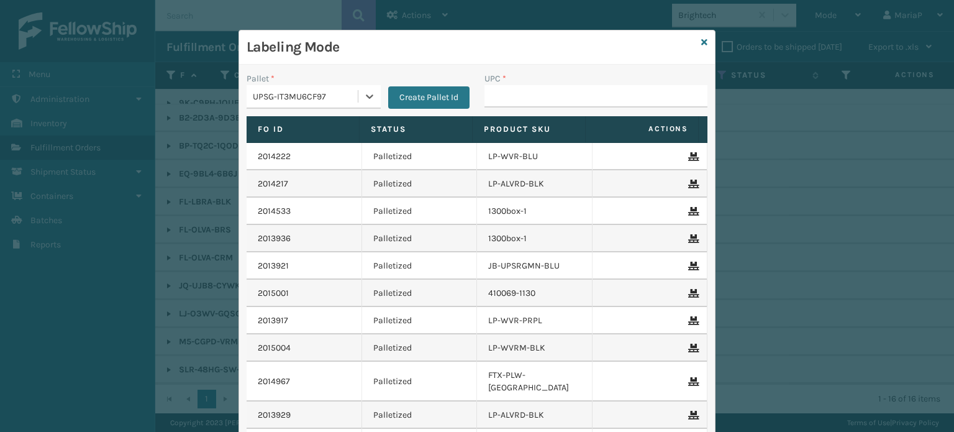
click at [570, 107] on div "UPC *" at bounding box center [596, 94] width 238 height 44
click at [552, 104] on input "UPC *" at bounding box center [596, 96] width 223 height 22
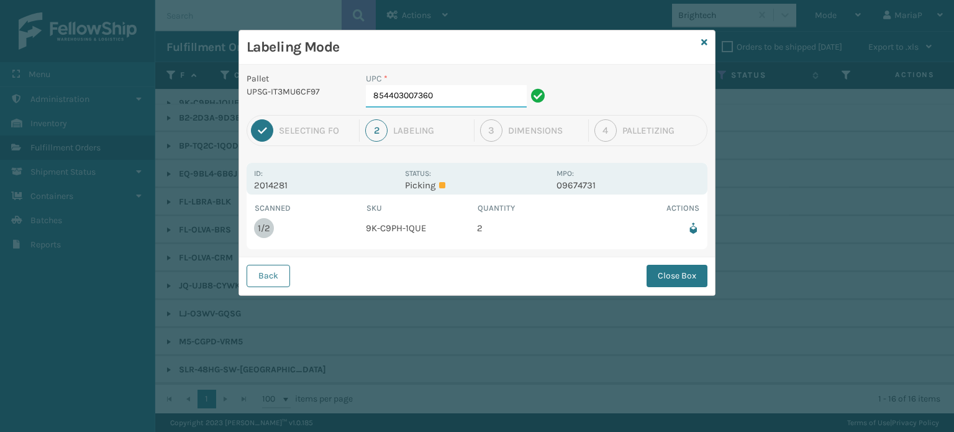
click at [455, 95] on input "854403007360" at bounding box center [446, 96] width 161 height 22
click at [673, 280] on button "Close Box" at bounding box center [677, 276] width 61 height 22
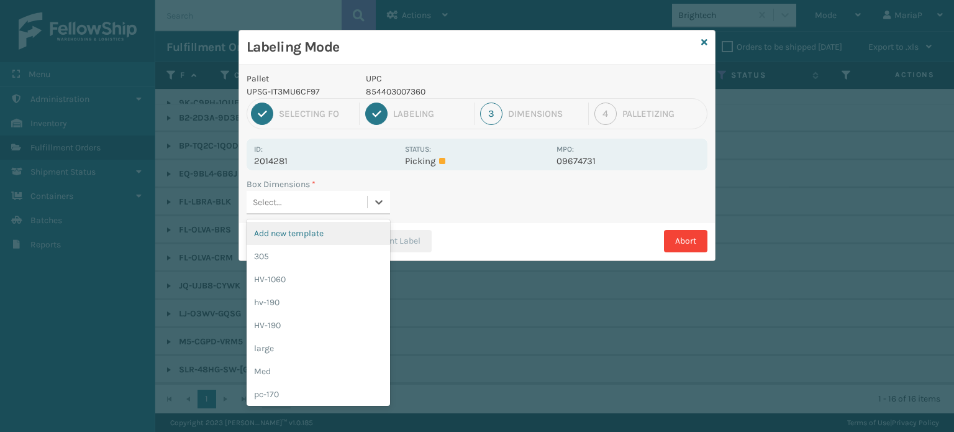
click at [332, 203] on div "Select..." at bounding box center [307, 202] width 121 height 21
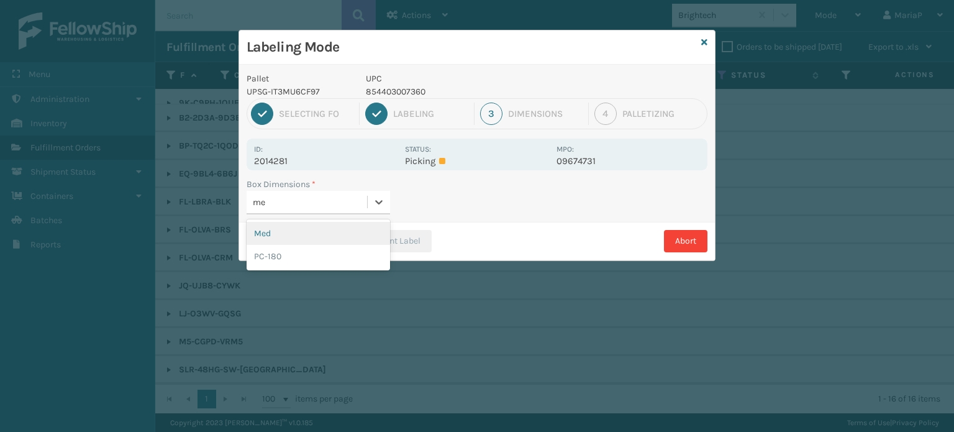
type input "med"
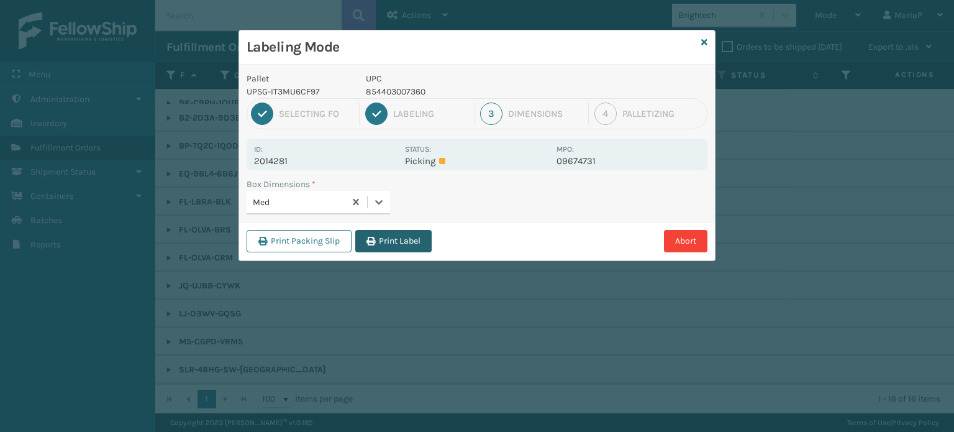
click at [392, 232] on button "Print Label" at bounding box center [393, 241] width 76 height 22
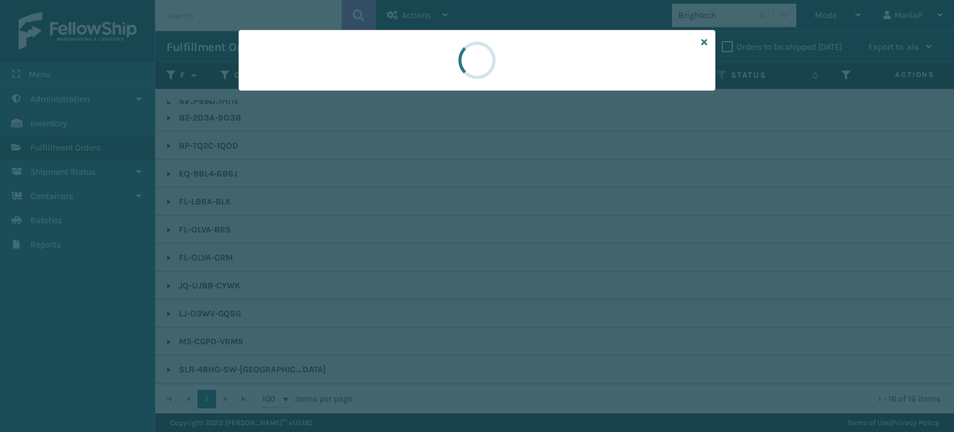
drag, startPoint x: 392, startPoint y: 232, endPoint x: 388, endPoint y: 216, distance: 16.7
click at [393, 231] on div at bounding box center [477, 216] width 954 height 432
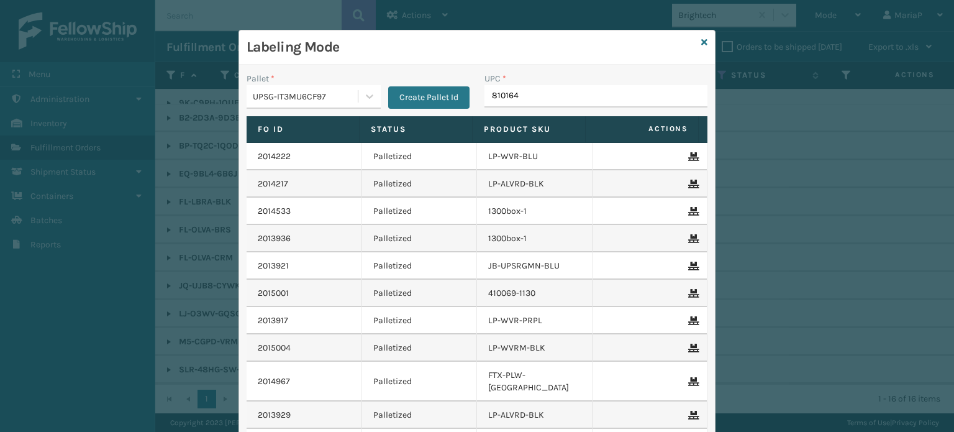
type input "8101645"
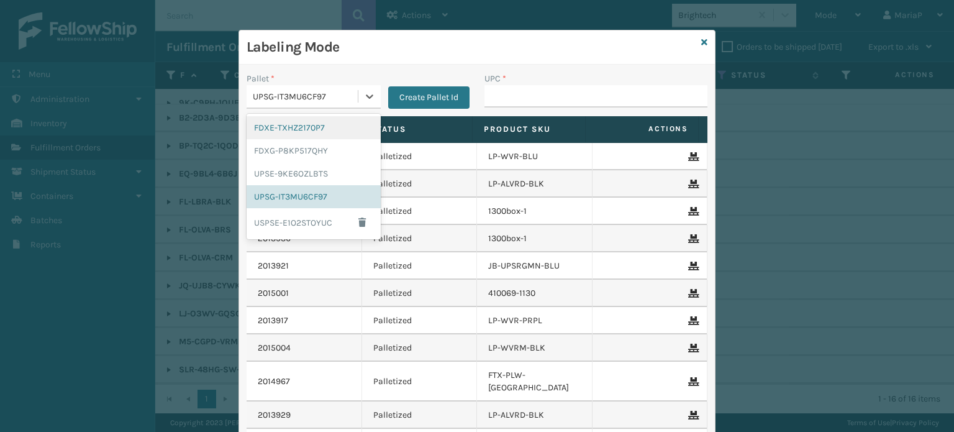
click at [307, 92] on div "UPSG-IT3MU6CF97" at bounding box center [306, 96] width 106 height 13
click at [310, 149] on div "FDXG-P8KP517QHY" at bounding box center [314, 150] width 134 height 23
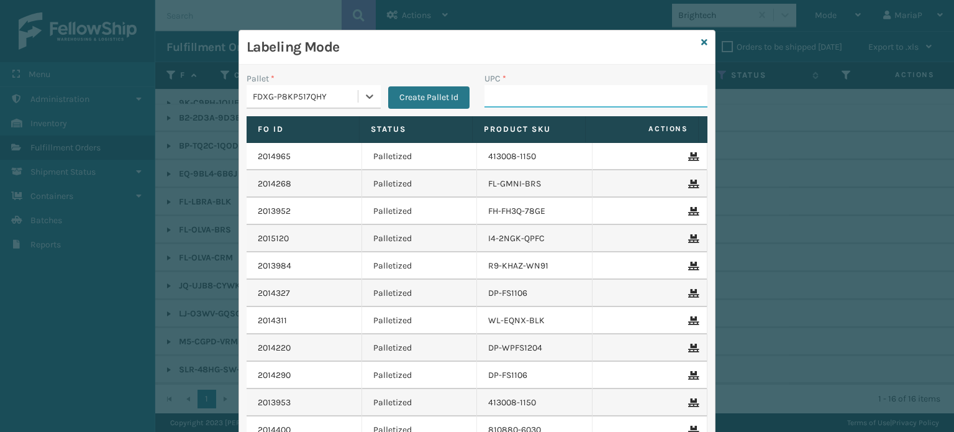
click at [495, 99] on input "UPC *" at bounding box center [596, 96] width 223 height 22
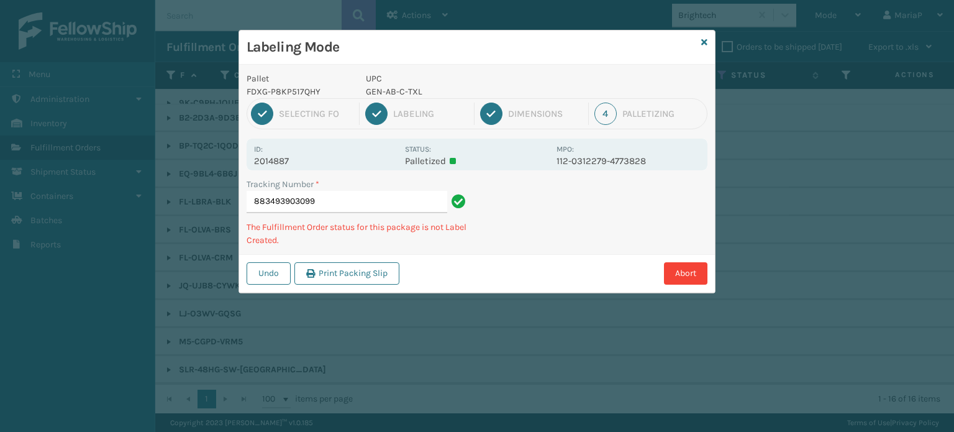
click at [402, 90] on p "GEN-AB-C-TXL" at bounding box center [457, 91] width 183 height 13
copy p "GEN-AB-C-TXL"
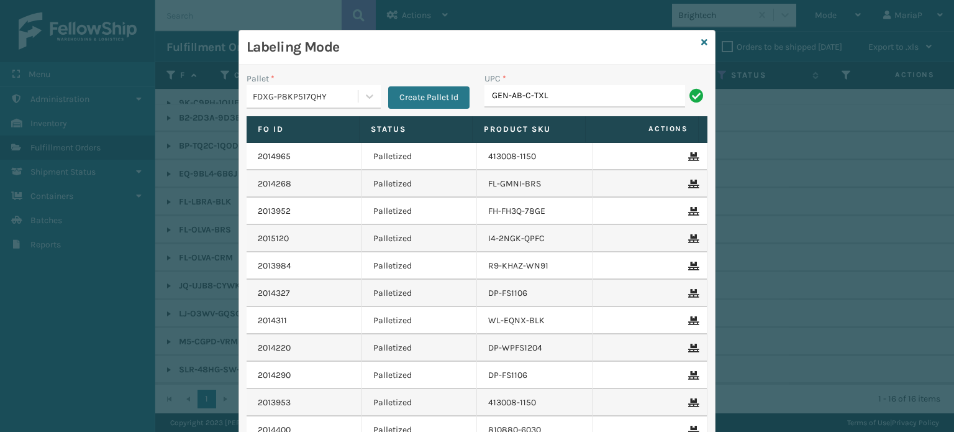
type input "GEN-AB-C-TXL"
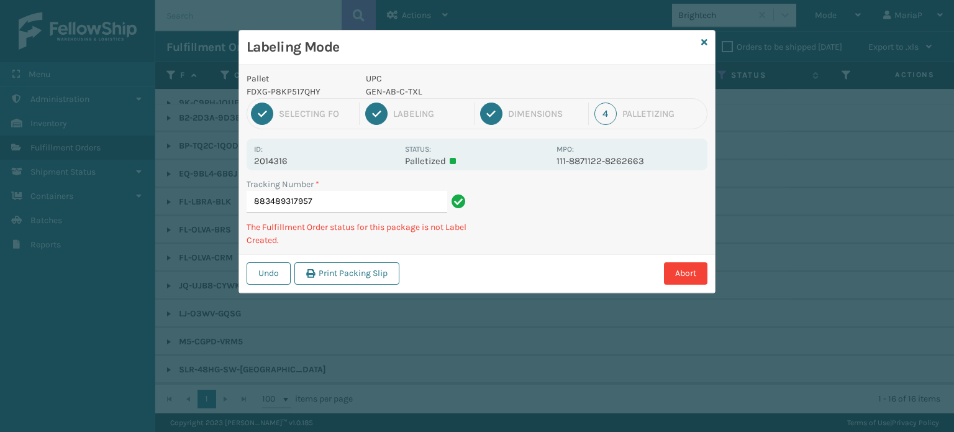
type input "883489317957GEN-AB-C-TXL"
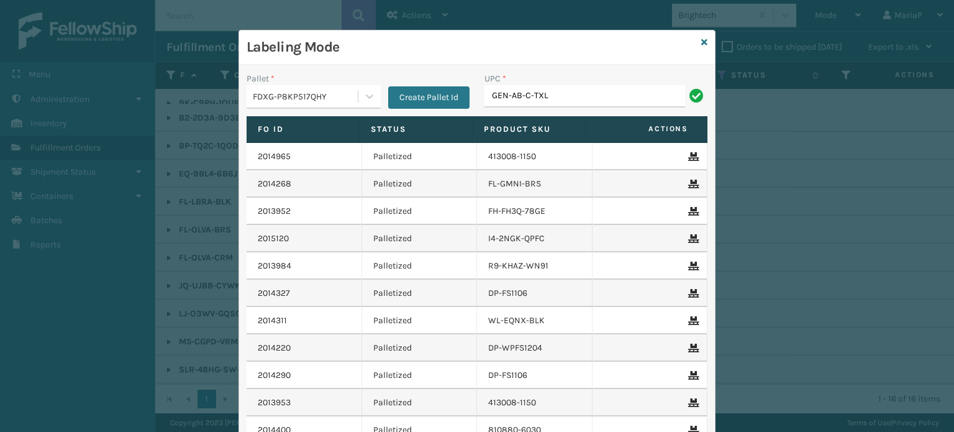
type input "GEN-AB-C-TXL"
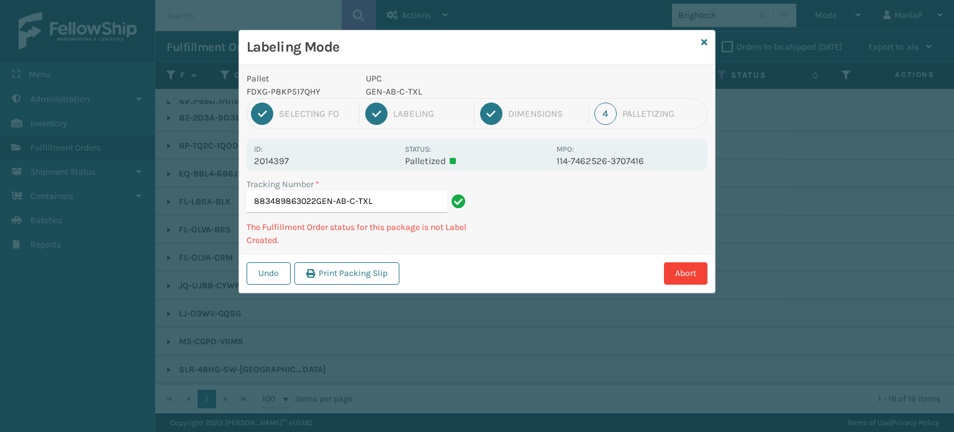
type input "883489863022GEN-AB-C-TXLGEN-AB-C-[GEOGRAPHIC_DATA]"
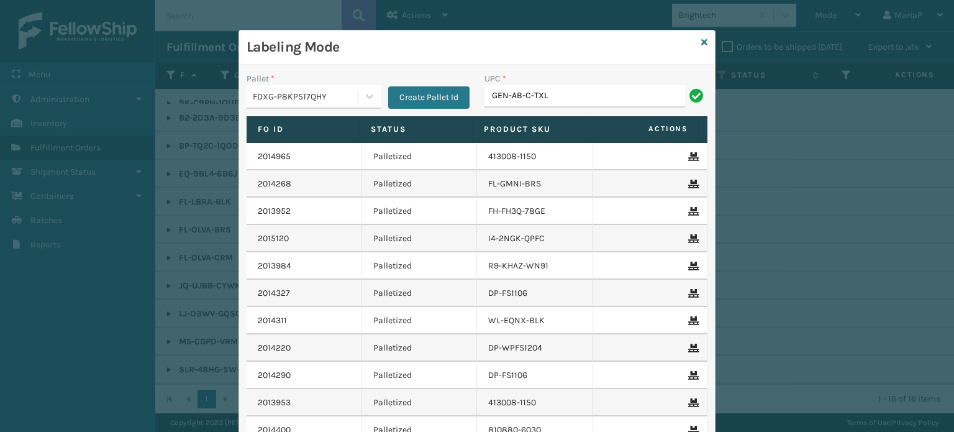
type input "GEN-AB-C-TXL"
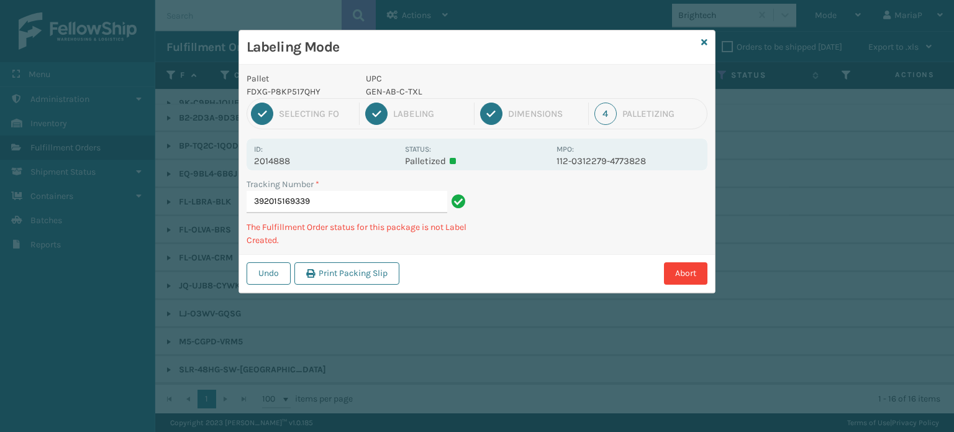
type input "392015169339GEN-AB-C-TXL"
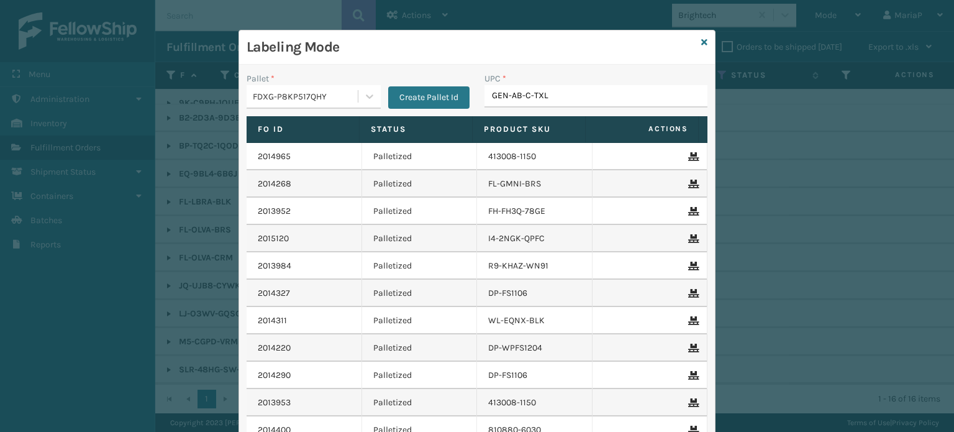
type input "GEN-AB-C-TXL"
click at [587, 95] on input "GEN-AB-C-TXL" at bounding box center [585, 96] width 201 height 22
type input "GEN-AB-C-TXL"
click at [521, 96] on input "UPC *" at bounding box center [596, 96] width 223 height 22
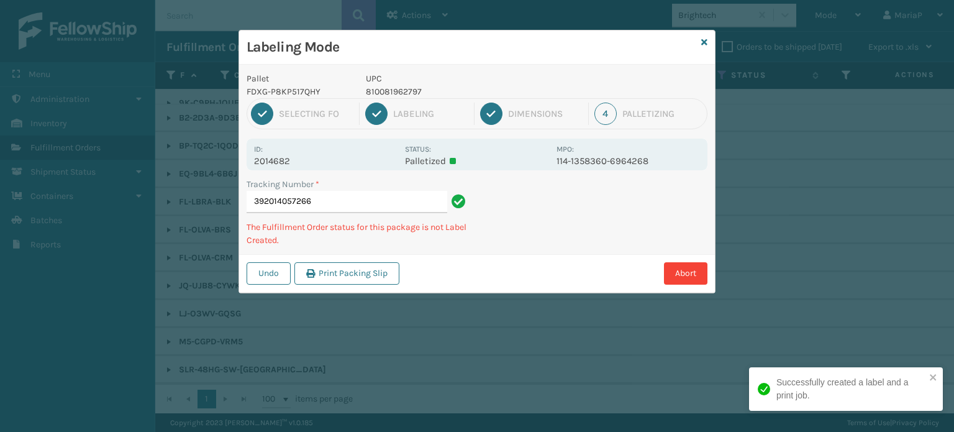
click at [404, 94] on p "810081962797" at bounding box center [457, 91] width 183 height 13
click at [404, 93] on p "810081962797" at bounding box center [457, 91] width 183 height 13
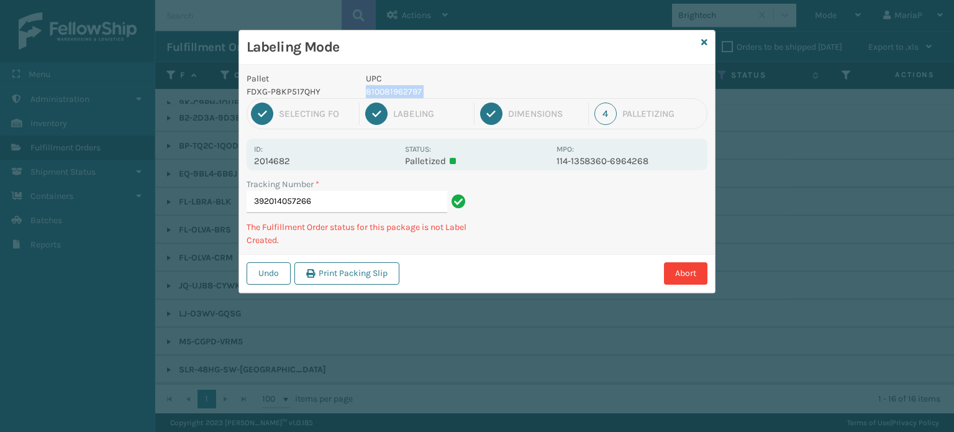
copy p "810081962797"
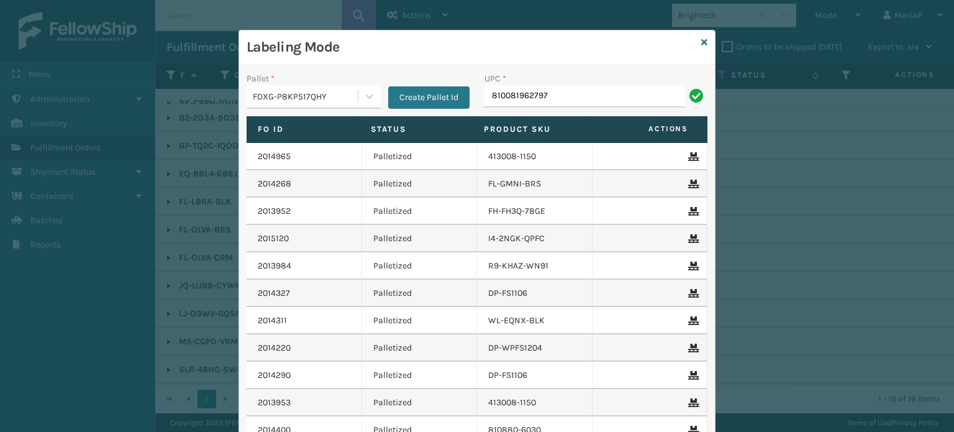
type input "810081962797"
click at [567, 90] on input "810081962797" at bounding box center [585, 96] width 201 height 22
type input "GEN-AB"
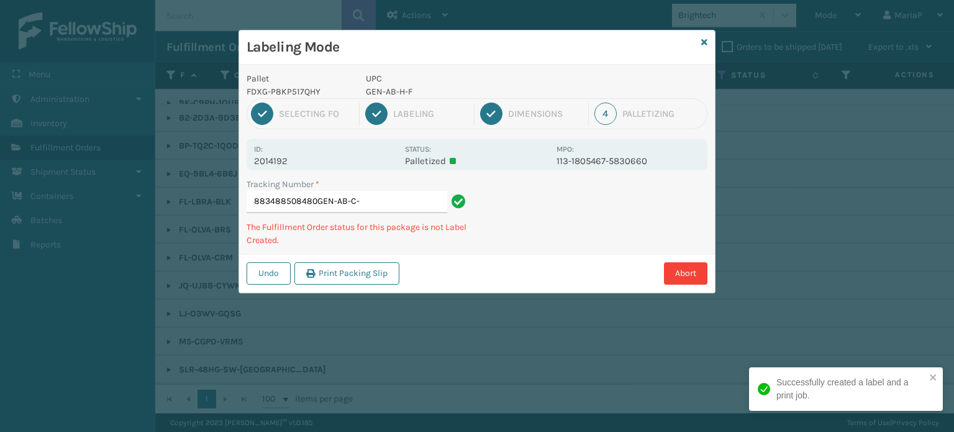
type input "883488508480GEN-AB-C-F"
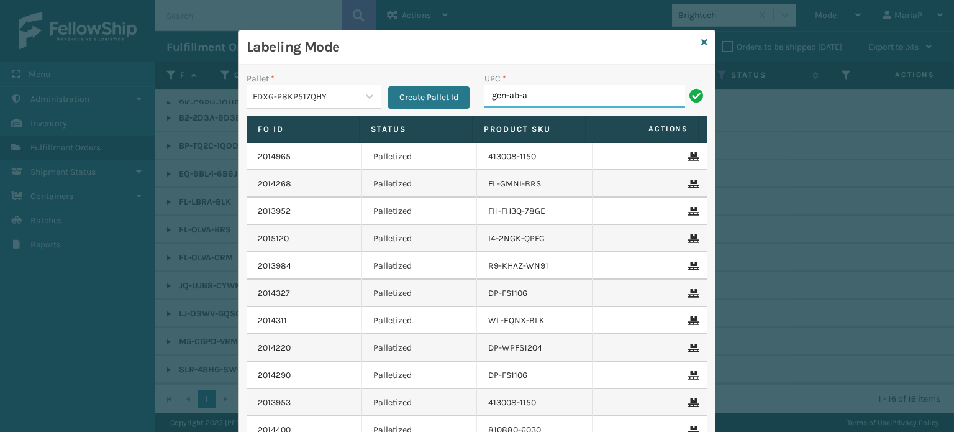
type input "GEN-AB-A-Q"
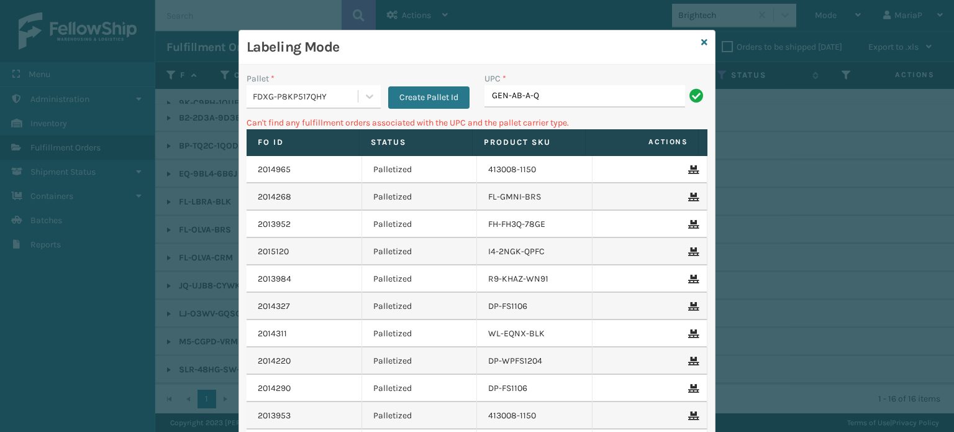
click at [522, 96] on input "GEN-AB-A-Q" at bounding box center [585, 96] width 201 height 22
click at [523, 96] on input "GEN-AB-A-Q" at bounding box center [585, 96] width 201 height 22
type input "GEN-AB-E-Q"
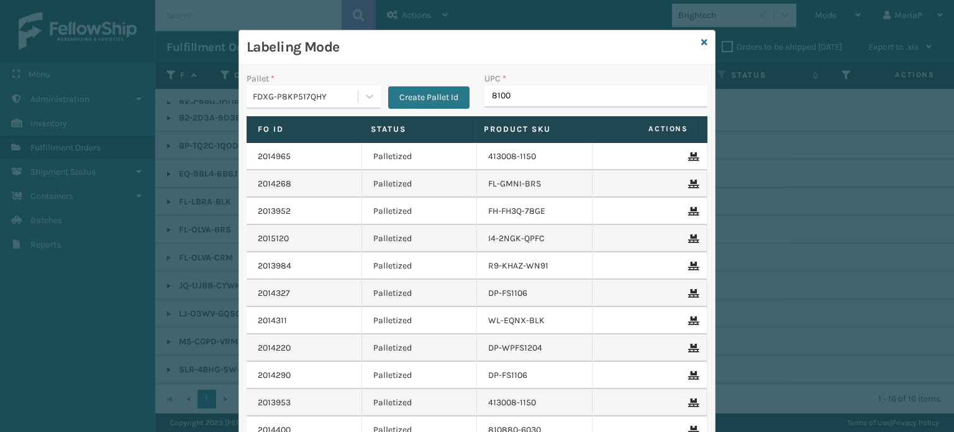
type input "81008"
type input "810081964"
type input "81008"
click at [701, 42] on icon at bounding box center [704, 42] width 6 height 9
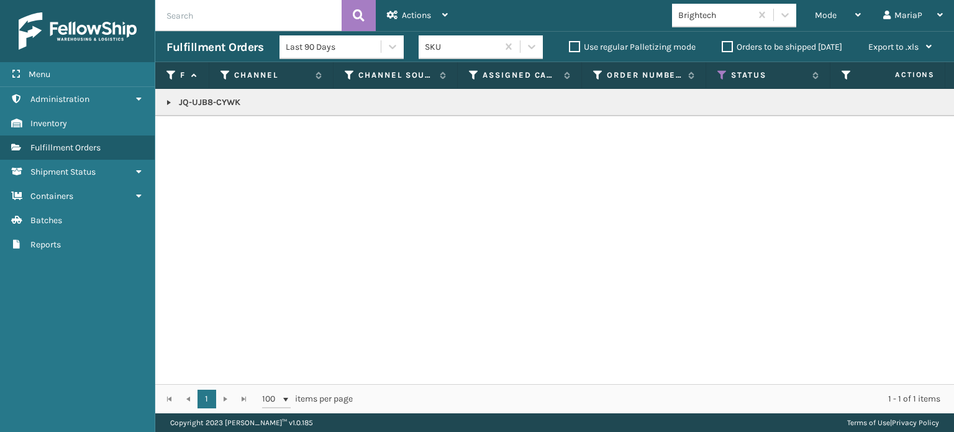
click at [169, 101] on link at bounding box center [169, 103] width 10 height 10
click at [477, 72] on icon at bounding box center [474, 75] width 10 height 11
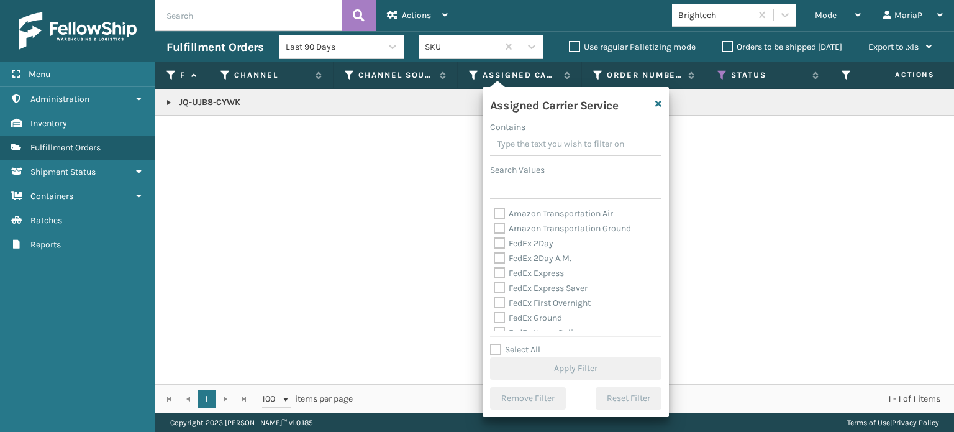
click at [491, 350] on label "Select All" at bounding box center [515, 349] width 50 height 11
click at [491, 344] on input "Select All" at bounding box center [583, 342] width 186 height 1
checkbox input "true"
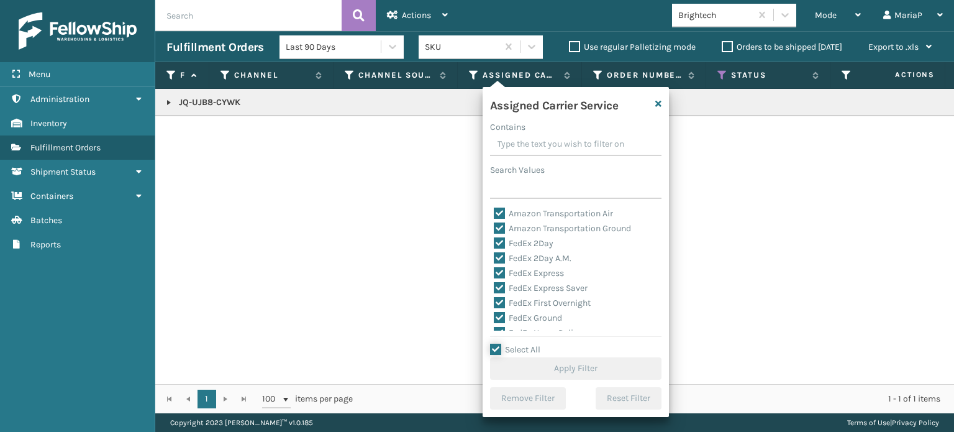
checkbox input "true"
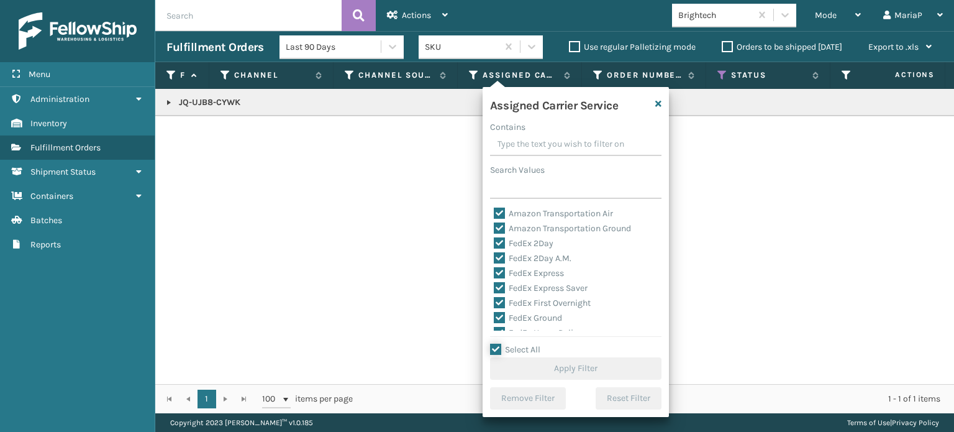
checkbox input "true"
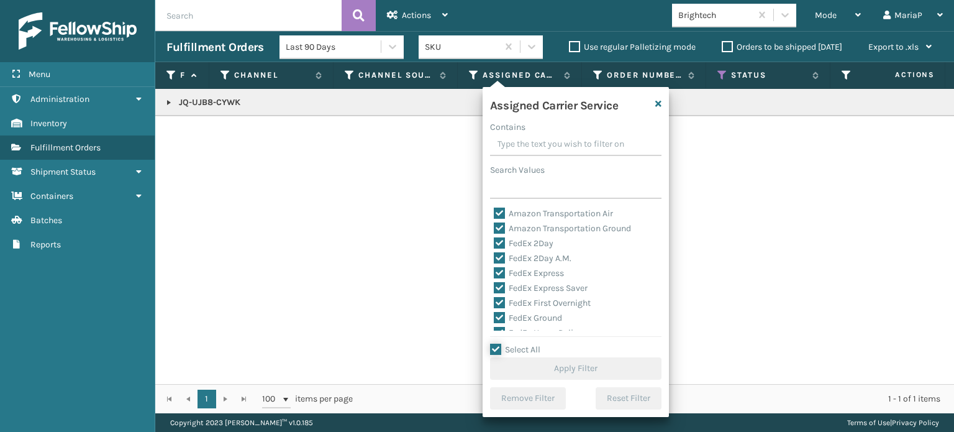
checkbox input "true"
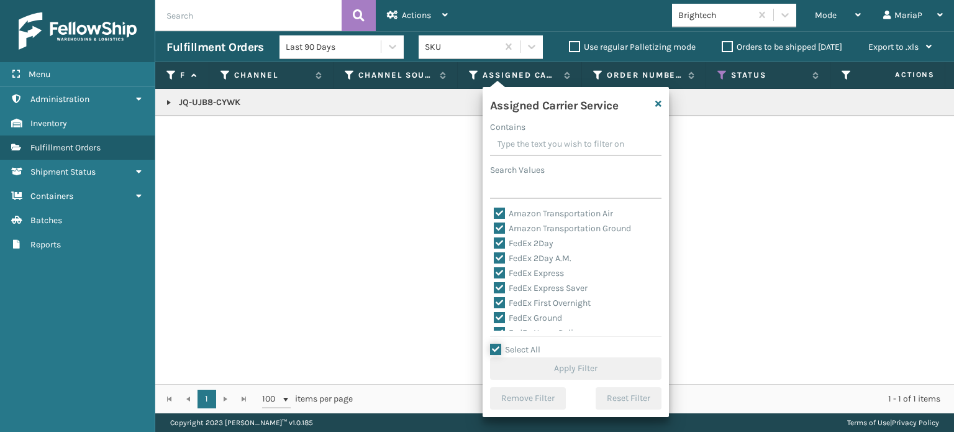
checkbox input "true"
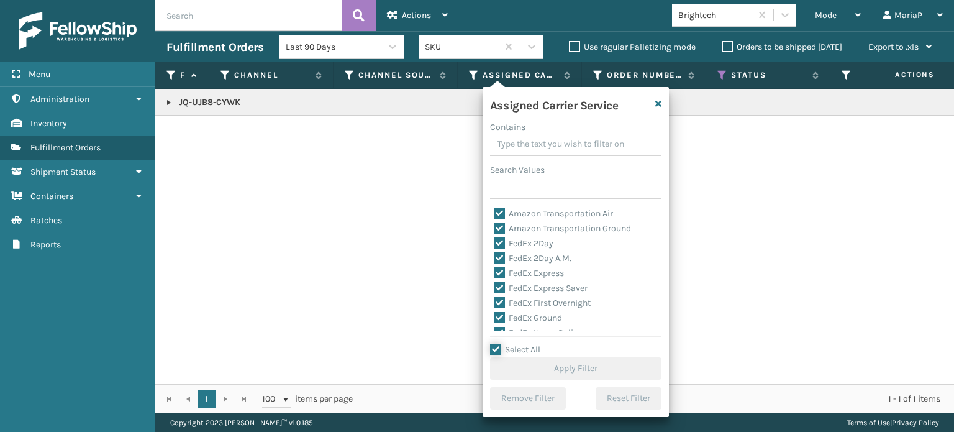
checkbox input "true"
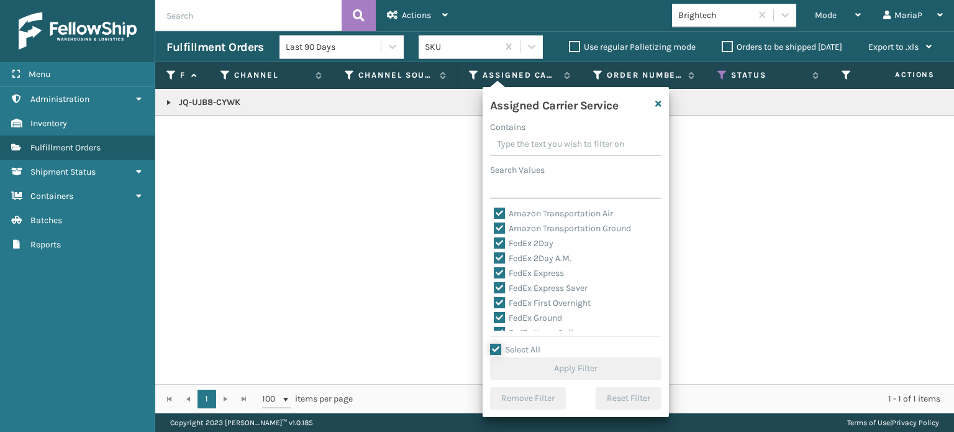
checkbox input "true"
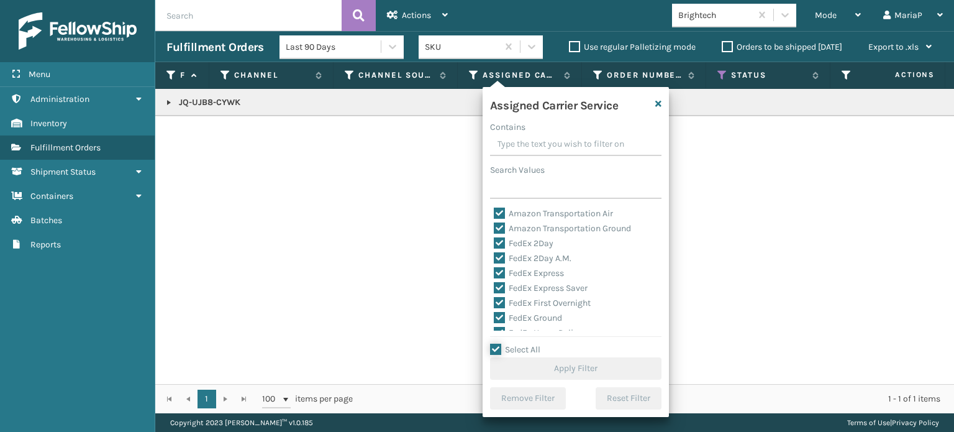
checkbox input "true"
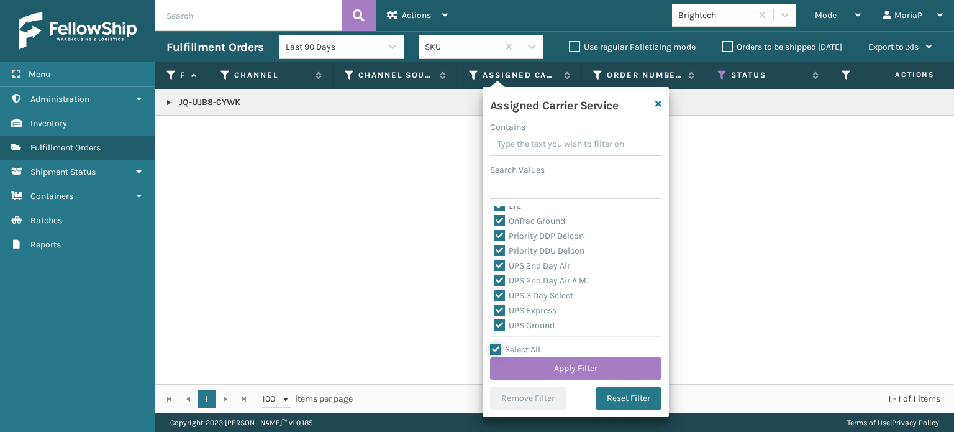
scroll to position [124, 0]
click at [495, 267] on label "LTL" at bounding box center [507, 268] width 27 height 11
click at [495, 267] on input "LTL" at bounding box center [494, 265] width 1 height 8
checkbox input "false"
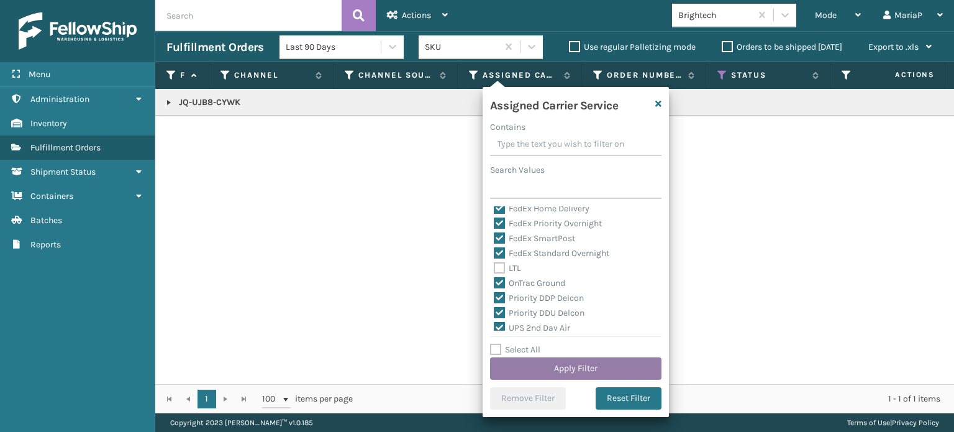
click at [590, 367] on button "Apply Filter" at bounding box center [575, 368] width 171 height 22
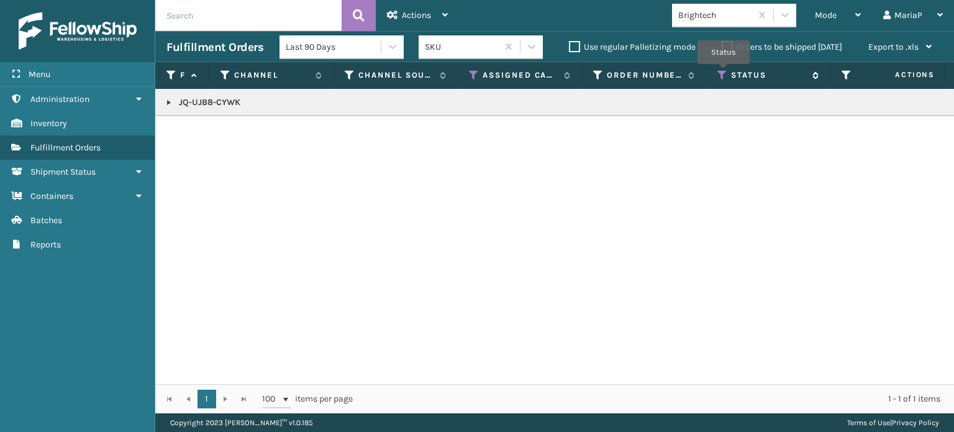
click at [725, 73] on icon at bounding box center [723, 75] width 10 height 11
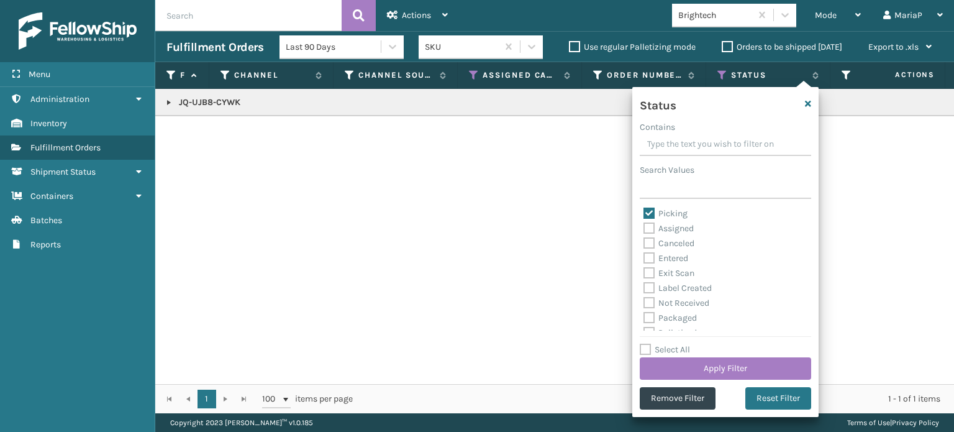
click at [649, 345] on label "Select All" at bounding box center [665, 349] width 50 height 11
click at [649, 344] on input "Select All" at bounding box center [733, 342] width 186 height 1
checkbox input "true"
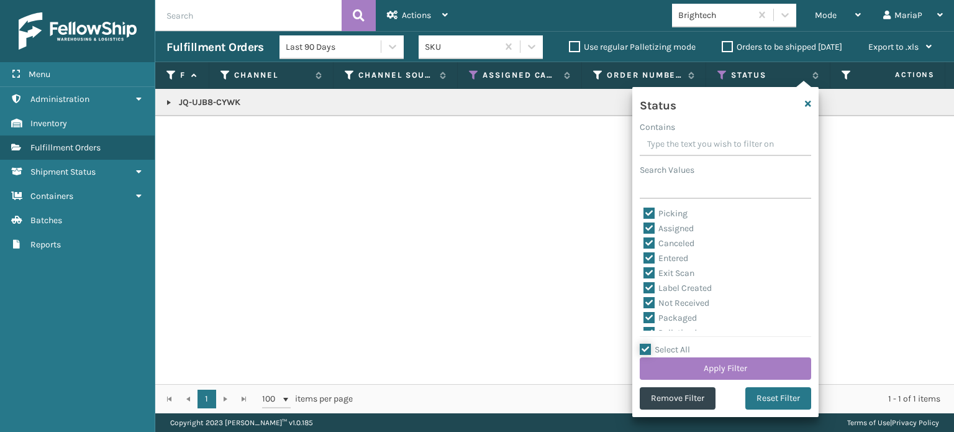
checkbox input "true"
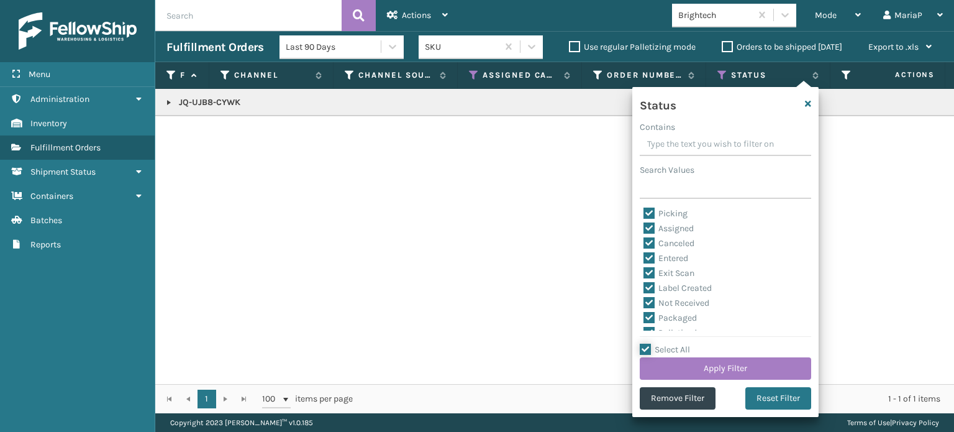
checkbox input "true"
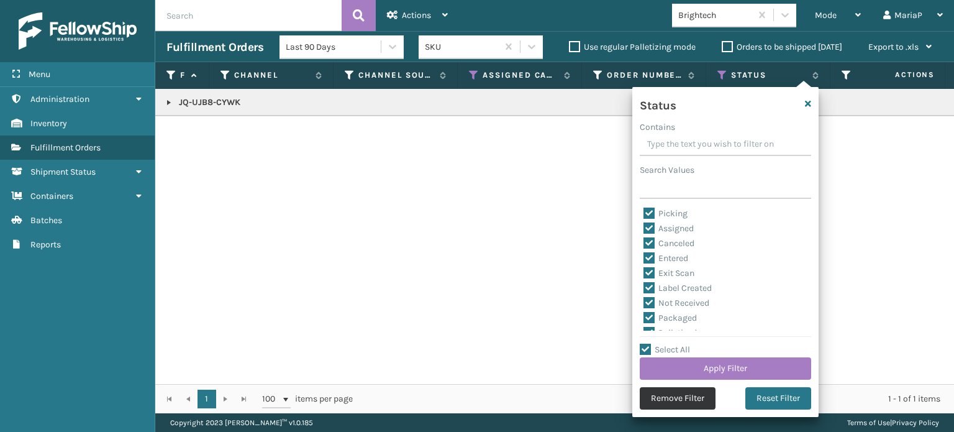
click at [672, 394] on button "Remove Filter" at bounding box center [678, 398] width 76 height 22
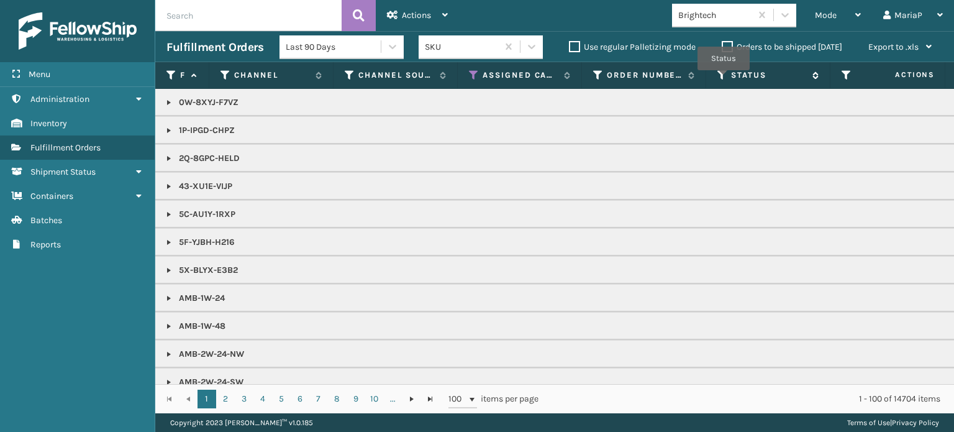
click at [724, 79] on icon at bounding box center [723, 75] width 10 height 11
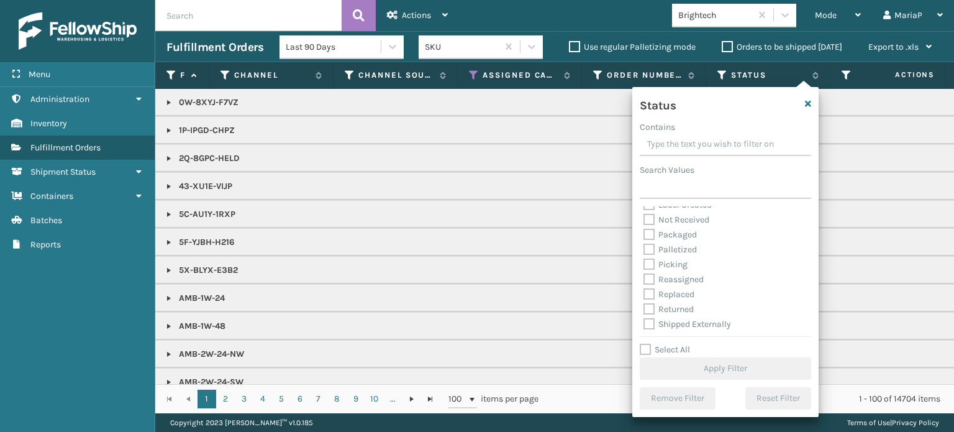
scroll to position [70, 0]
click at [649, 260] on label "Picking" at bounding box center [666, 263] width 44 height 11
click at [644, 260] on input "Picking" at bounding box center [644, 260] width 1 height 8
checkbox input "true"
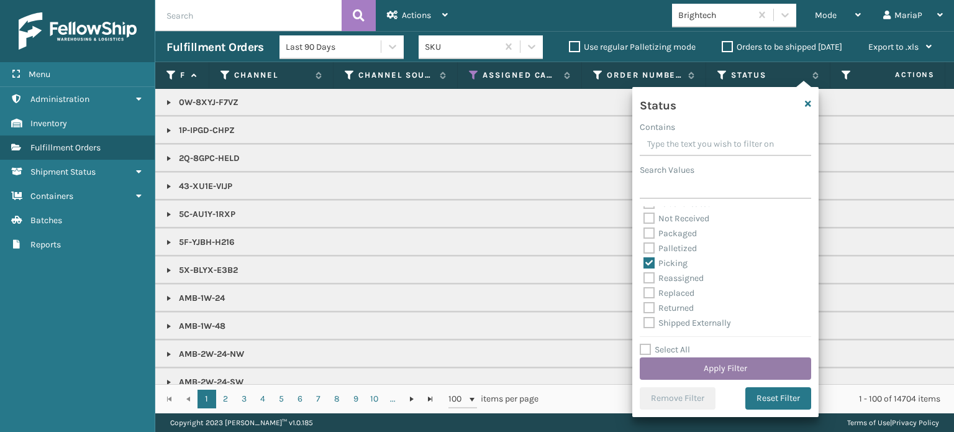
click at [715, 362] on button "Apply Filter" at bounding box center [725, 368] width 171 height 22
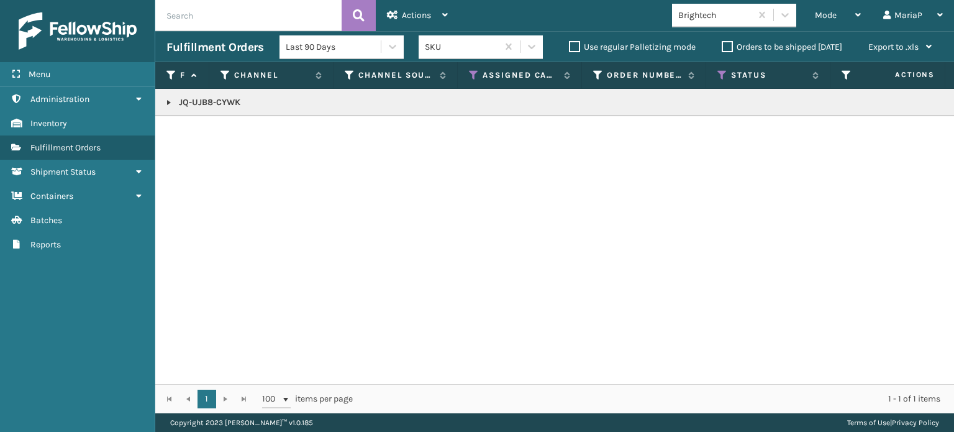
click at [726, 44] on label "Orders to be shipped [DATE]" at bounding box center [782, 47] width 121 height 11
click at [723, 44] on input "Orders to be shipped [DATE]" at bounding box center [722, 44] width 1 height 8
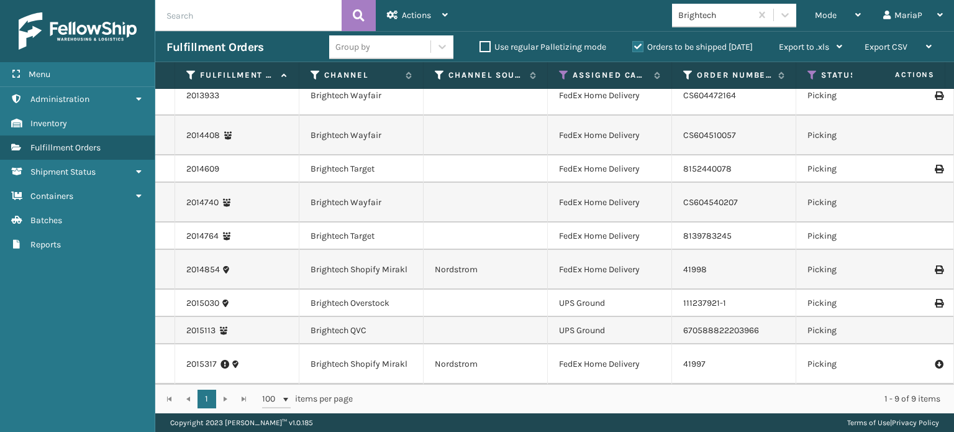
scroll to position [0, 0]
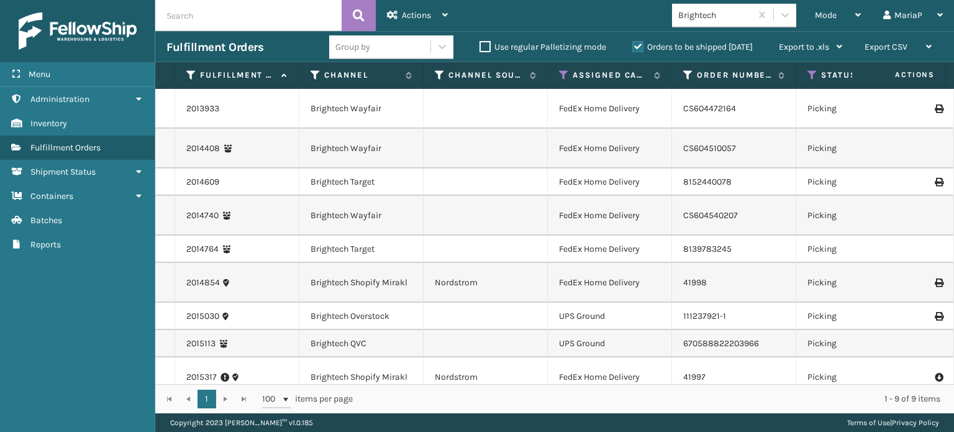
click at [376, 57] on div "Group by" at bounding box center [391, 47] width 124 height 24
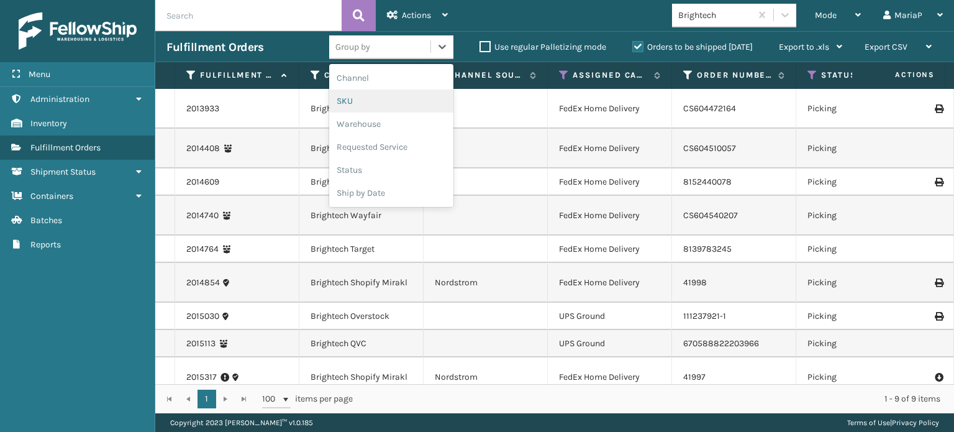
click at [361, 98] on div "SKU" at bounding box center [391, 100] width 124 height 23
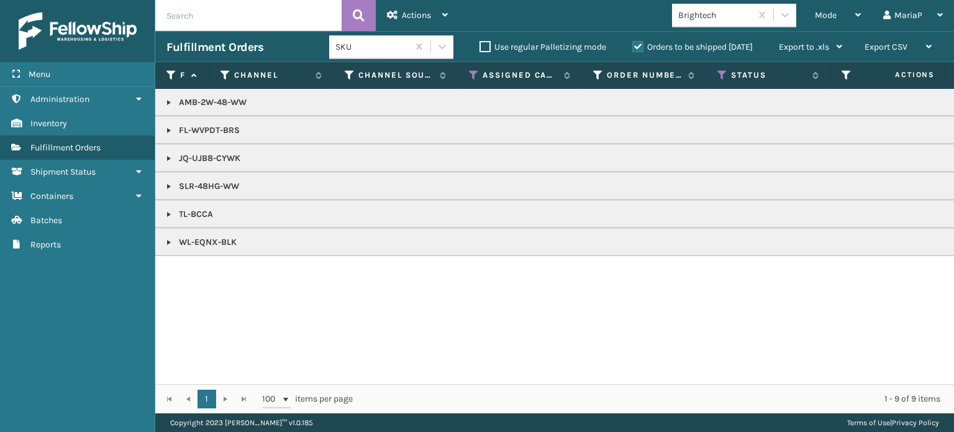
click at [828, 12] on span "Mode" at bounding box center [826, 15] width 22 height 11
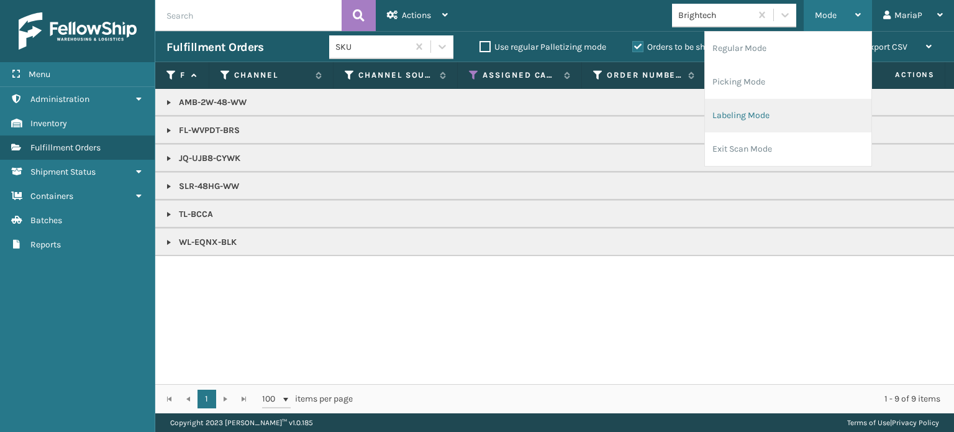
click at [752, 117] on li "Labeling Mode" at bounding box center [788, 116] width 166 height 34
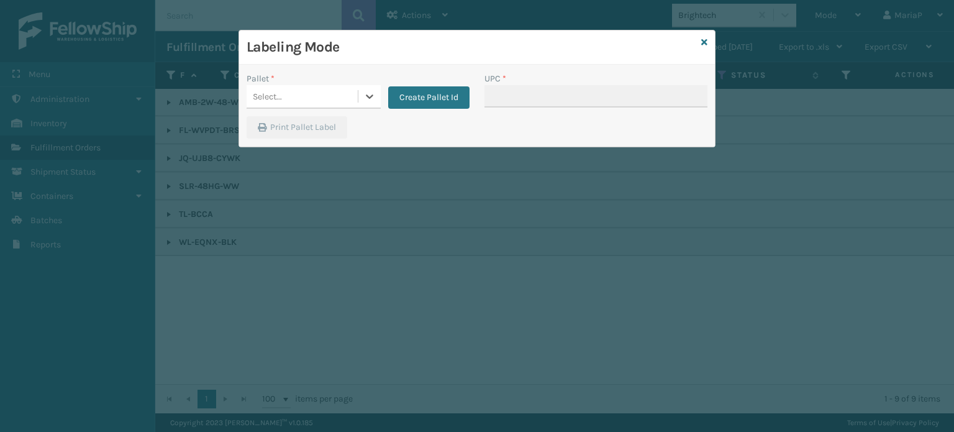
click at [339, 91] on div "Select..." at bounding box center [302, 96] width 111 height 21
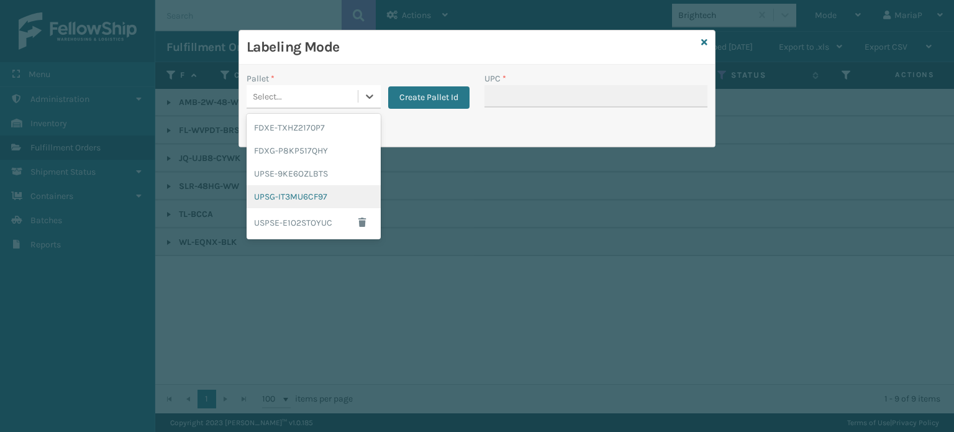
click at [327, 195] on div "UPSG-IT3MU6CF97" at bounding box center [314, 196] width 134 height 23
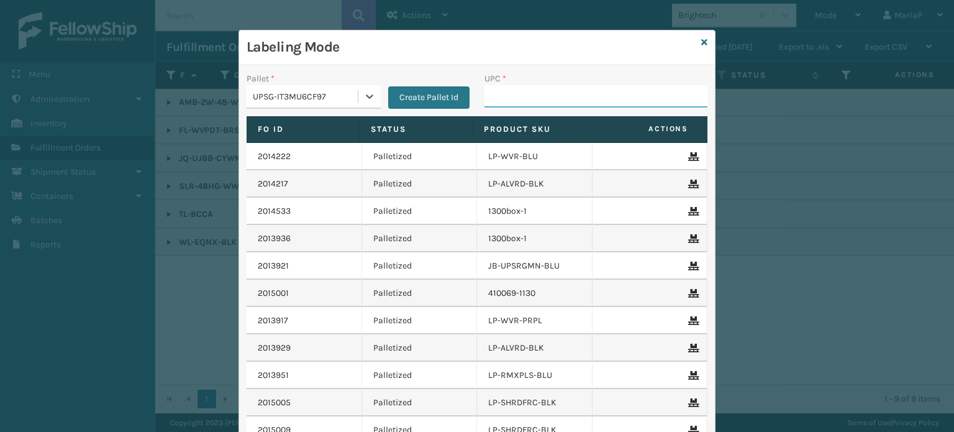
click at [511, 102] on input "UPC *" at bounding box center [596, 96] width 223 height 22
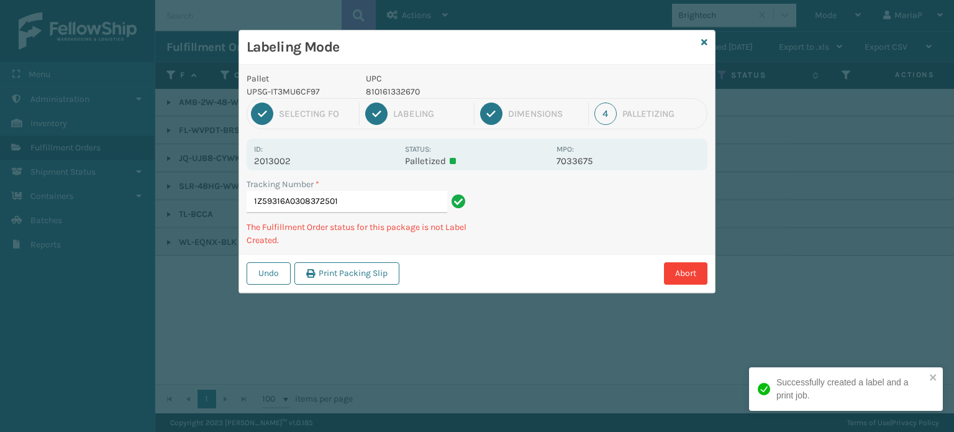
click at [391, 85] on p "810161332670" at bounding box center [457, 91] width 183 height 13
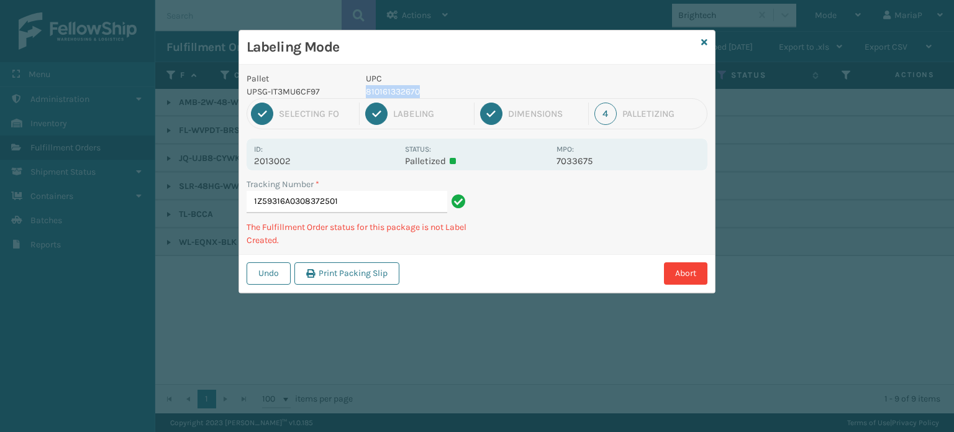
click at [391, 85] on p "810161332670" at bounding box center [457, 91] width 183 height 13
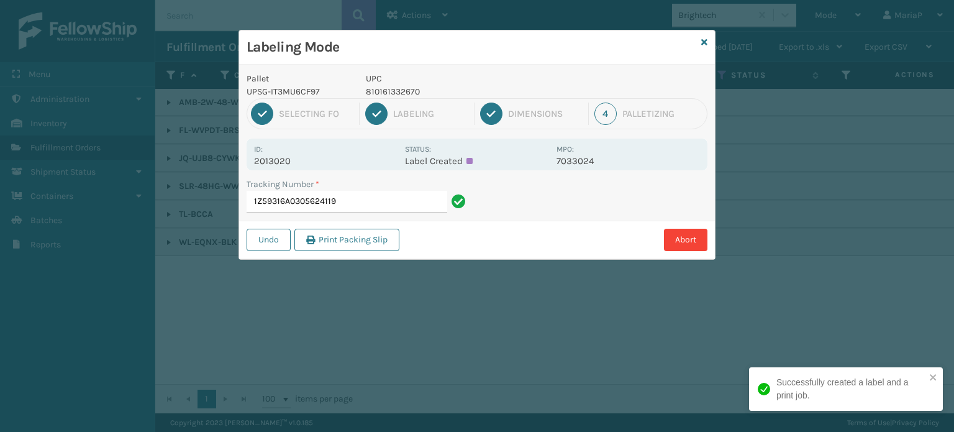
click at [393, 93] on p "810161332670" at bounding box center [457, 91] width 183 height 13
copy p "810161332670"
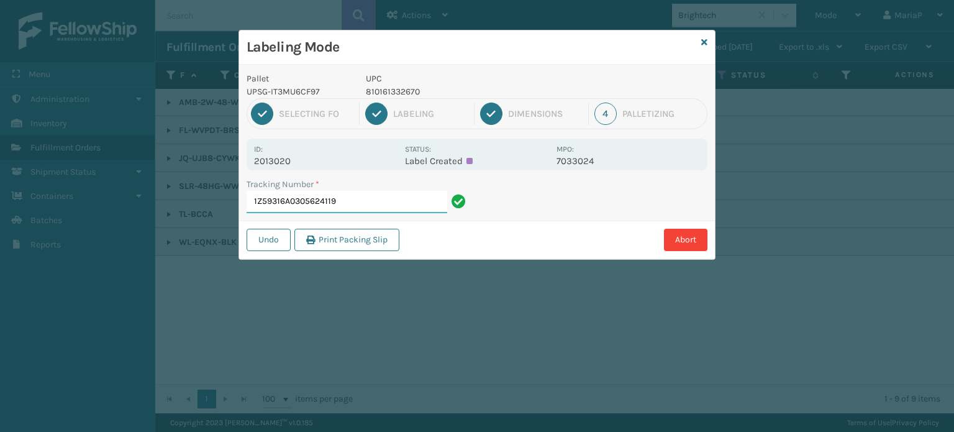
click at [393, 207] on input "1Z59316A0305624119" at bounding box center [347, 202] width 201 height 22
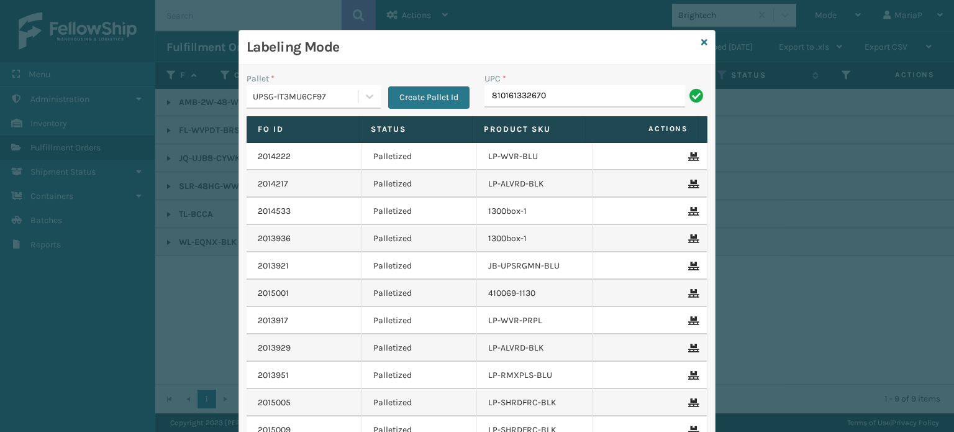
type input "810161332670"
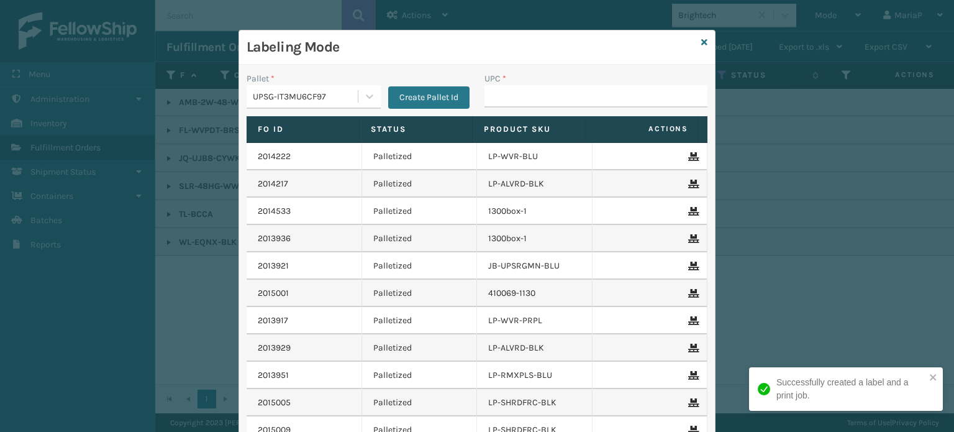
type input "810161332670"
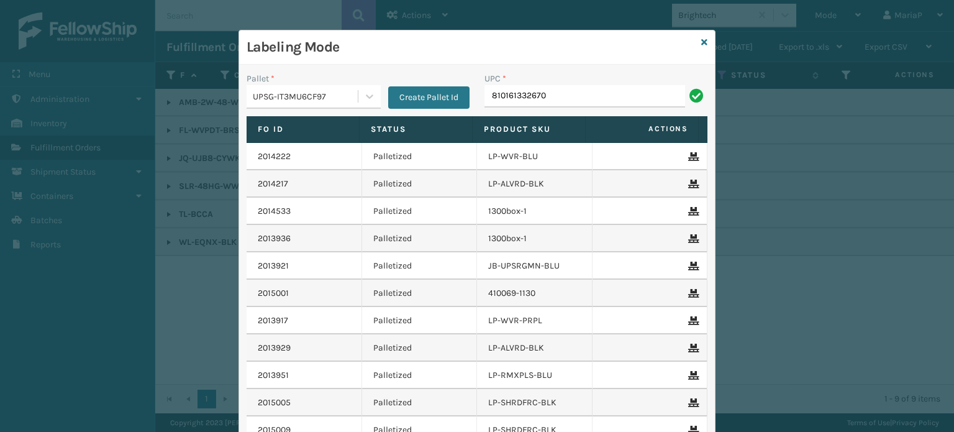
type input "810161332670"
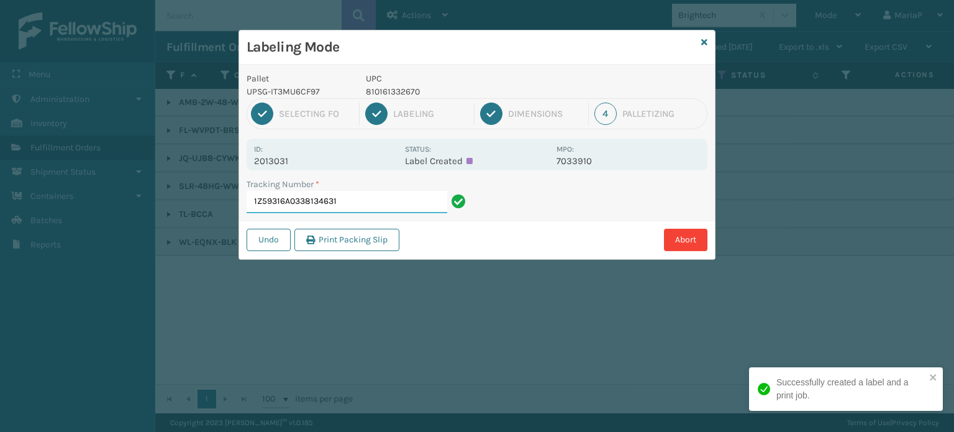
click at [390, 206] on input "1Z59316A0338134631" at bounding box center [347, 202] width 201 height 22
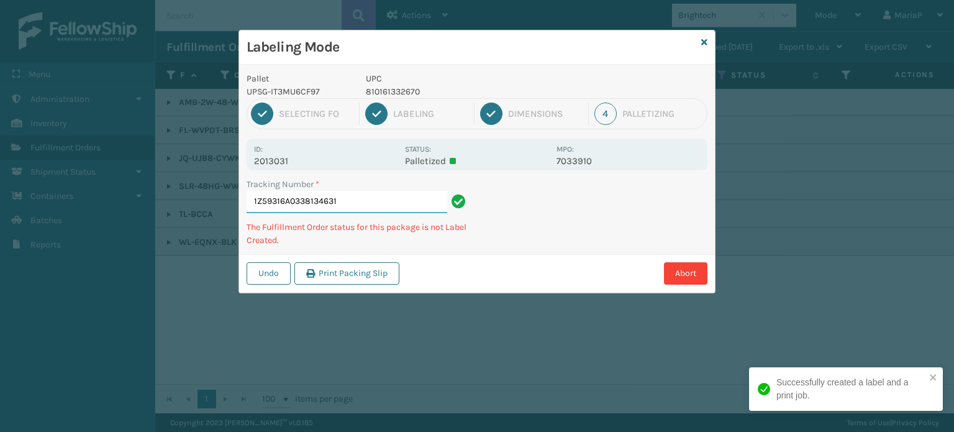
paste input "810161332670"
type input "1Z59316A0338134631810161332670"
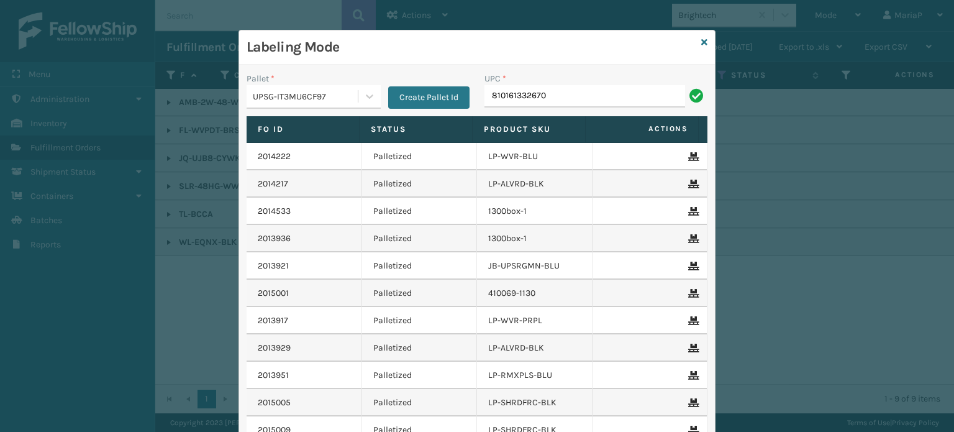
type input "810161332670"
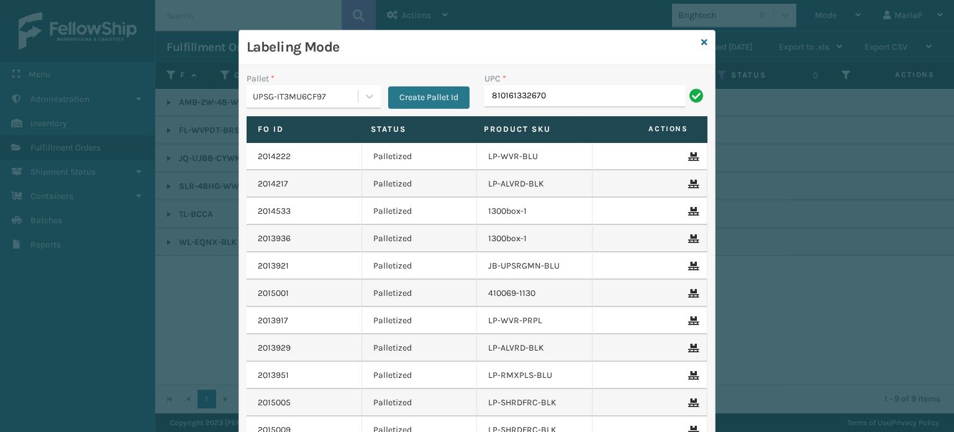
type input "810161332670"
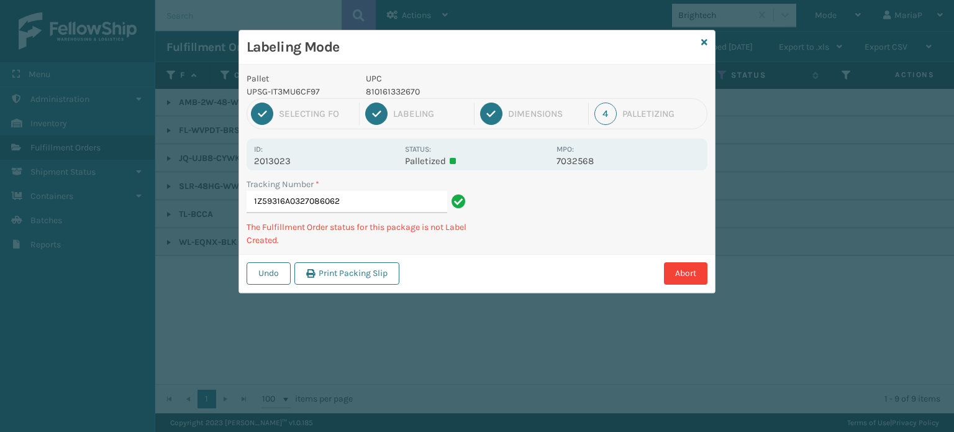
type input "1Z59316A0327086062810161332670"
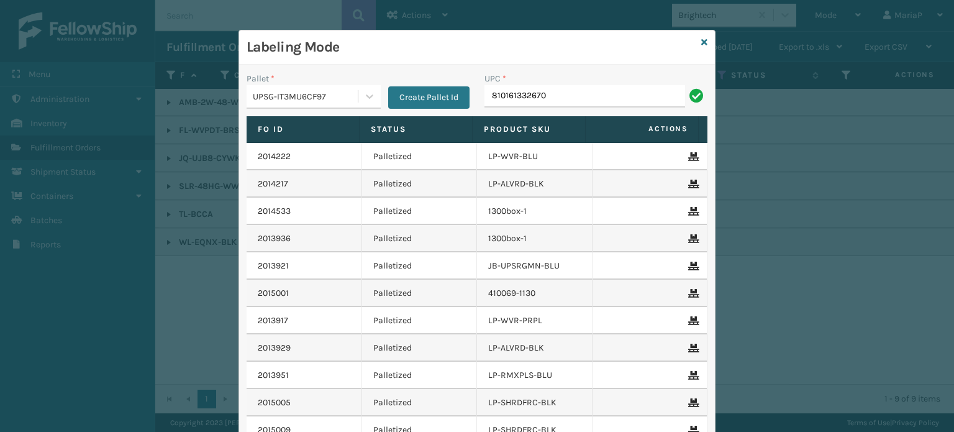
type input "810161332670"
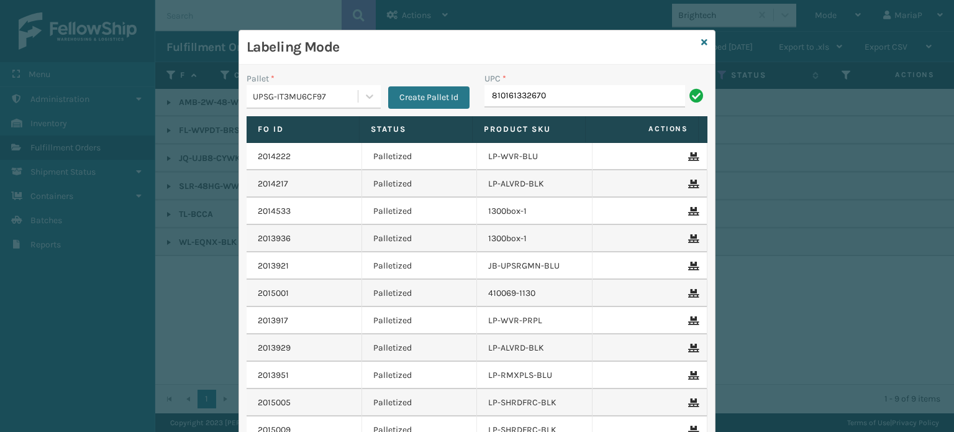
type input "810161332670"
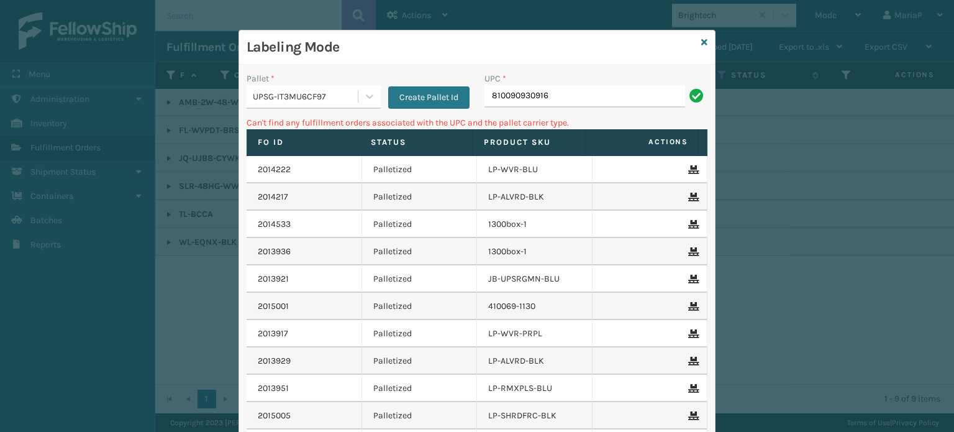
click at [283, 92] on div "UPSG-IT3MU6CF97" at bounding box center [306, 96] width 106 height 13
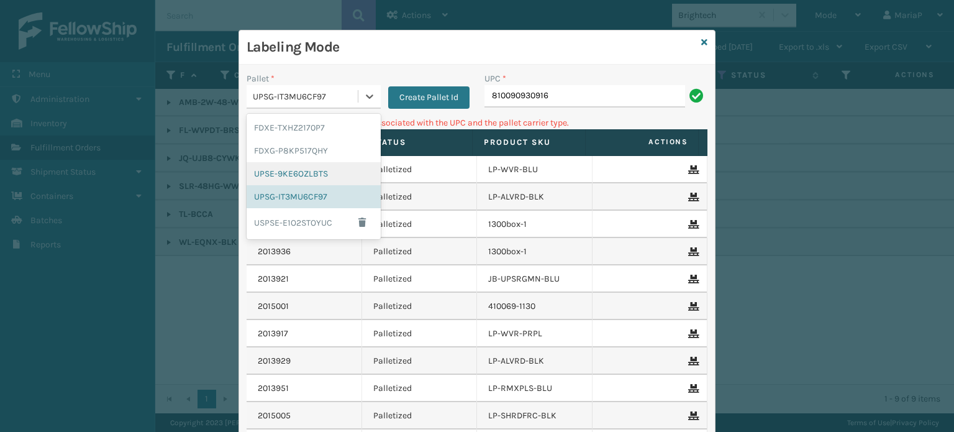
click at [317, 162] on div "FDXE-TXHZ2170P7 FDXG-P8KP517QHY UPSE-9KE6OZLBTS UPSG-IT3MU6CF97 USPSE-E1O2STOYUC" at bounding box center [314, 176] width 134 height 125
click at [340, 175] on div "UPSE-9KE6OZLBTS" at bounding box center [314, 173] width 134 height 23
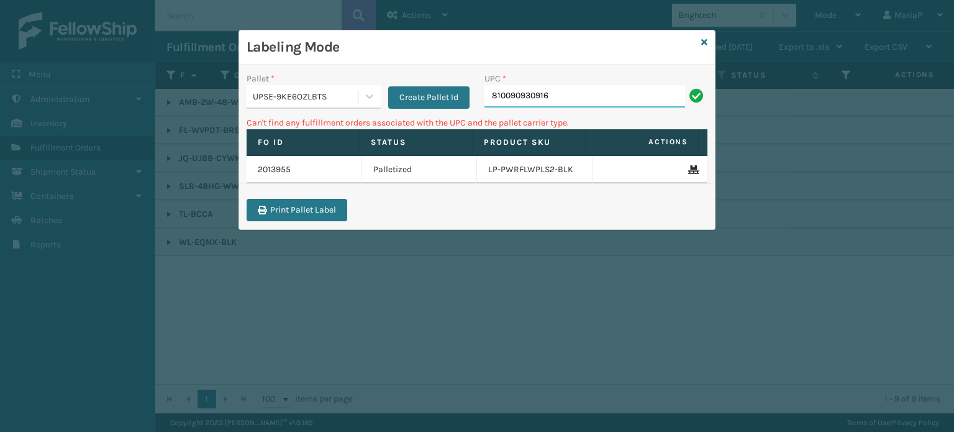
drag, startPoint x: 575, startPoint y: 100, endPoint x: 569, endPoint y: 98, distance: 6.7
click at [575, 100] on input "810090930916" at bounding box center [585, 96] width 201 height 22
click at [298, 90] on div "UPSE-9KE6OZLBTS" at bounding box center [306, 96] width 106 height 13
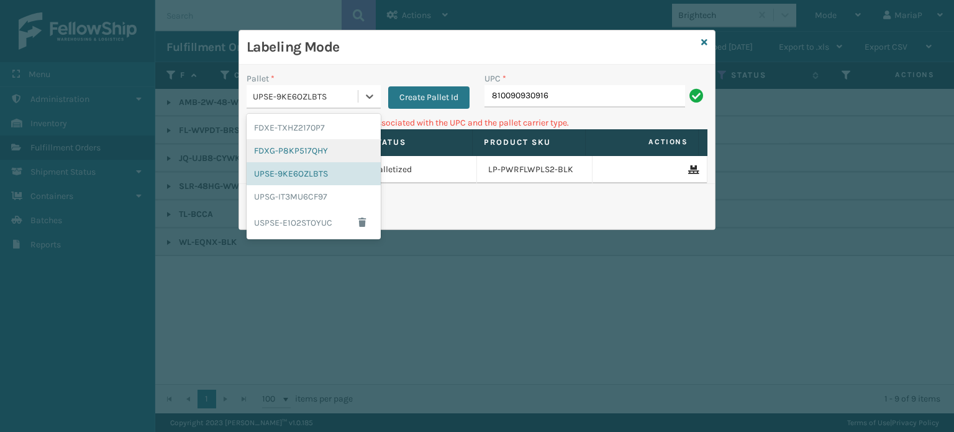
click at [316, 160] on div "FDXG-P8KP517QHY" at bounding box center [314, 150] width 134 height 23
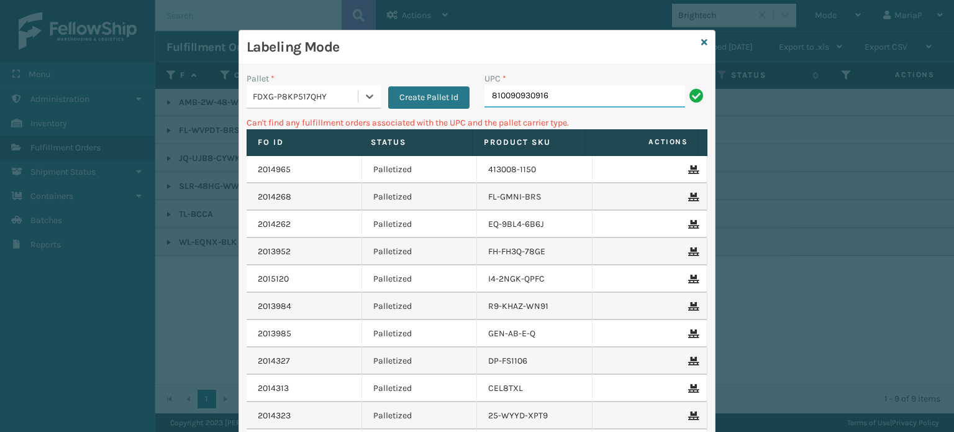
click at [513, 92] on input "810090930916" at bounding box center [585, 96] width 201 height 22
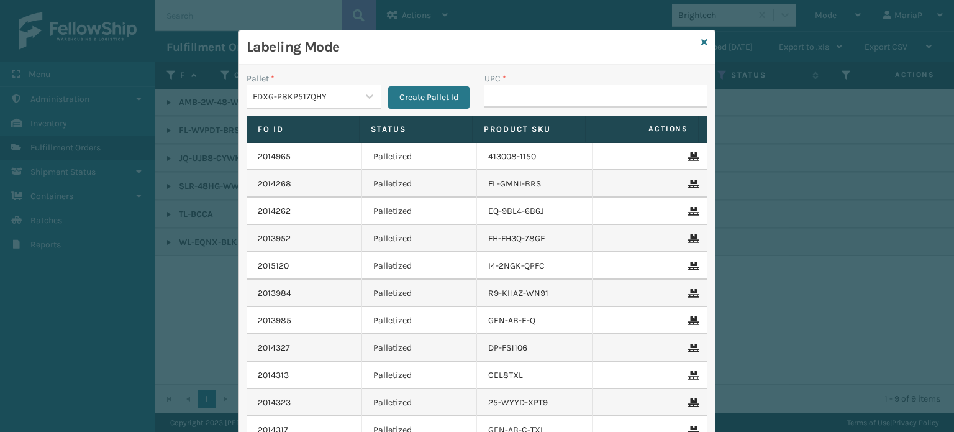
click at [337, 101] on div "FDXG-P8KP517QHY" at bounding box center [306, 96] width 106 height 13
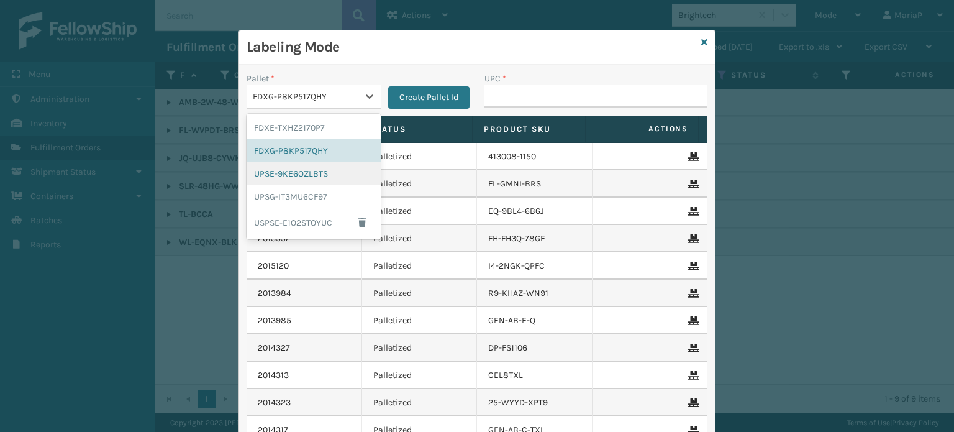
click at [313, 182] on div "UPSE-9KE6OZLBTS" at bounding box center [314, 173] width 134 height 23
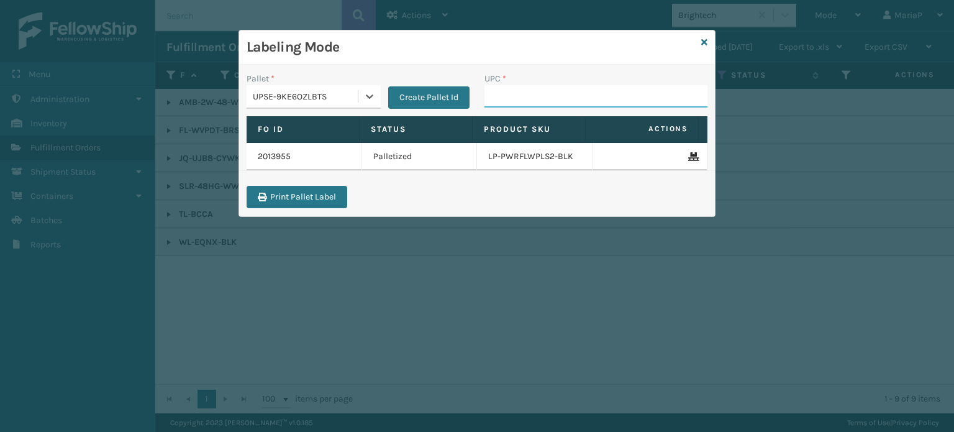
click at [531, 89] on input "UPC *" at bounding box center [596, 96] width 223 height 22
click at [329, 88] on div "UPSE-9KE6OZLBTS" at bounding box center [302, 96] width 111 height 21
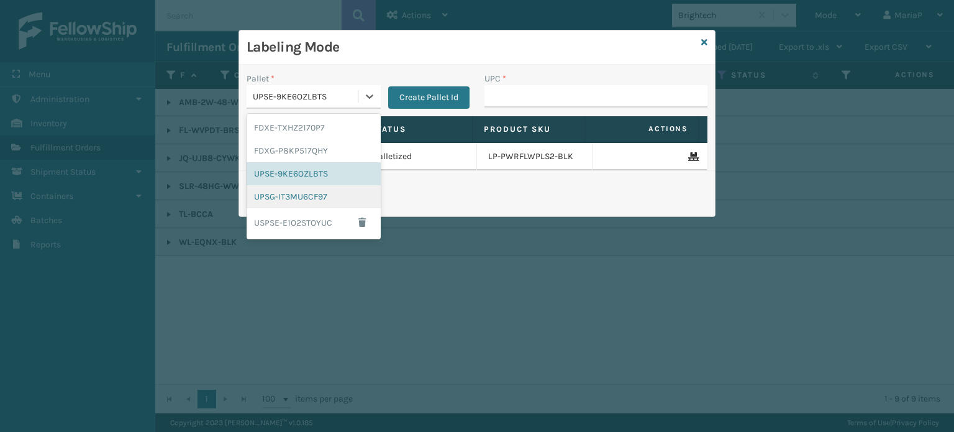
click at [315, 201] on div "UPSG-IT3MU6CF97" at bounding box center [314, 196] width 134 height 23
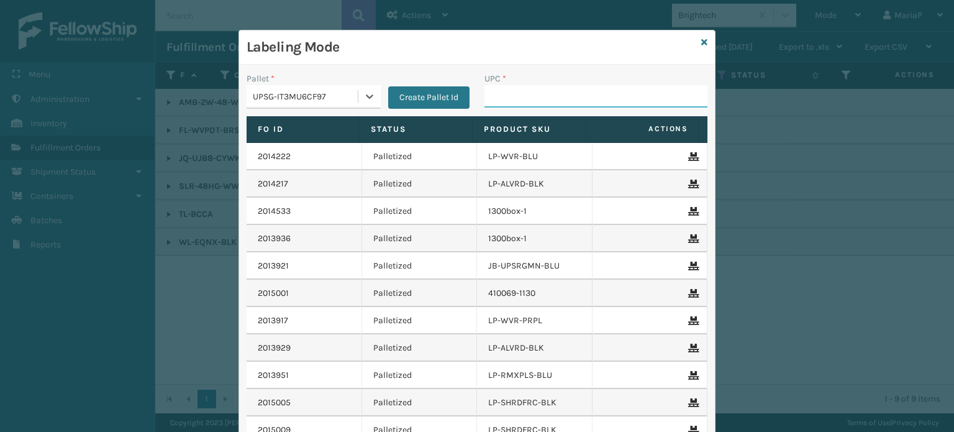
click at [493, 94] on input "UPC *" at bounding box center [596, 96] width 223 height 22
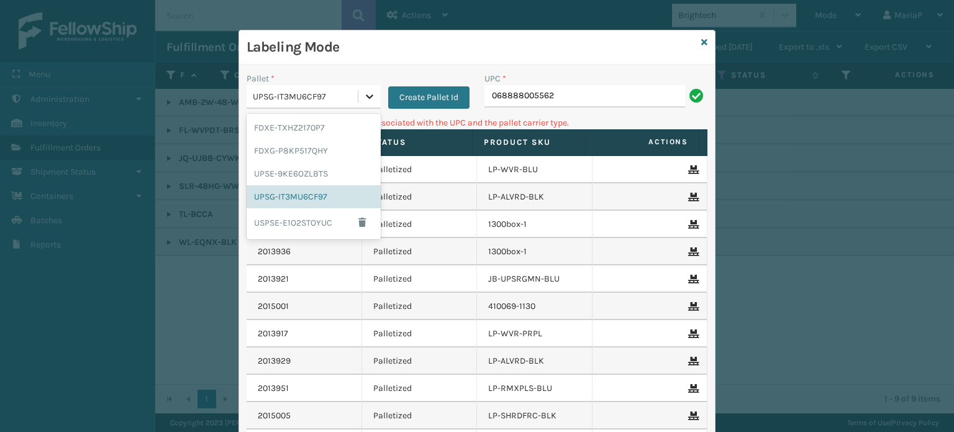
click at [358, 100] on div at bounding box center [369, 96] width 22 height 22
click at [301, 147] on div "FDXG-P8KP517QHY" at bounding box center [314, 150] width 134 height 23
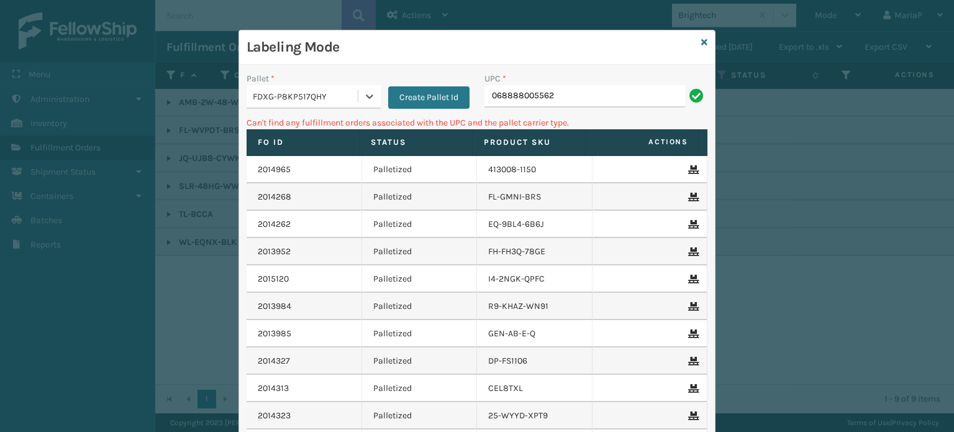
click at [575, 111] on div "UPC * 068888005562" at bounding box center [596, 94] width 238 height 44
click at [584, 96] on input "068888005562" at bounding box center [585, 96] width 201 height 22
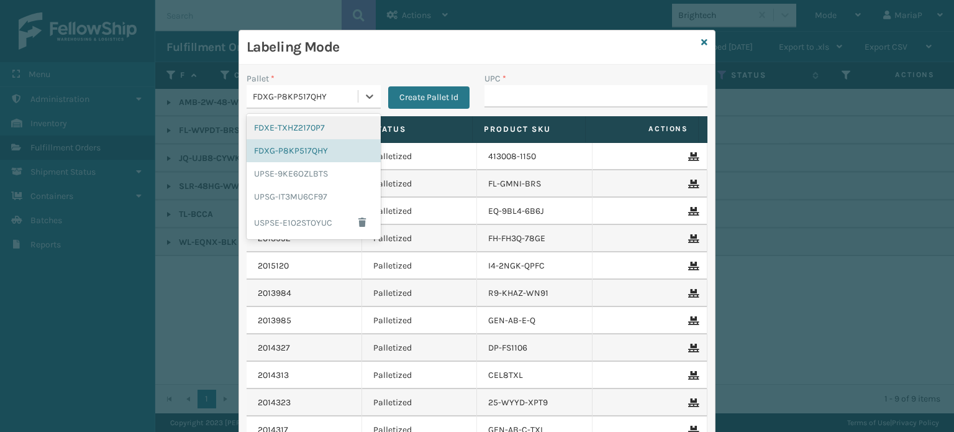
click at [316, 101] on div "FDXG-P8KP517QHY" at bounding box center [306, 96] width 106 height 13
click at [317, 192] on div "UPSG-IT3MU6CF97" at bounding box center [314, 196] width 134 height 23
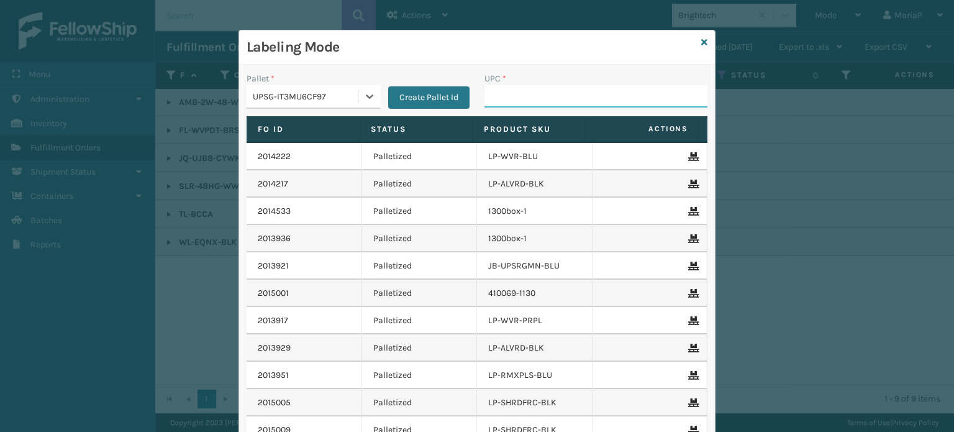
click at [514, 99] on input "UPC *" at bounding box center [596, 96] width 223 height 22
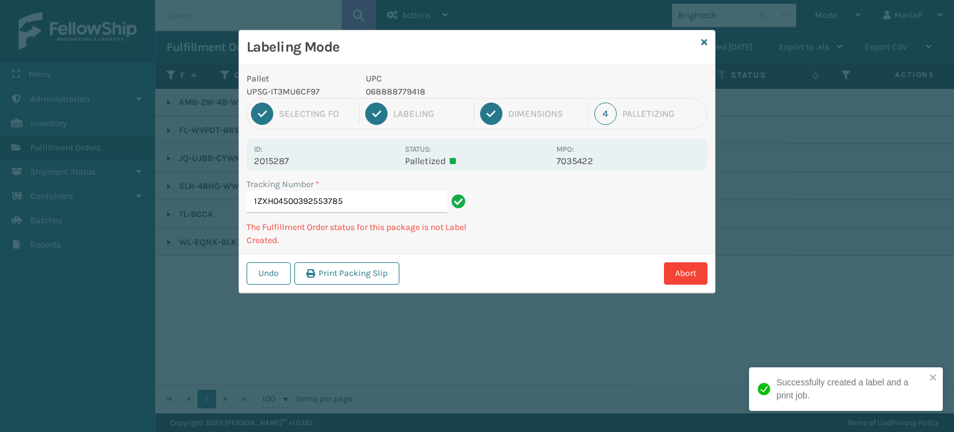
click at [394, 86] on p "068888779418" at bounding box center [457, 91] width 183 height 13
copy p "068888779418"
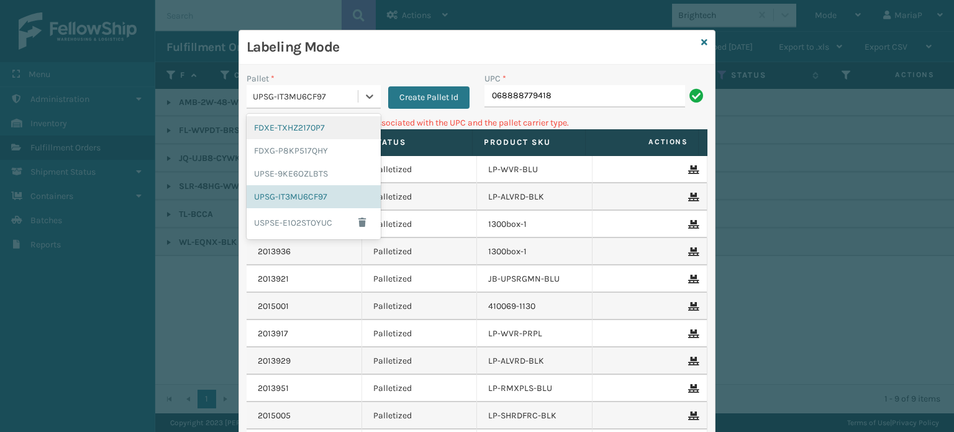
click at [323, 91] on div "UPSG-IT3MU6CF97" at bounding box center [306, 96] width 106 height 13
click at [309, 168] on div "UPSE-9KE6OZLBTS" at bounding box center [314, 173] width 134 height 23
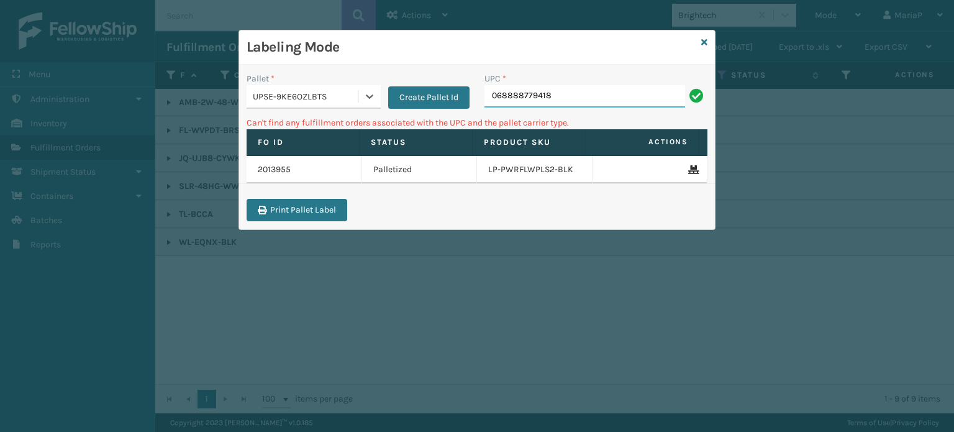
click at [540, 88] on input "068888779418" at bounding box center [585, 96] width 201 height 22
click at [541, 88] on input "068888779418" at bounding box center [585, 96] width 201 height 22
click at [270, 93] on div "UPSE-9KE6OZLBTS" at bounding box center [306, 96] width 106 height 13
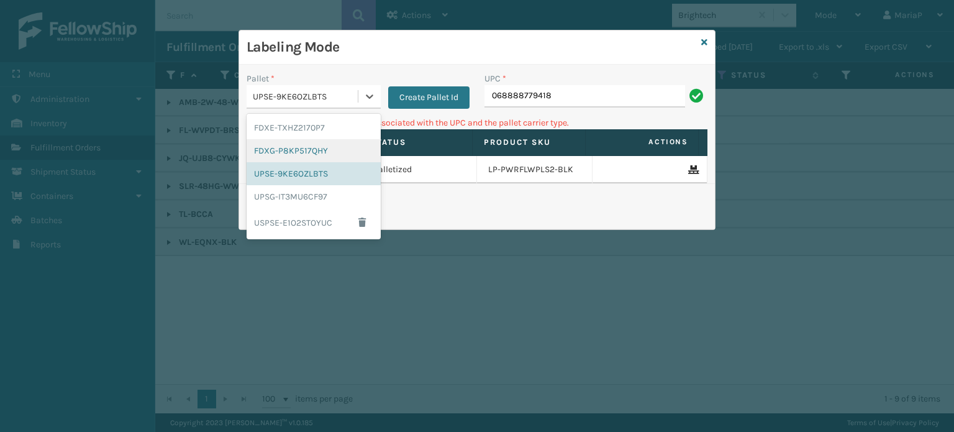
click at [329, 145] on div "FDXG-P8KP517QHY" at bounding box center [314, 150] width 134 height 23
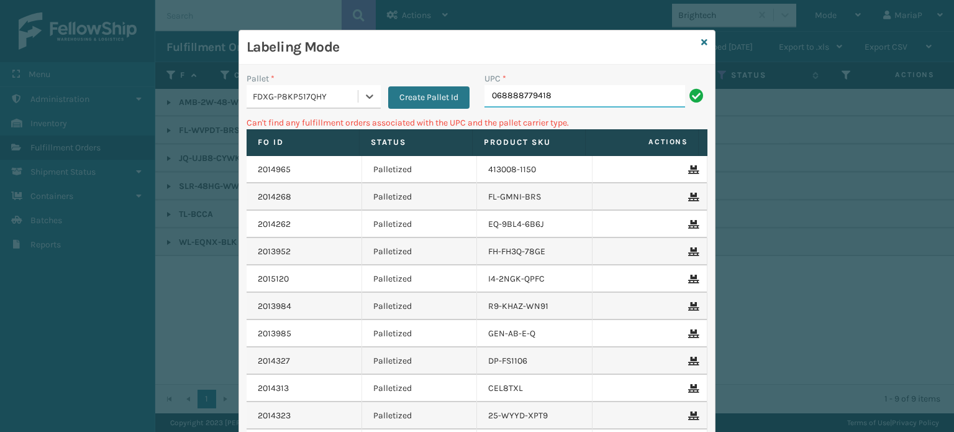
click at [549, 98] on input "068888779418" at bounding box center [585, 96] width 201 height 22
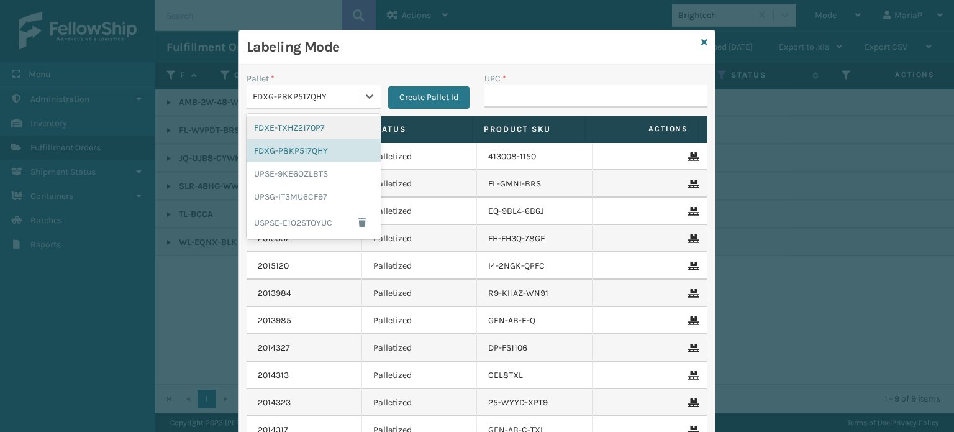
click at [275, 98] on div "FDXG-P8KP517QHY" at bounding box center [306, 96] width 106 height 13
click at [290, 199] on div "UPSG-IT3MU6CF97" at bounding box center [314, 196] width 134 height 23
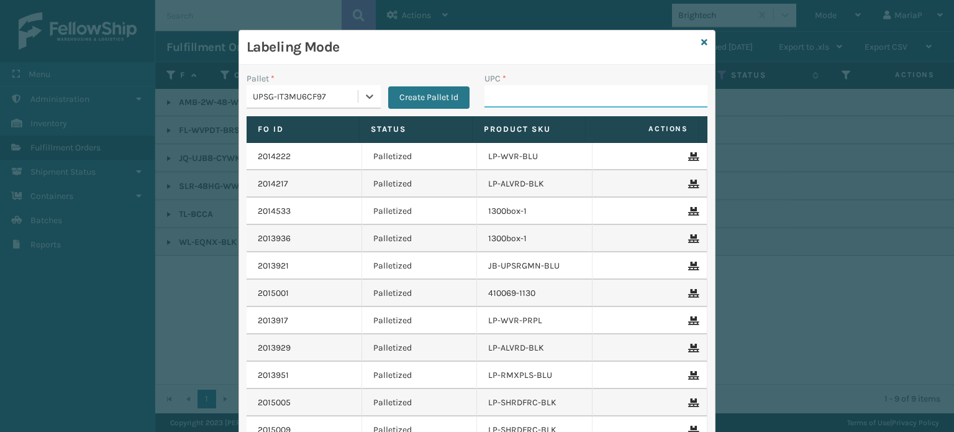
click at [498, 97] on input "UPC *" at bounding box center [596, 96] width 223 height 22
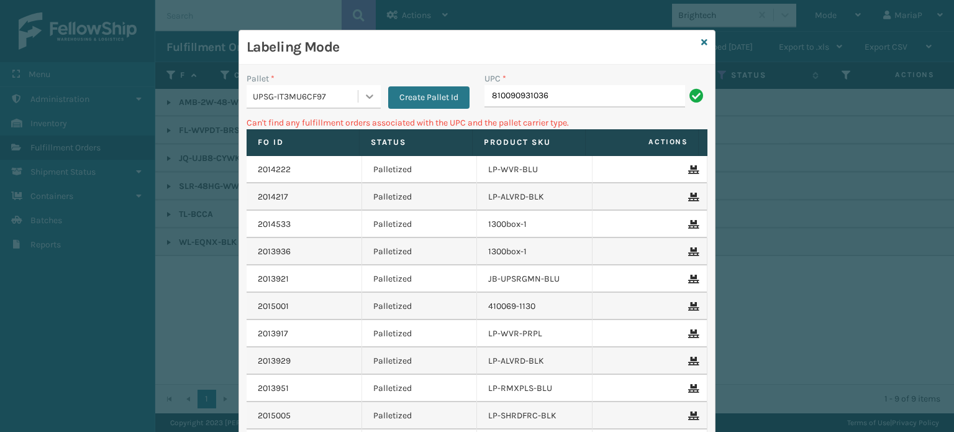
click at [363, 91] on icon at bounding box center [369, 96] width 12 height 12
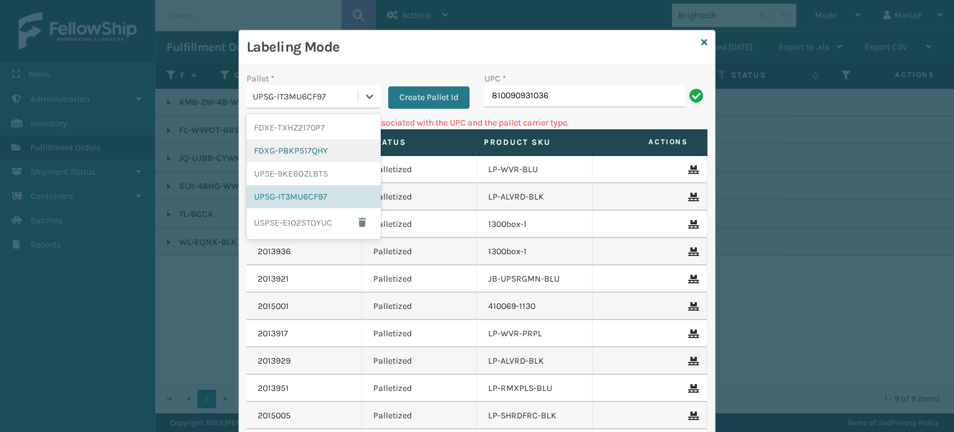
click at [308, 147] on div "FDXG-P8KP517QHY" at bounding box center [314, 150] width 134 height 23
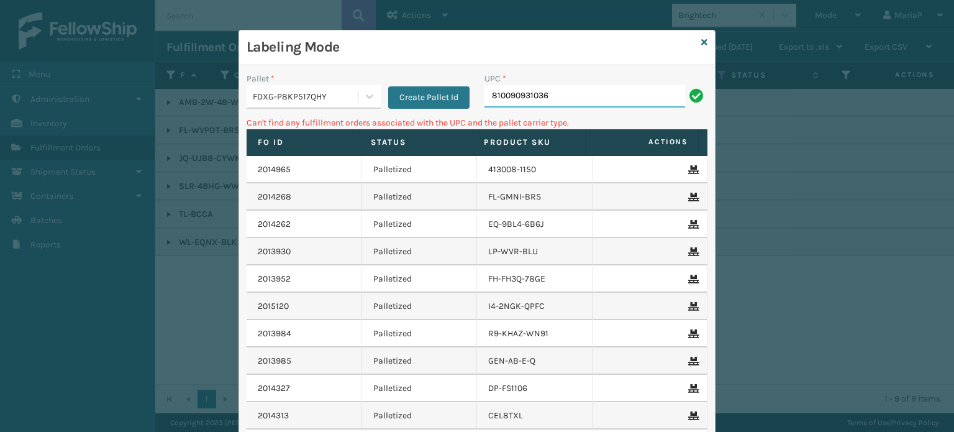
click at [559, 85] on input "810090931036" at bounding box center [585, 96] width 201 height 22
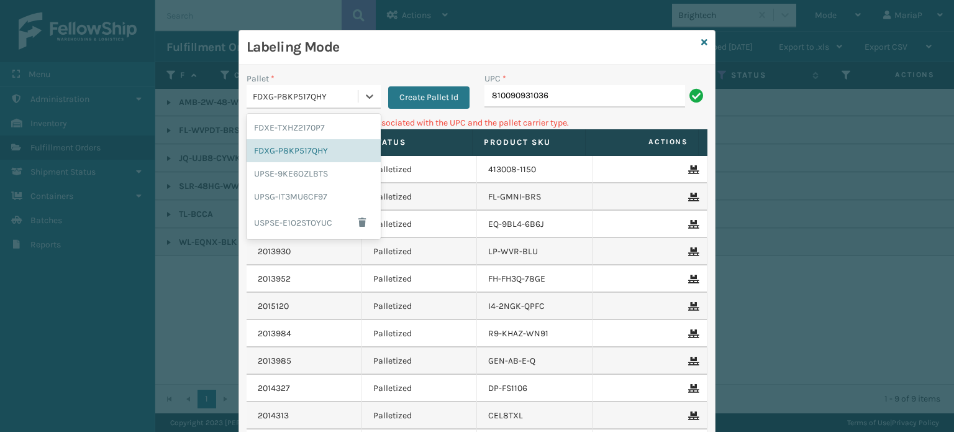
click at [319, 98] on div "FDXG-P8KP517QHY" at bounding box center [306, 96] width 106 height 13
click at [311, 195] on div "UPSG-IT3MU6CF97" at bounding box center [314, 196] width 134 height 23
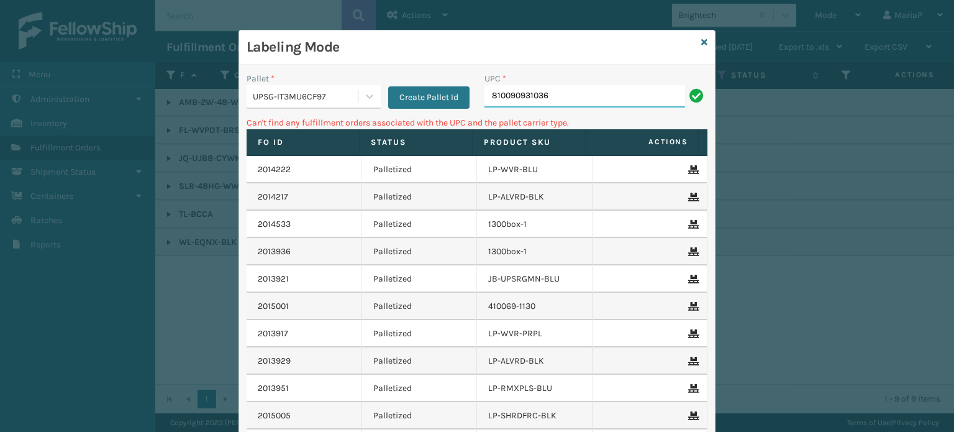
click at [486, 99] on input "810090931036" at bounding box center [585, 96] width 201 height 22
click at [701, 42] on icon at bounding box center [704, 42] width 6 height 9
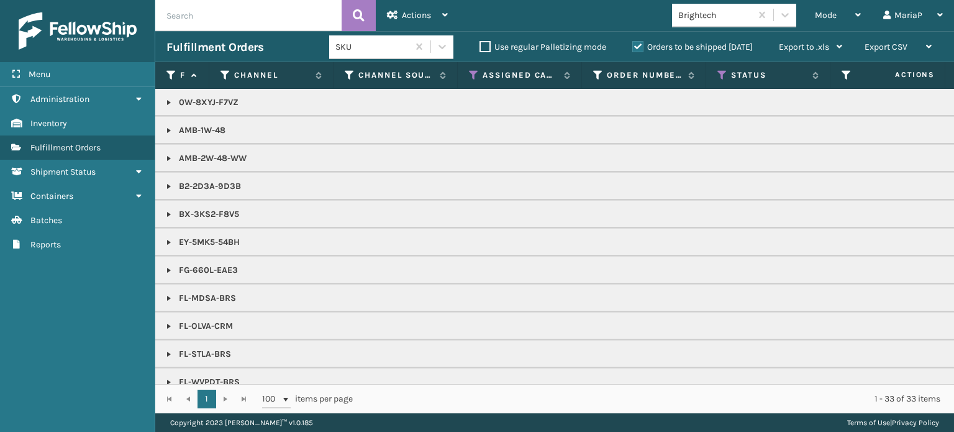
click at [727, 21] on div "Brightech" at bounding box center [715, 15] width 74 height 13
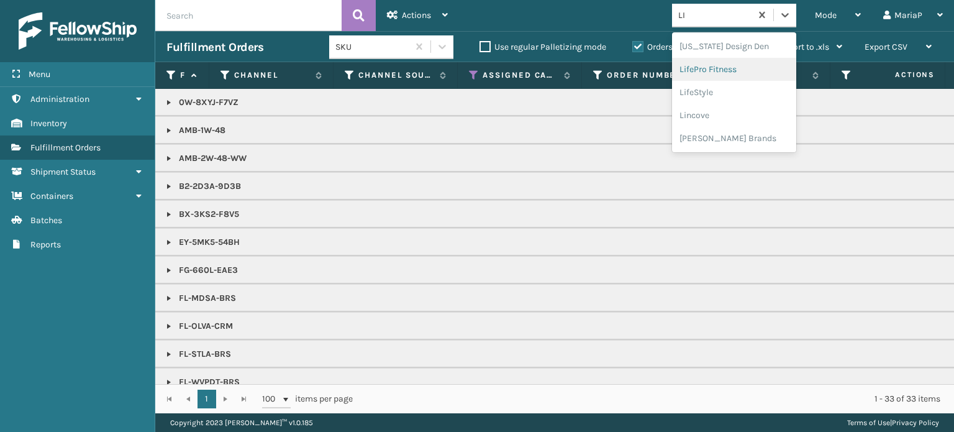
click at [743, 66] on div "LifePro Fitness" at bounding box center [734, 69] width 124 height 23
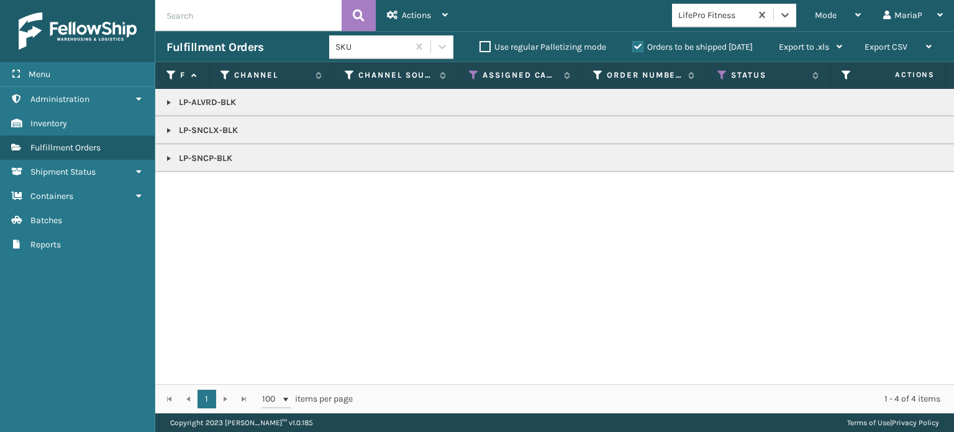
click at [170, 161] on link at bounding box center [169, 158] width 10 height 10
click at [197, 188] on link "2013869" at bounding box center [203, 186] width 34 height 12
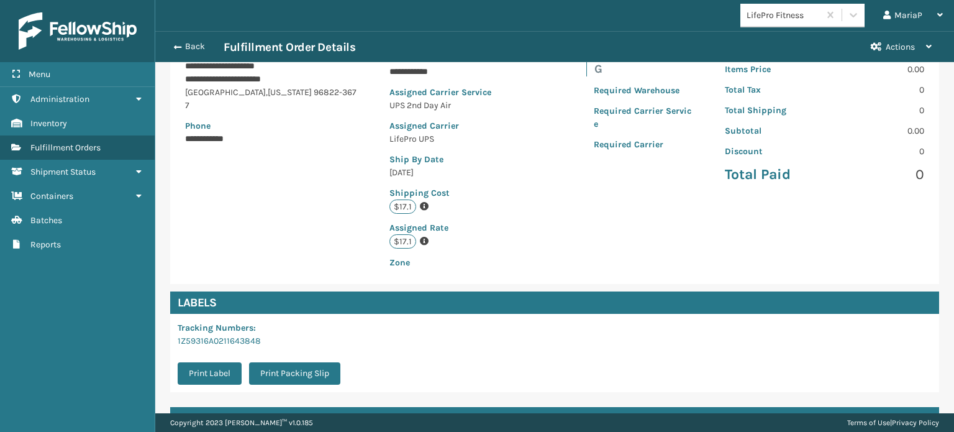
scroll to position [301, 0]
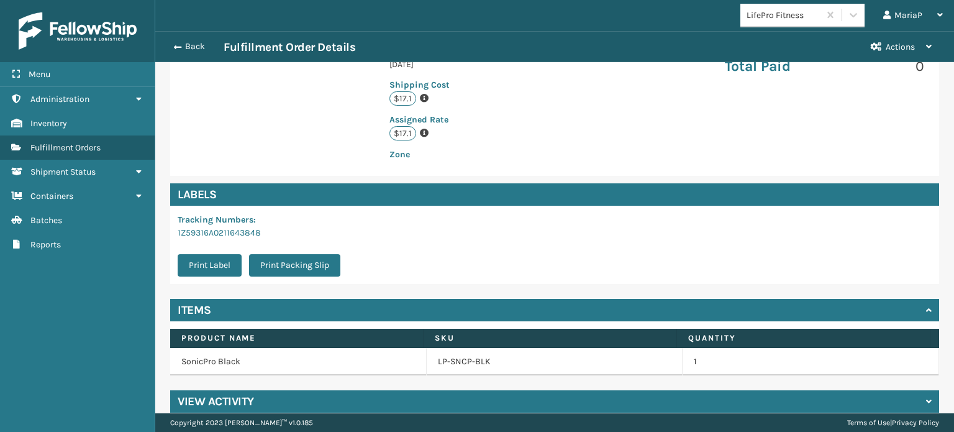
click at [462, 355] on td "LP-SNCP-BLK" at bounding box center [555, 361] width 257 height 27
click at [438, 355] on link "LP-SNCP-BLK" at bounding box center [464, 361] width 53 height 12
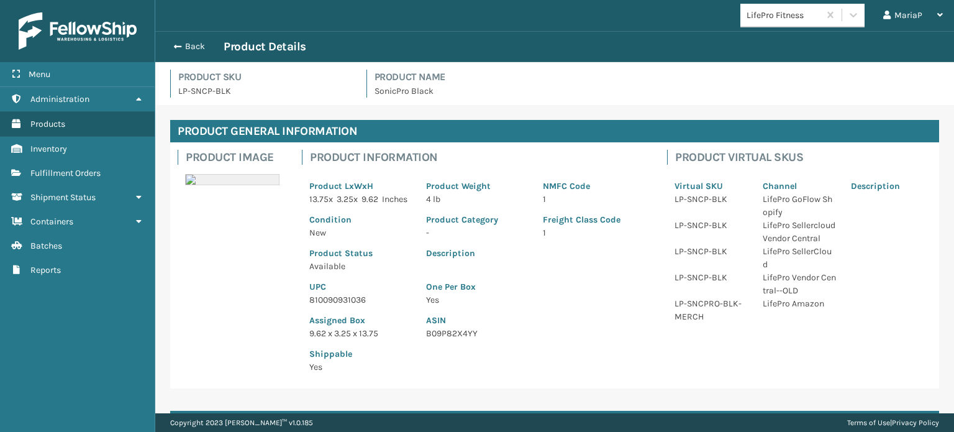
click at [334, 306] on p "810090931036" at bounding box center [360, 299] width 102 height 13
copy p "810090931036"
click at [176, 44] on span "button" at bounding box center [175, 46] width 7 height 9
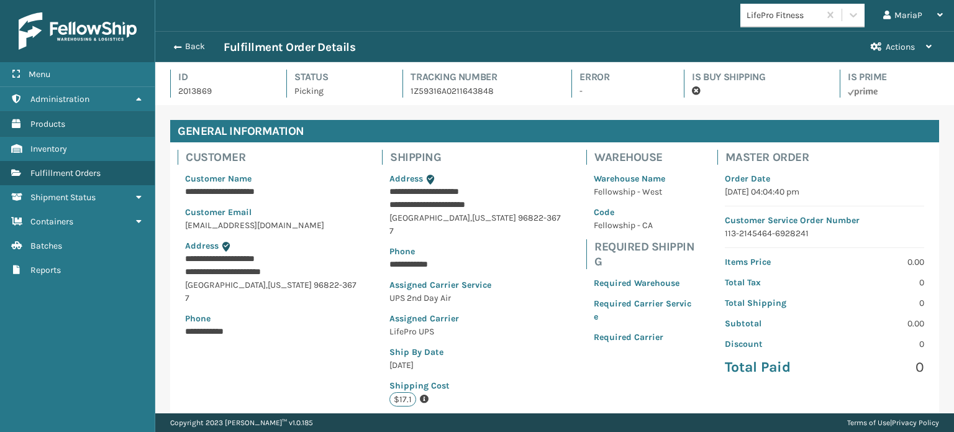
click at [166, 37] on div "Back Fulfillment Order Details Actions" at bounding box center [554, 46] width 799 height 31
click at [184, 45] on button "Back" at bounding box center [194, 46] width 57 height 11
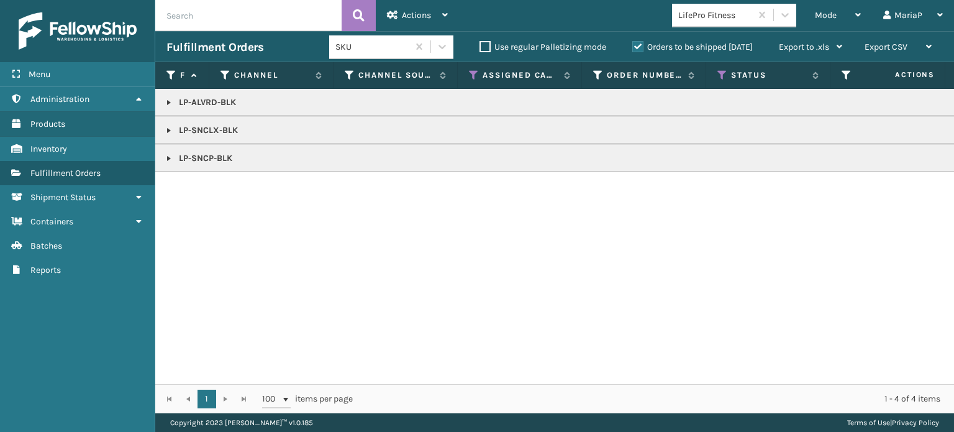
click at [170, 156] on link at bounding box center [169, 158] width 10 height 10
click at [832, 12] on span "Mode" at bounding box center [826, 15] width 22 height 11
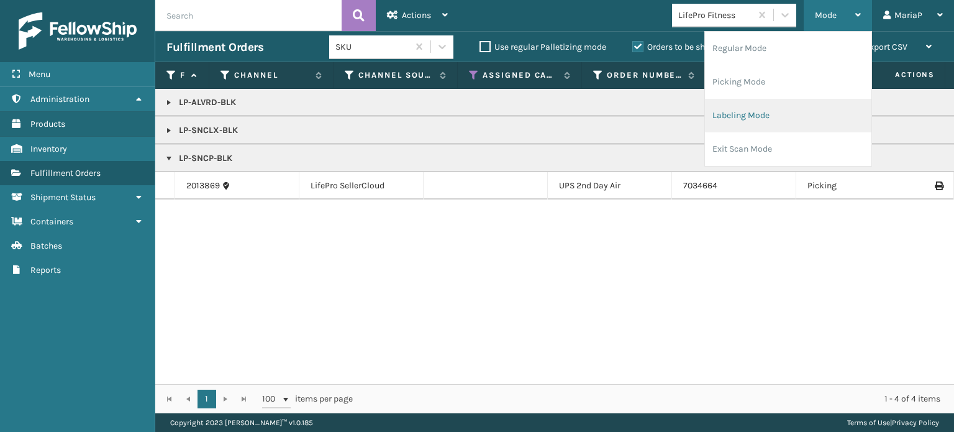
click at [821, 106] on li "Labeling Mode" at bounding box center [788, 116] width 166 height 34
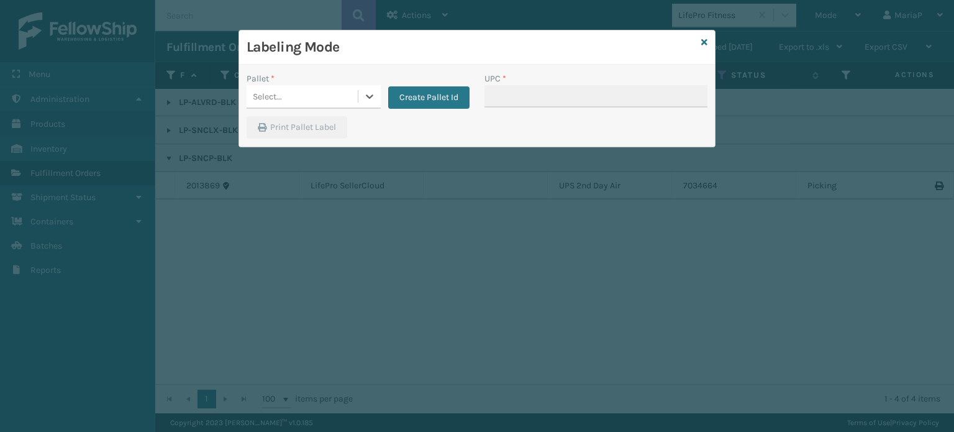
click at [338, 96] on div "Select..." at bounding box center [302, 96] width 111 height 21
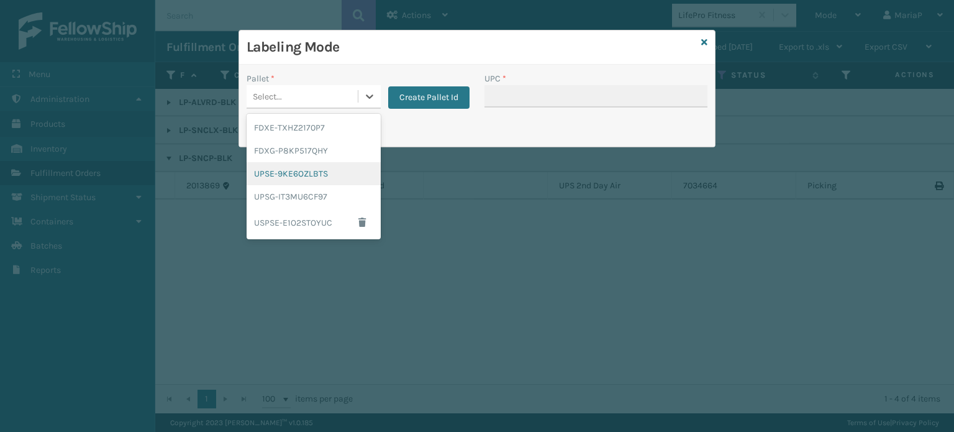
click at [311, 165] on div "UPSE-9KE6OZLBTS" at bounding box center [314, 173] width 134 height 23
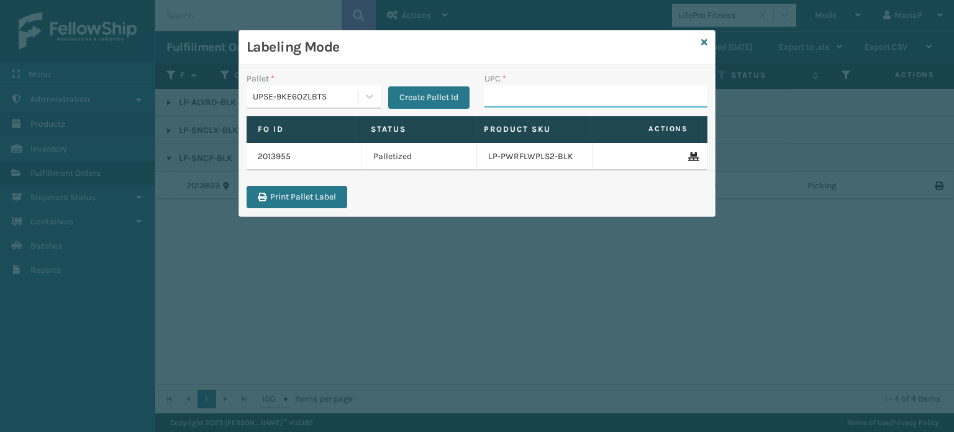
click at [526, 95] on input "UPC *" at bounding box center [596, 96] width 223 height 22
paste input "810090931036"
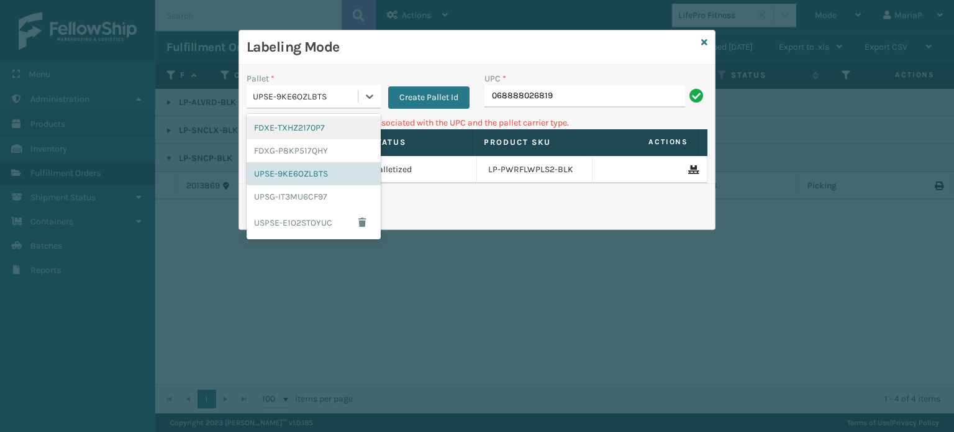
click at [323, 98] on div "UPSE-9KE6OZLBTS" at bounding box center [306, 96] width 106 height 13
click at [325, 196] on div "UPSG-IT3MU6CF97" at bounding box center [314, 196] width 134 height 23
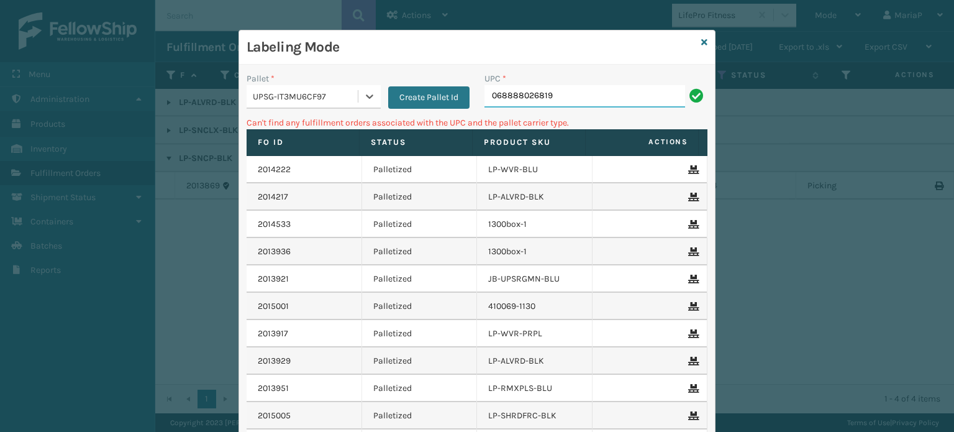
click at [530, 101] on input "068888026819" at bounding box center [585, 96] width 201 height 22
